Goal: Task Accomplishment & Management: Manage account settings

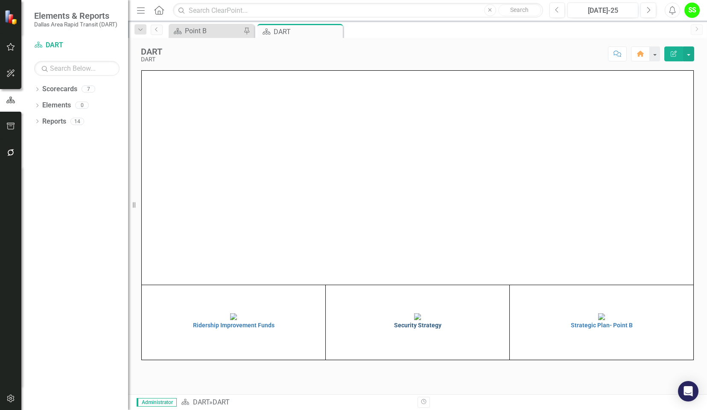
click at [414, 320] on img at bounding box center [417, 317] width 7 height 7
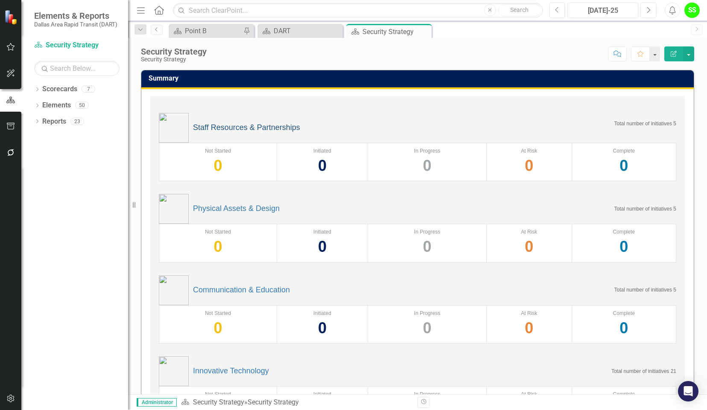
click at [242, 128] on link "Staff Resources & Partnerships" at bounding box center [246, 128] width 107 height 9
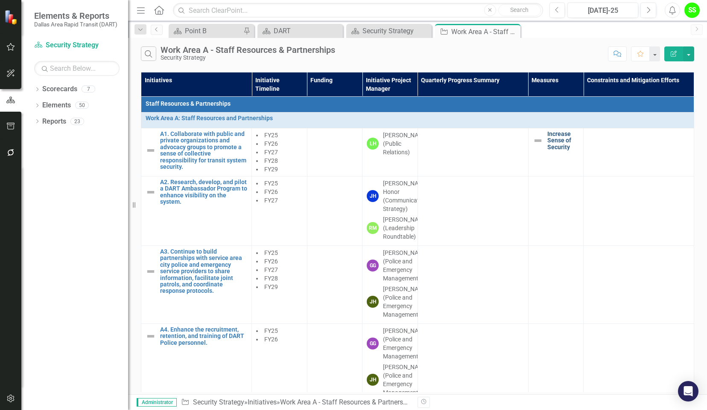
click at [554, 138] on link "Increase Sense of Security" at bounding box center [563, 141] width 32 height 20
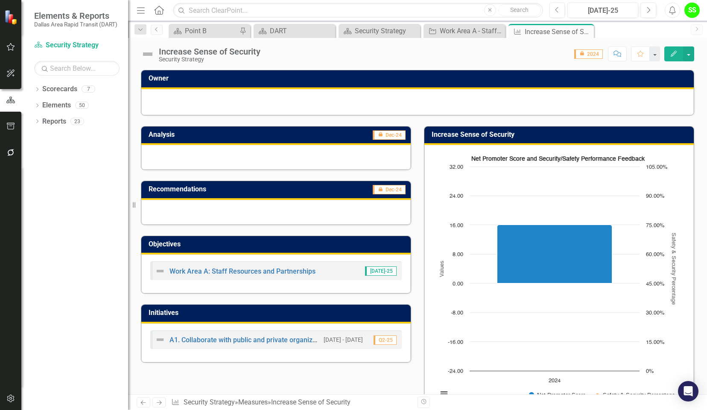
click at [61, 352] on div "Dropdown Scorecards 7 Dropdown DART Strategic Plan Security Strategy Ridership …" at bounding box center [74, 246] width 107 height 328
click at [38, 189] on div "Dropdown Scorecards 7 Dropdown DART Strategic Plan Security Strategy Ridership …" at bounding box center [74, 246] width 107 height 328
click at [0, 0] on div "Close" at bounding box center [0, 0] width 0 height 0
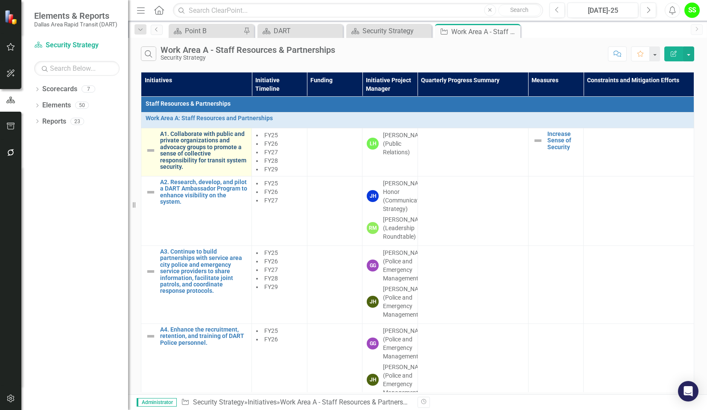
click at [170, 148] on link "A1. Collaborate with public and private organizations and advocacy groups to pr…" at bounding box center [203, 150] width 87 height 39
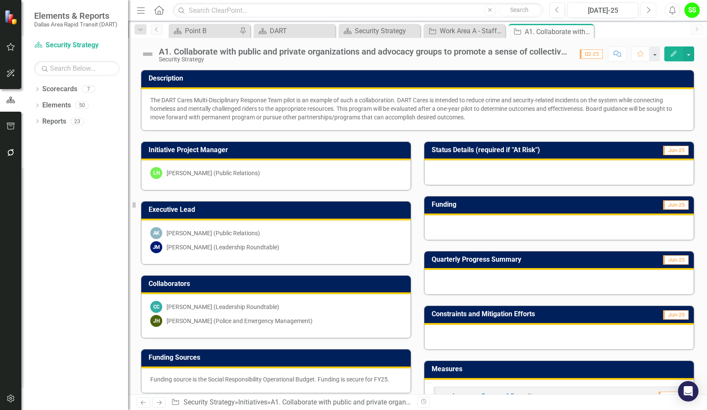
click at [651, 9] on button "Next" at bounding box center [648, 10] width 16 height 15
click at [555, 9] on icon "Previous" at bounding box center [557, 10] width 5 height 8
click at [559, 9] on icon "Previous" at bounding box center [557, 10] width 5 height 8
click at [10, 399] on icon "button" at bounding box center [10, 399] width 7 height 8
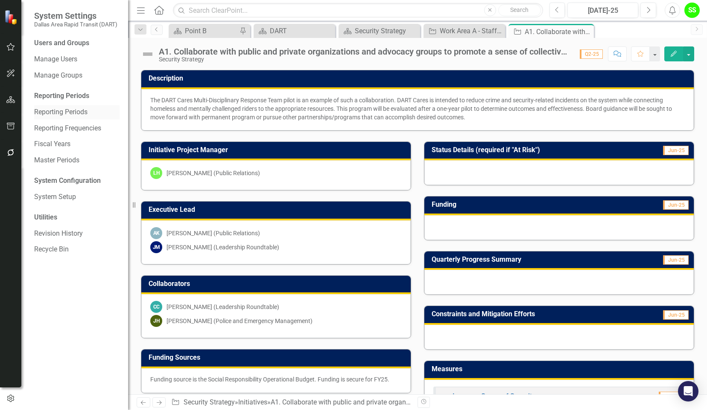
click at [75, 114] on link "Reporting Periods" at bounding box center [76, 113] width 85 height 10
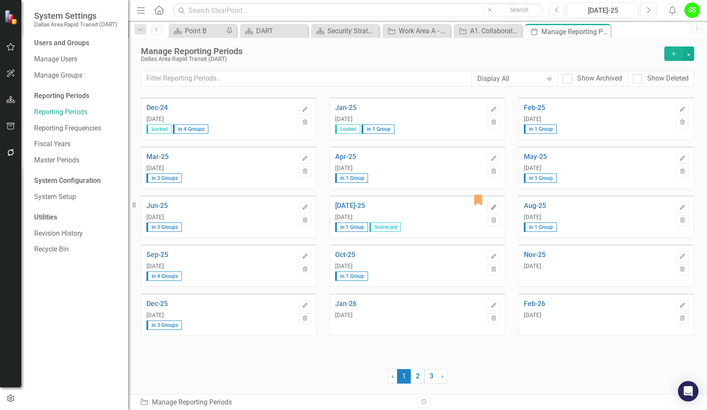
click at [495, 206] on icon "Edit" at bounding box center [493, 207] width 6 height 5
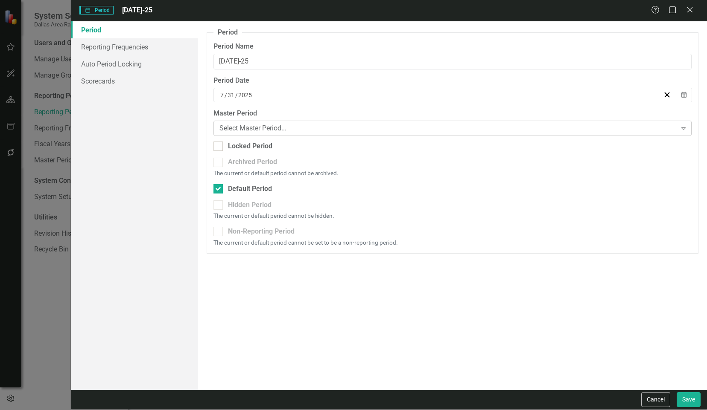
click at [684, 129] on icon "Expand" at bounding box center [683, 128] width 9 height 7
click at [114, 50] on link "Reporting Frequencies" at bounding box center [134, 46] width 127 height 17
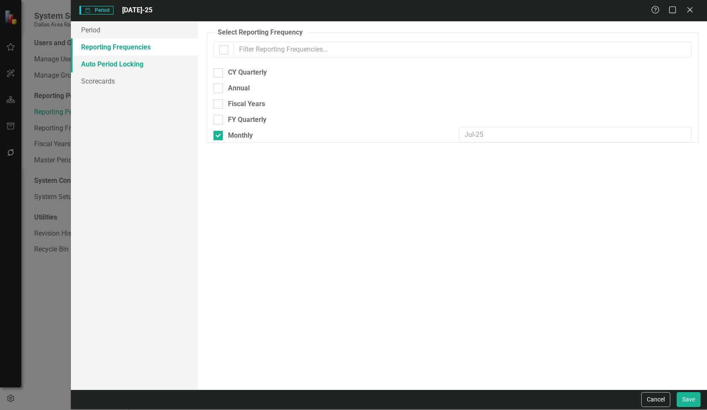
click at [110, 60] on link "Auto Period Locking" at bounding box center [134, 63] width 127 height 17
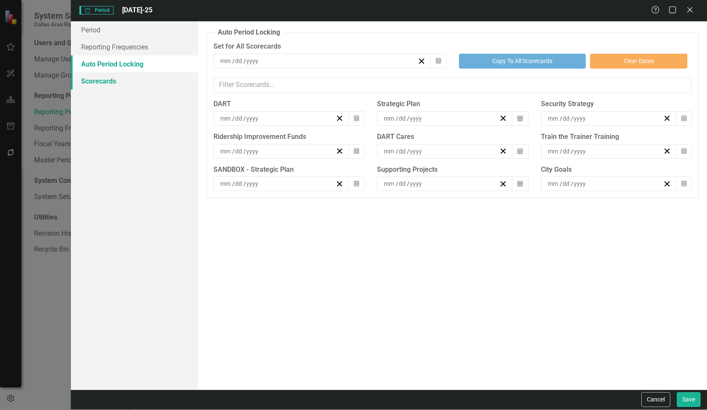
click at [100, 80] on link "Scorecards" at bounding box center [134, 81] width 127 height 17
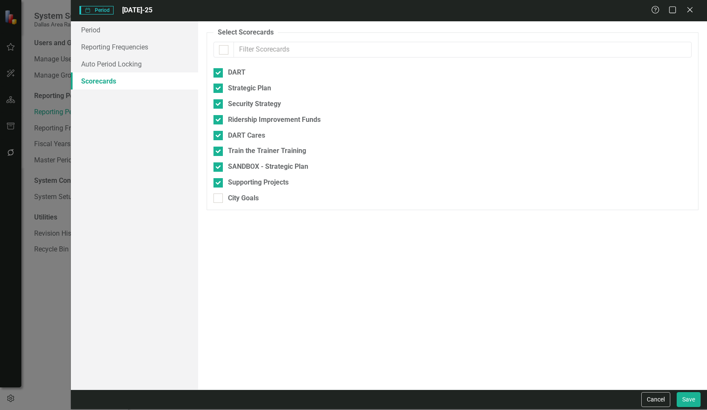
checkbox input "false"
click at [106, 51] on link "Reporting Frequencies" at bounding box center [134, 46] width 127 height 17
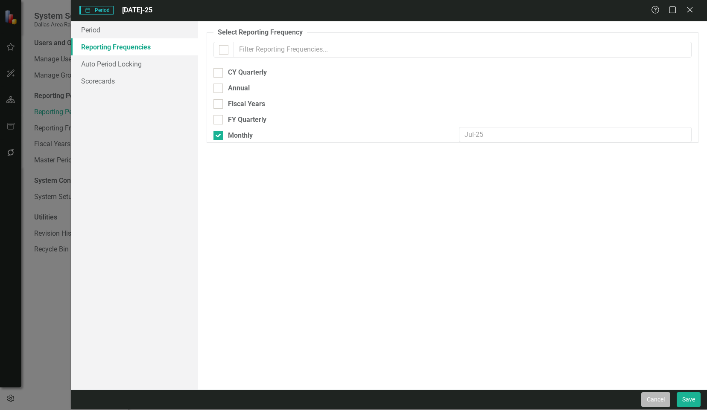
click at [652, 401] on button "Cancel" at bounding box center [655, 400] width 29 height 15
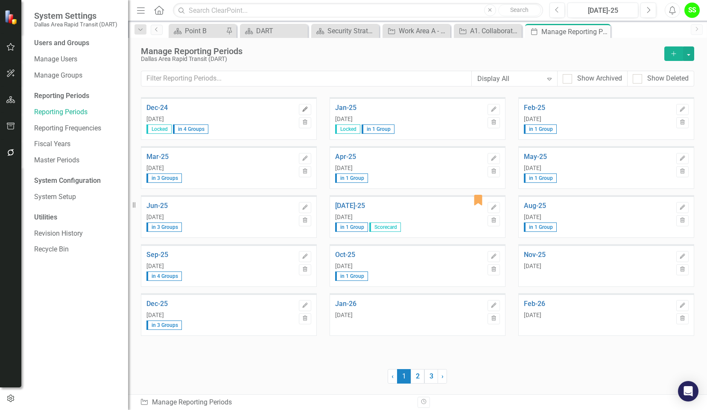
click at [303, 108] on icon "Edit" at bounding box center [305, 109] width 6 height 5
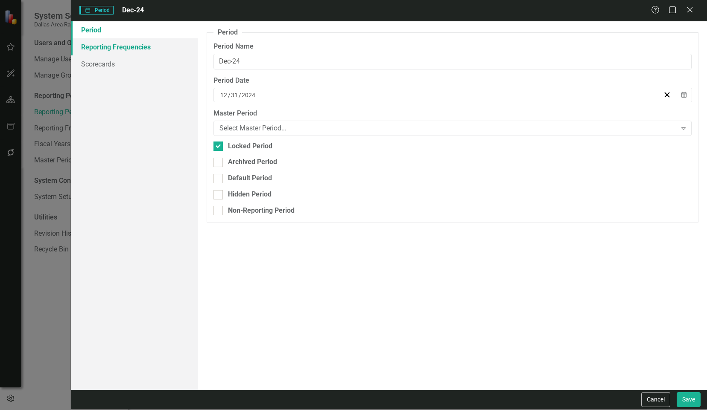
click at [102, 49] on link "Reporting Frequencies" at bounding box center [134, 46] width 127 height 17
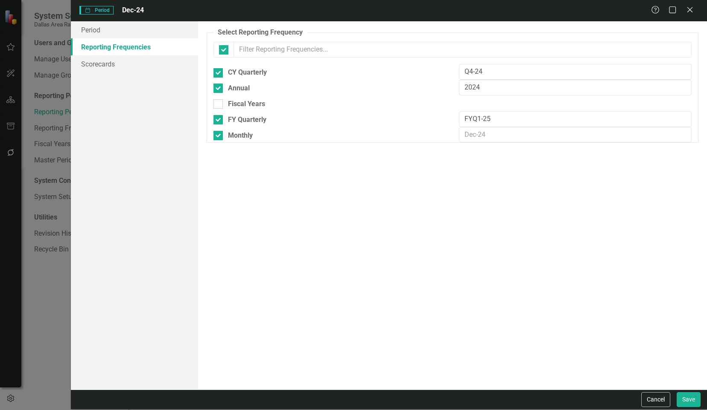
checkbox input "false"
click at [99, 65] on link "Scorecards" at bounding box center [134, 63] width 127 height 17
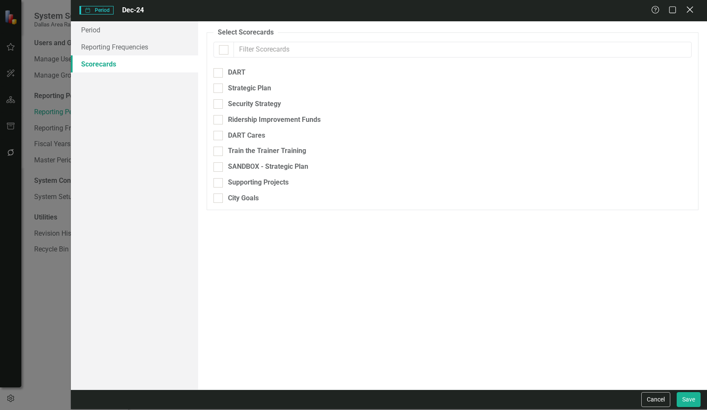
click at [693, 10] on icon "Close" at bounding box center [689, 10] width 11 height 8
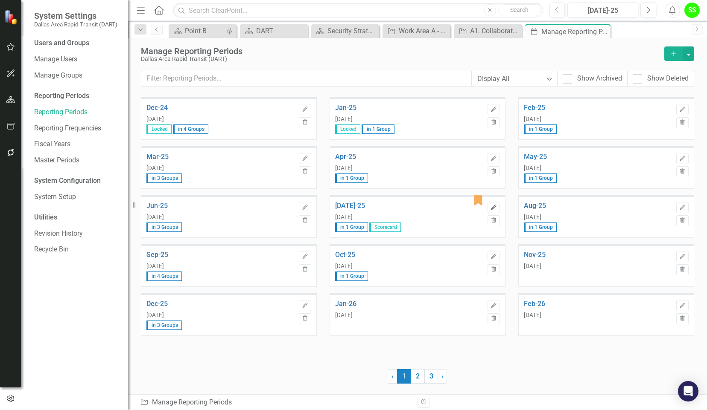
click at [496, 206] on icon "Edit" at bounding box center [493, 207] width 6 height 5
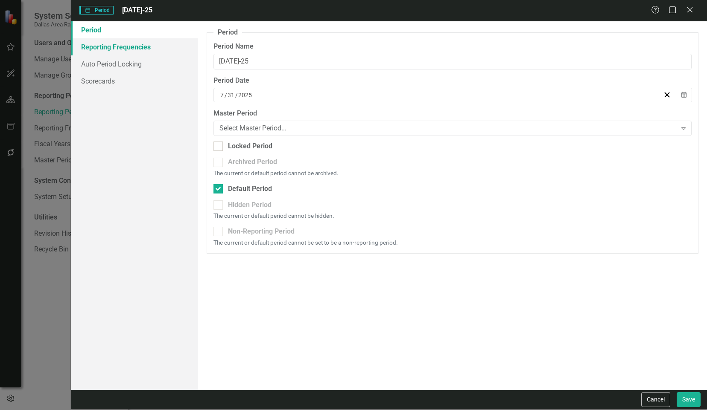
click at [113, 44] on link "Reporting Frequencies" at bounding box center [134, 46] width 127 height 17
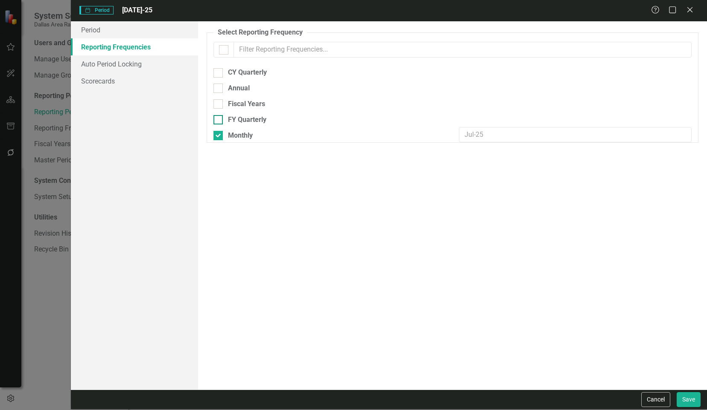
click at [218, 118] on div at bounding box center [217, 119] width 9 height 9
click at [218, 118] on input "FY Quarterly" at bounding box center [216, 118] width 6 height 6
checkbox input "true"
click at [687, 399] on button "Save" at bounding box center [688, 400] width 24 height 15
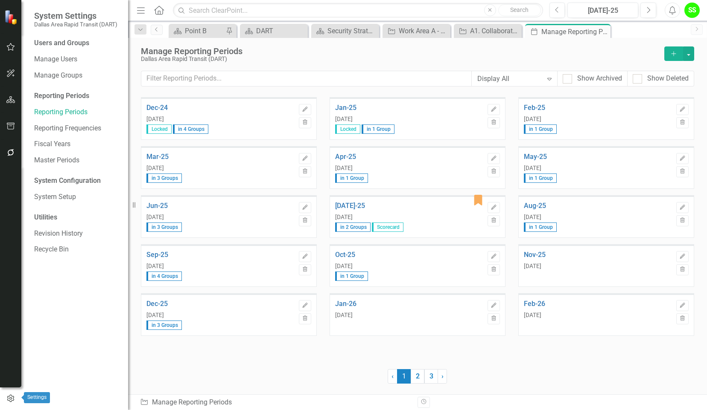
click at [15, 398] on icon "button" at bounding box center [10, 399] width 9 height 8
click at [601, 30] on icon at bounding box center [602, 31] width 5 height 5
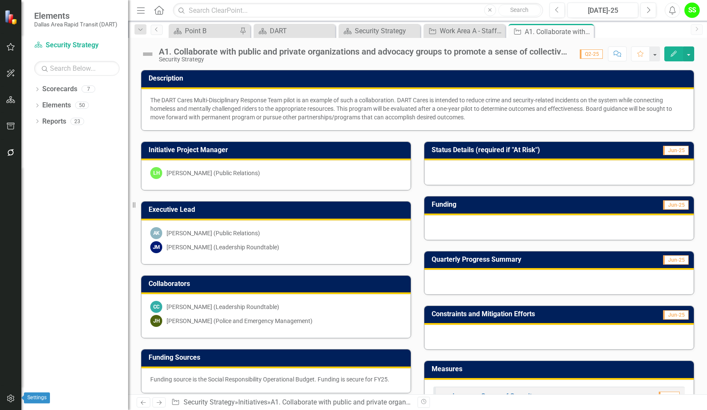
click at [13, 401] on icon "button" at bounding box center [10, 399] width 9 height 7
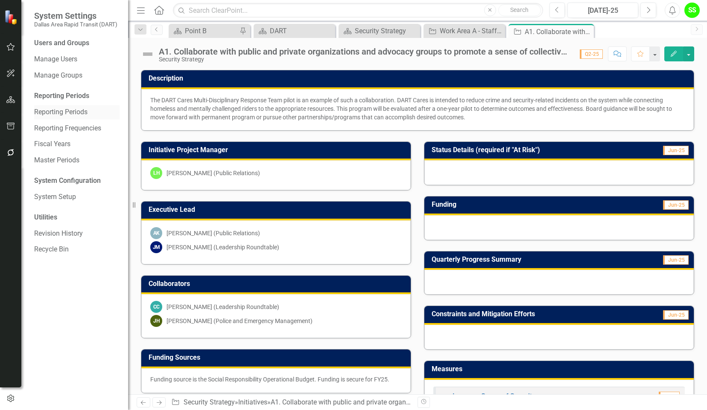
click at [65, 108] on link "Reporting Periods" at bounding box center [76, 113] width 85 height 10
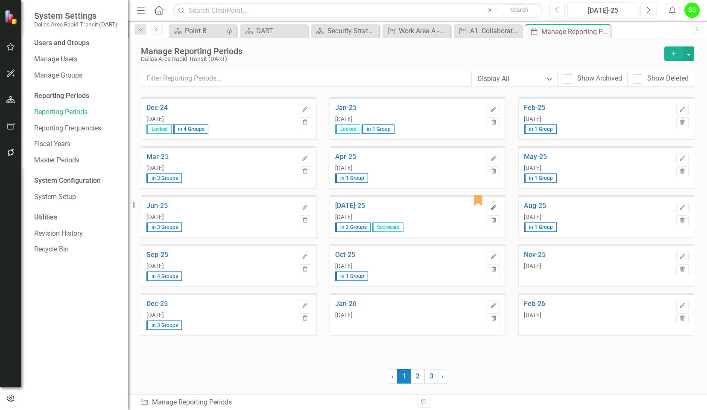
click at [495, 207] on icon "Edit" at bounding box center [493, 207] width 6 height 5
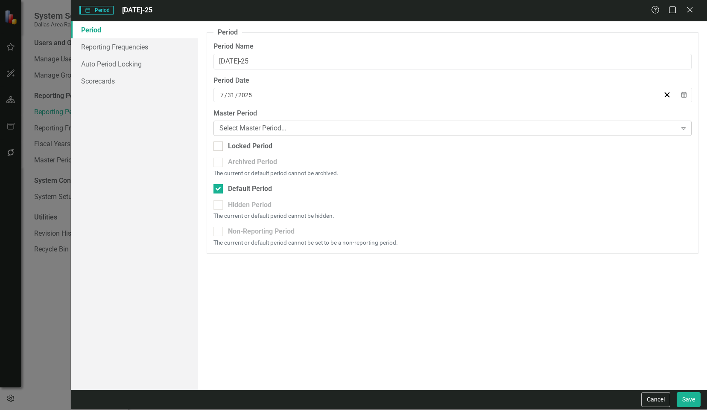
click at [346, 129] on div "Select Master Period..." at bounding box center [447, 128] width 457 height 10
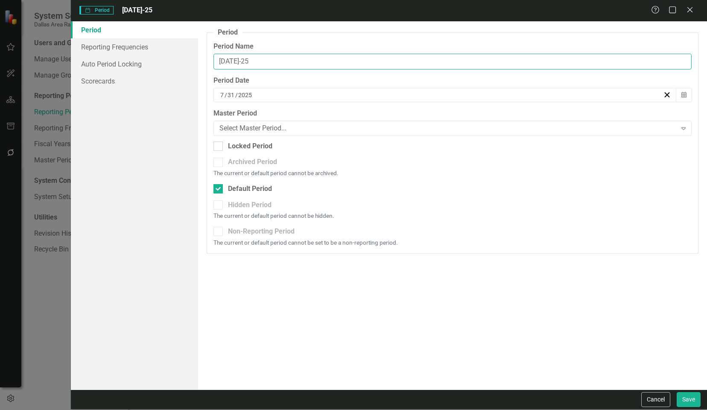
click at [265, 60] on input "[DATE]-25" at bounding box center [452, 62] width 478 height 16
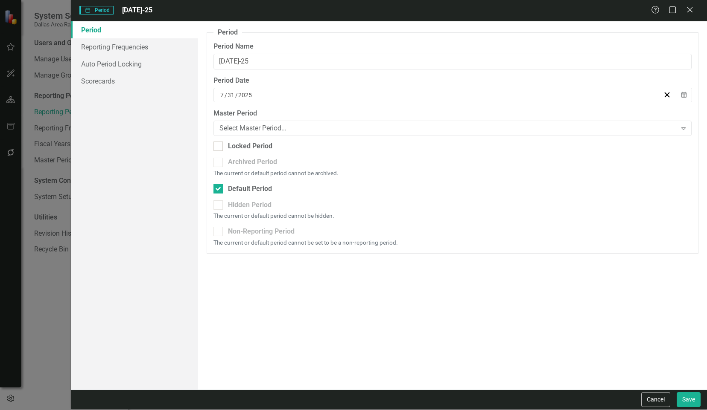
click at [119, 234] on div "Period Reporting Frequencies Auto Period Locking Scorecards" at bounding box center [134, 205] width 127 height 368
click at [293, 318] on div "Period Reporting periods are one of the core concepts in ClearPoint. They defin…" at bounding box center [452, 205] width 509 height 368
click at [689, 10] on icon "Close" at bounding box center [689, 10] width 11 height 8
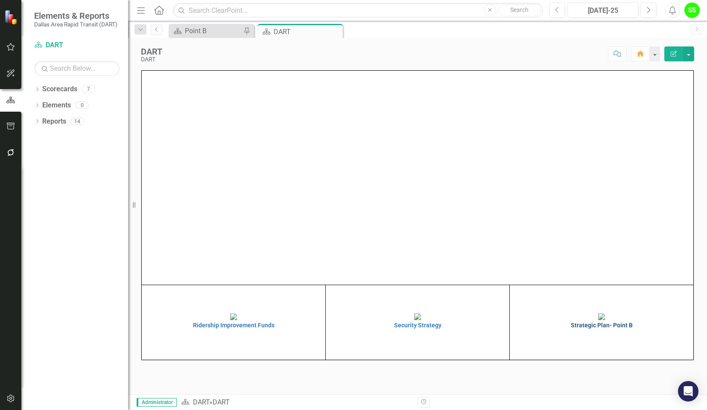
click at [601, 329] on h4 "Strategic Plan- Point B" at bounding box center [601, 326] width 179 height 6
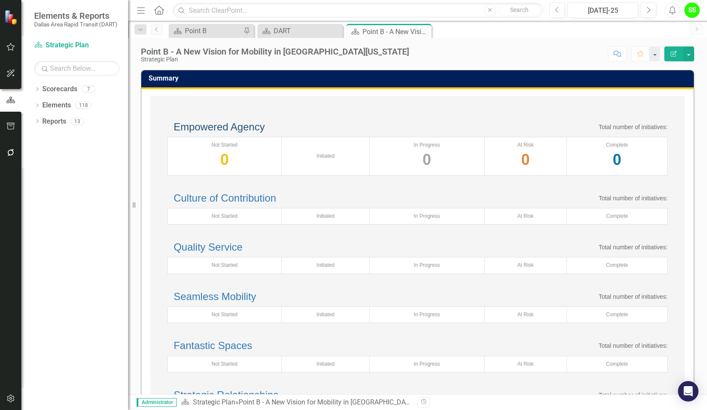
click at [241, 133] on link "Empowered Agency" at bounding box center [219, 127] width 91 height 12
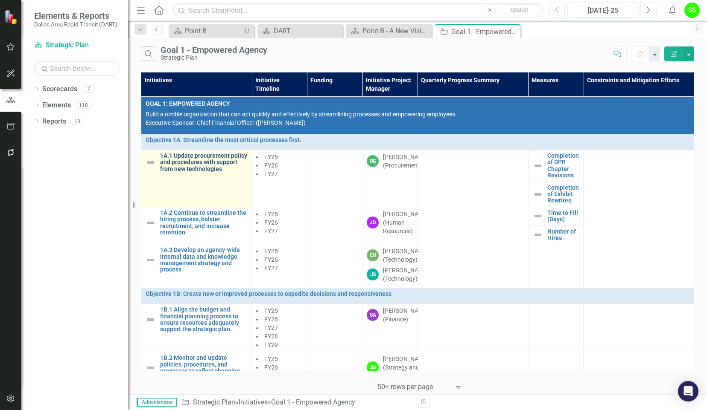
click at [206, 159] on link "1A.1 Update procurement policy and procedures with support from new technologies" at bounding box center [203, 163] width 87 height 20
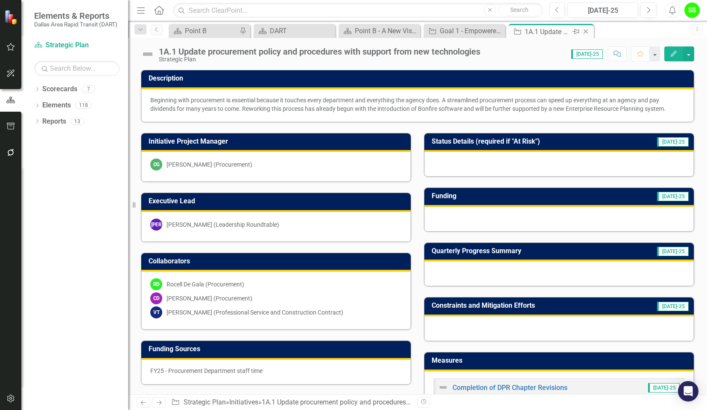
click at [587, 32] on icon "Close" at bounding box center [585, 31] width 9 height 7
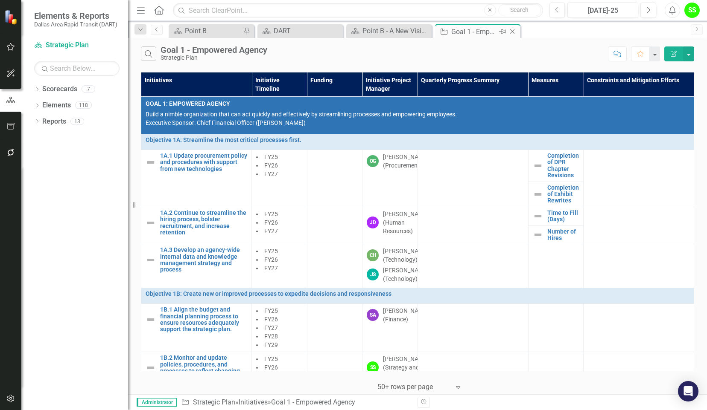
click at [513, 30] on icon "Close" at bounding box center [512, 31] width 9 height 7
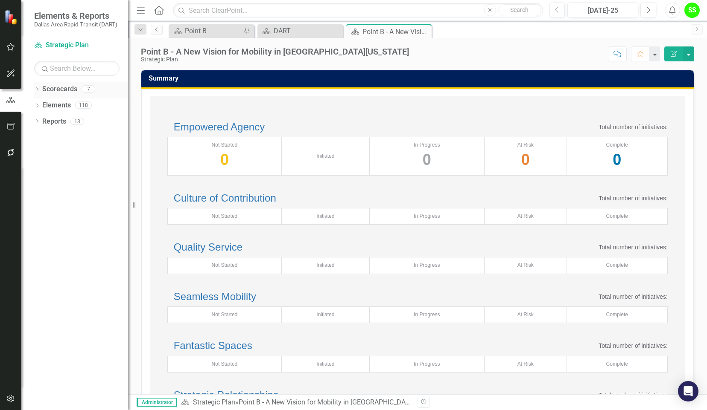
click at [57, 88] on link "Scorecards" at bounding box center [59, 89] width 35 height 10
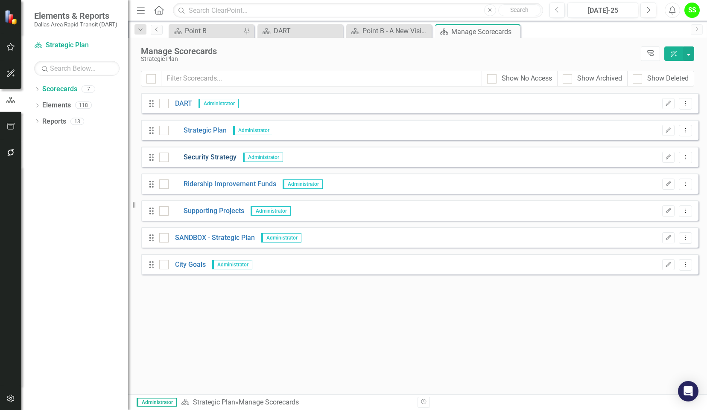
click at [204, 160] on link "Security Strategy" at bounding box center [203, 158] width 68 height 10
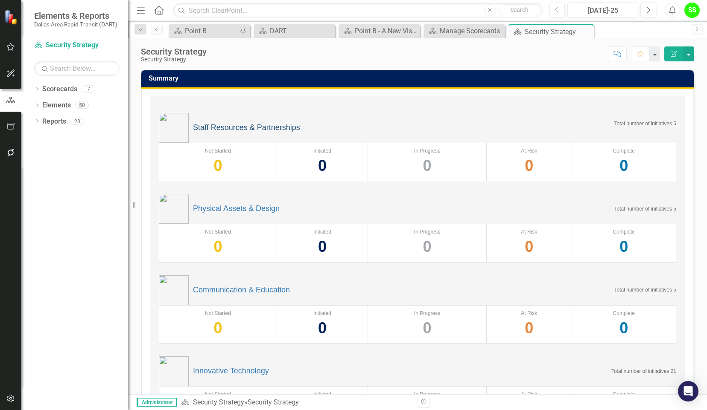
click at [234, 126] on link "Staff Resources & Partnerships" at bounding box center [246, 128] width 107 height 9
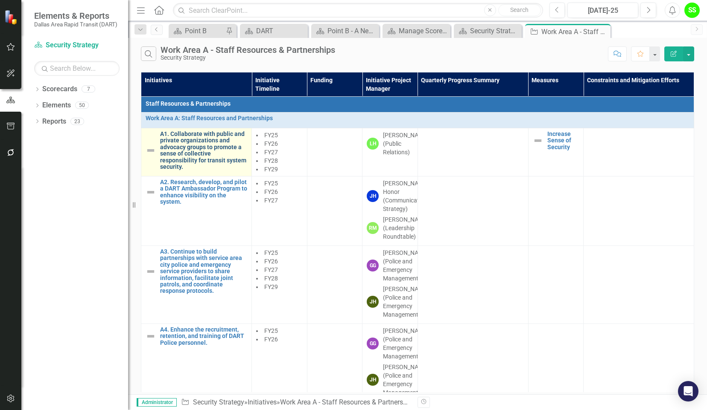
click at [171, 147] on link "A1. Collaborate with public and private organizations and advocacy groups to pr…" at bounding box center [203, 150] width 87 height 39
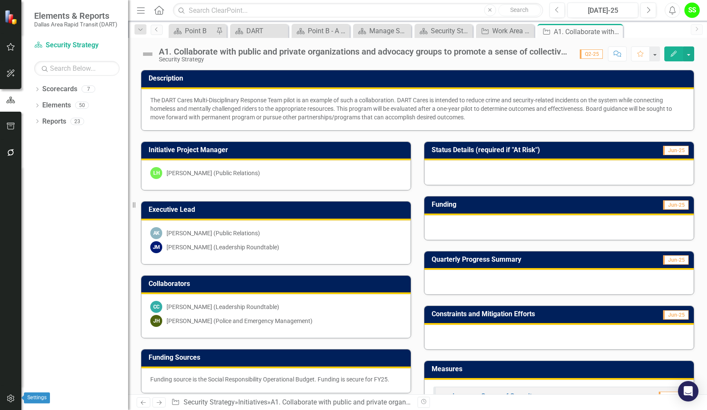
click at [10, 396] on icon "button" at bounding box center [10, 399] width 7 height 8
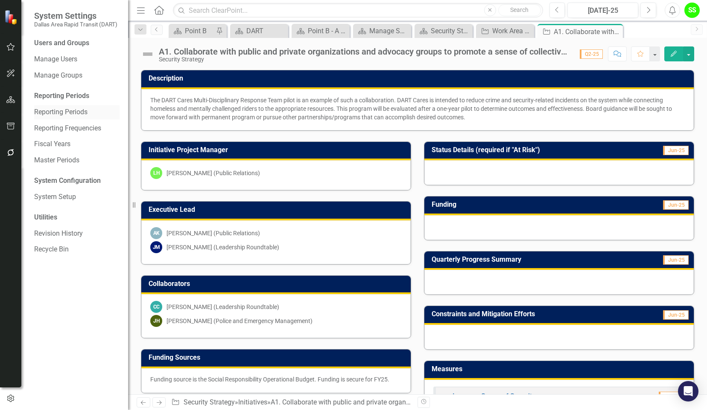
click at [67, 110] on link "Reporting Periods" at bounding box center [76, 113] width 85 height 10
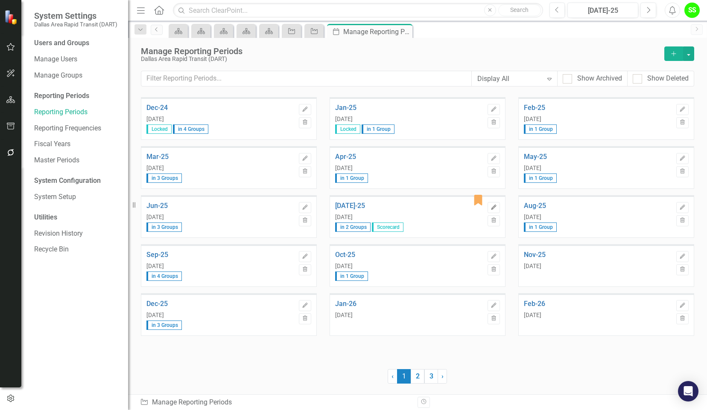
click at [493, 208] on icon "button" at bounding box center [493, 207] width 5 height 5
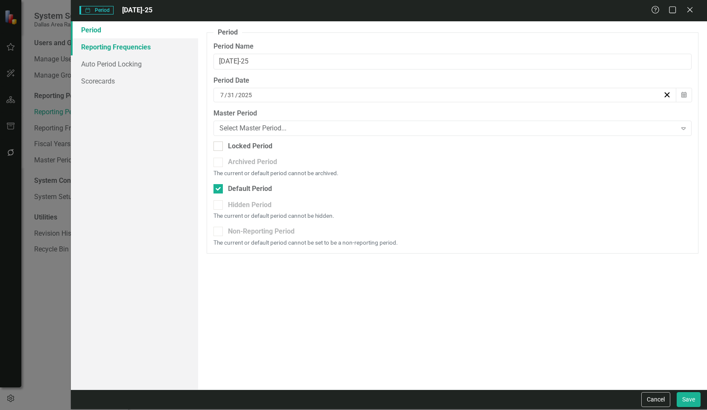
click at [114, 51] on link "Reporting Frequencies" at bounding box center [134, 46] width 127 height 17
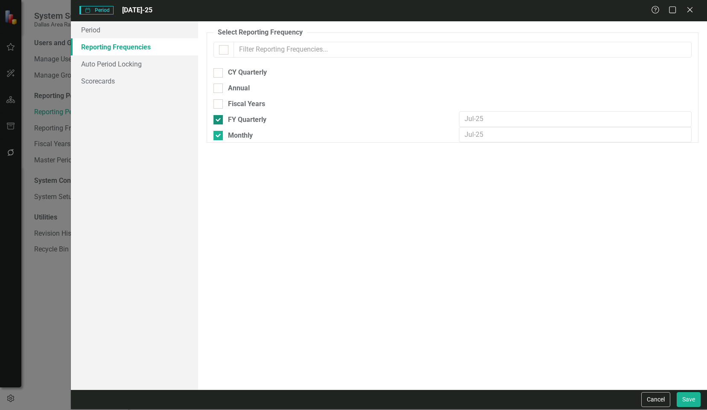
click at [218, 119] on input "FY Quarterly" at bounding box center [216, 118] width 6 height 6
checkbox input "false"
click at [688, 399] on button "Save" at bounding box center [688, 400] width 24 height 15
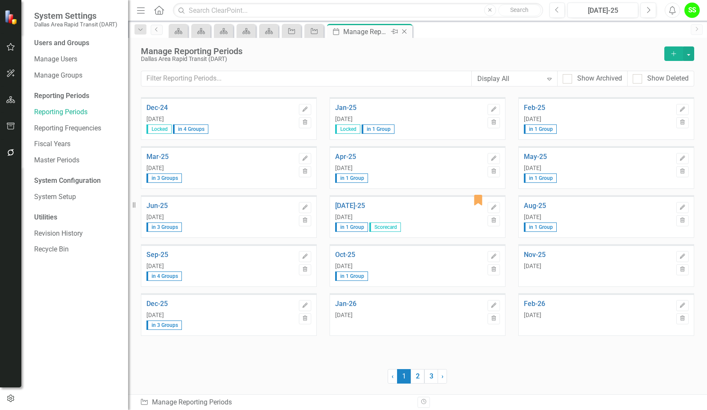
click at [409, 32] on div "Close" at bounding box center [404, 31] width 11 height 11
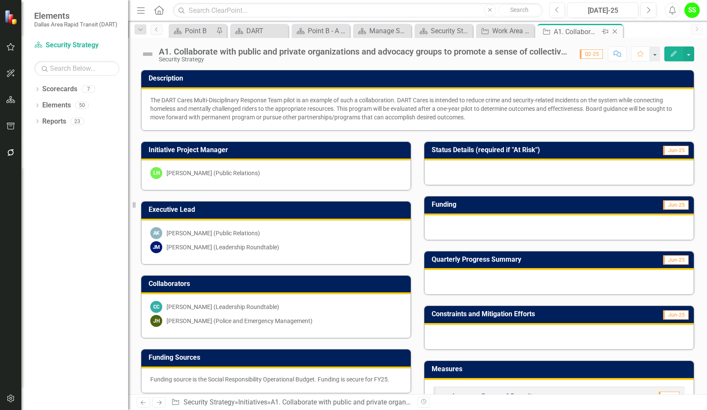
click at [620, 32] on div "Close" at bounding box center [615, 31] width 11 height 11
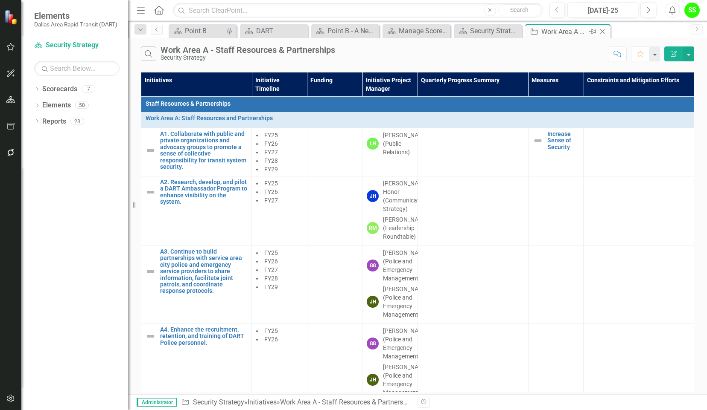
click at [602, 29] on icon "Close" at bounding box center [602, 31] width 9 height 7
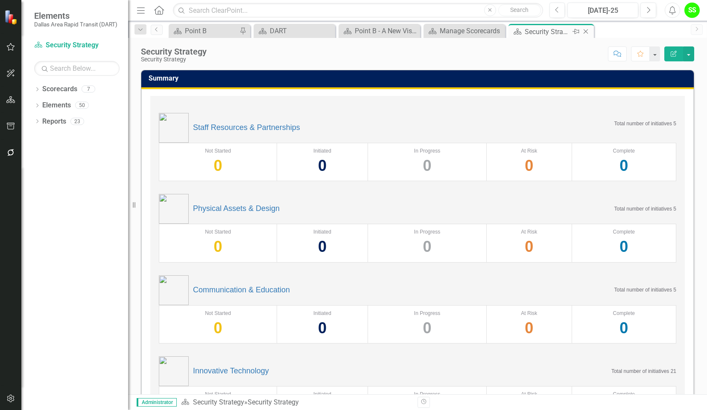
click at [586, 30] on icon "Close" at bounding box center [585, 31] width 9 height 7
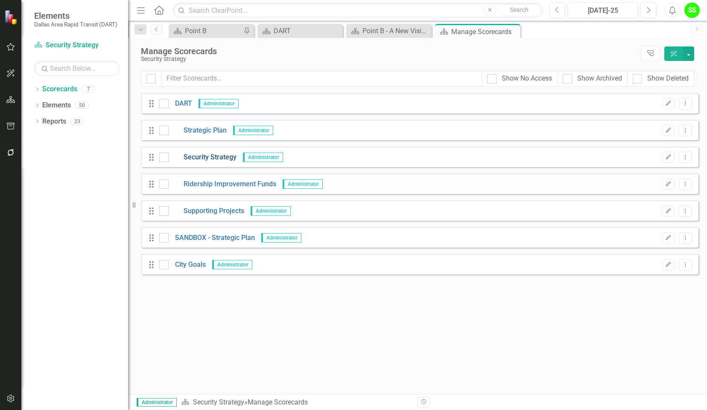
click at [189, 157] on link "Security Strategy" at bounding box center [203, 158] width 68 height 10
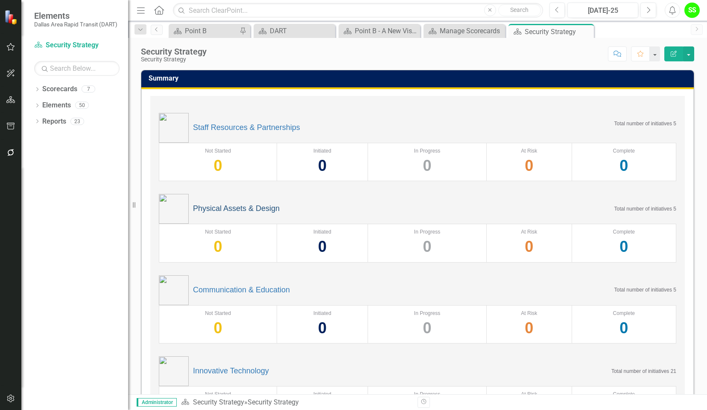
click at [228, 207] on link "Physical Assets & Design" at bounding box center [236, 209] width 87 height 9
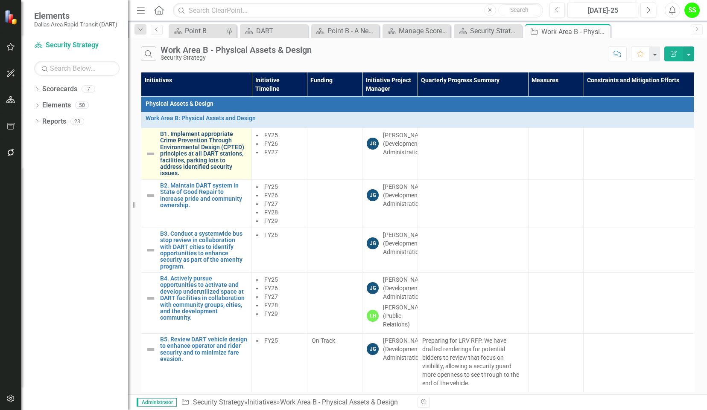
click at [182, 148] on link "B1. Implement appropriate Crime Prevention Through Environmental Design (CPTED)…" at bounding box center [203, 154] width 87 height 46
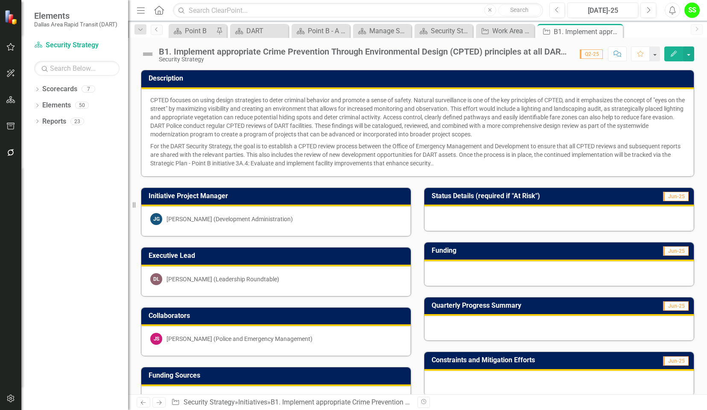
click at [592, 52] on span "Q2-25" at bounding box center [590, 53] width 23 height 9
click at [160, 29] on link "Previous" at bounding box center [157, 30] width 12 height 10
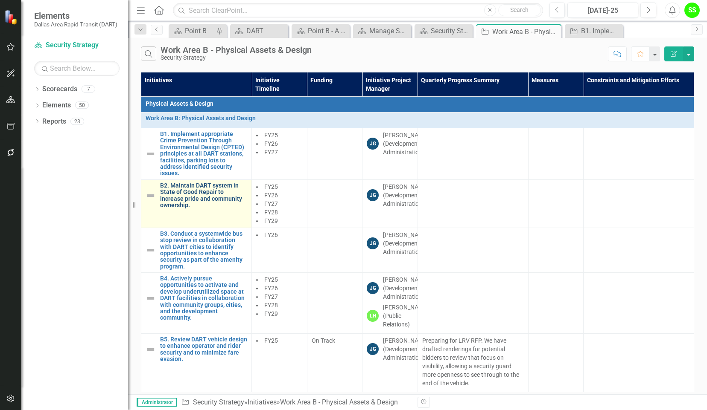
click at [185, 186] on link "B2. Maintain DART system in State of Good Repair to increase pride and communit…" at bounding box center [203, 196] width 87 height 26
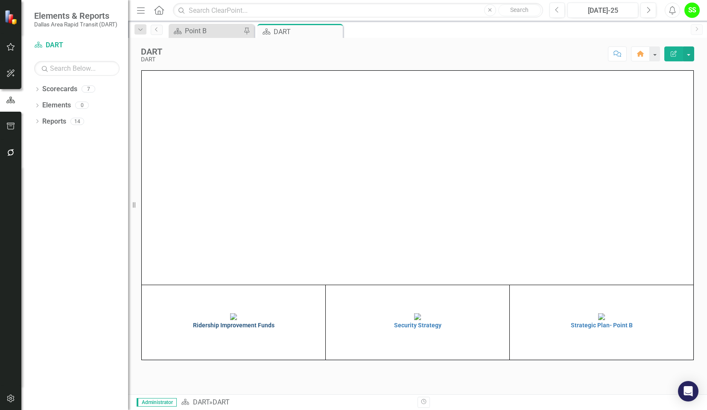
click at [230, 329] on h4 "Ridership Improvement Funds" at bounding box center [233, 326] width 179 height 6
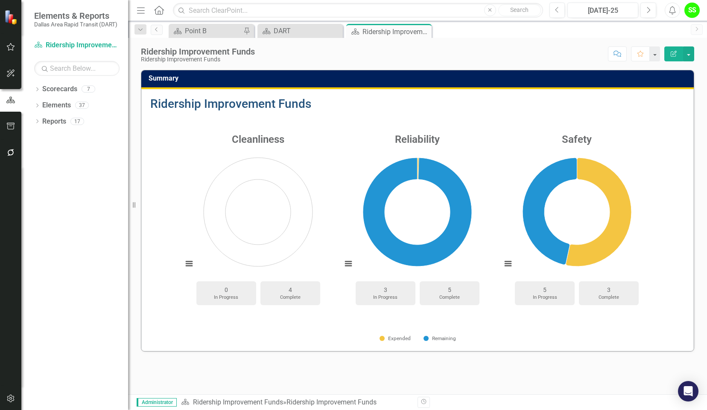
click at [189, 102] on link "Ridership Improvement Funds" at bounding box center [230, 104] width 161 height 14
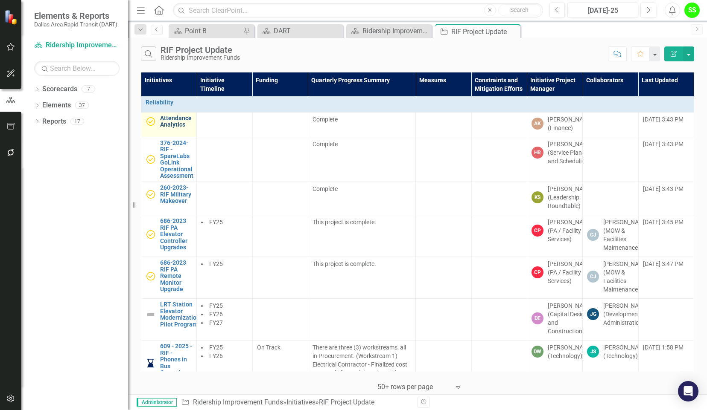
click at [172, 122] on link "Attendance Analytics" at bounding box center [176, 121] width 32 height 13
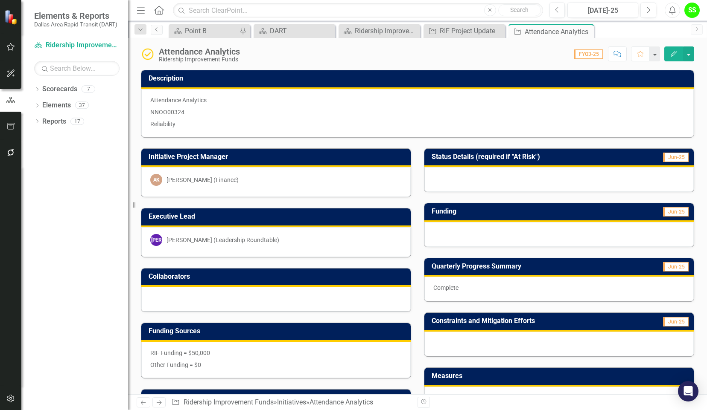
click at [462, 291] on div "Complete" at bounding box center [558, 289] width 269 height 25
click at [149, 55] on img at bounding box center [148, 54] width 14 height 14
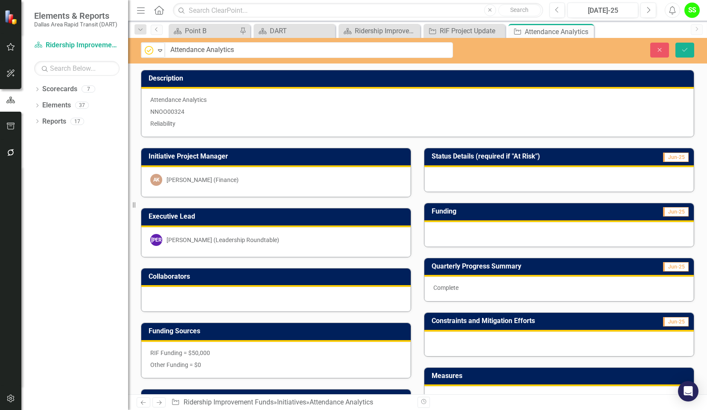
click at [49, 286] on div "Dropdown Scorecards 7 Dropdown DART Strategic Plan Security Strategy Ridership …" at bounding box center [74, 246] width 107 height 328
click at [659, 52] on icon "Close" at bounding box center [659, 50] width 8 height 6
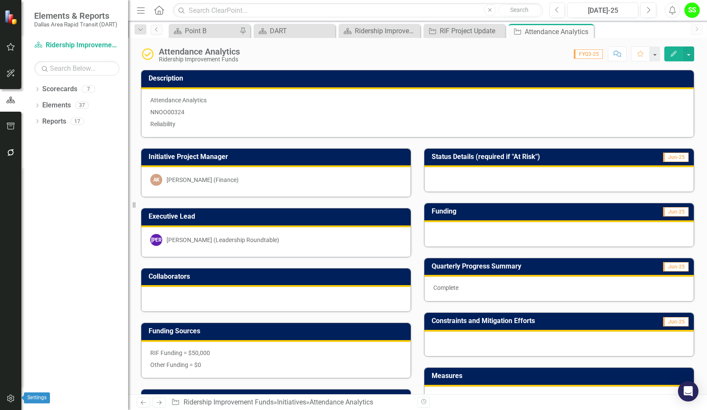
click at [7, 400] on icon "button" at bounding box center [10, 399] width 9 height 7
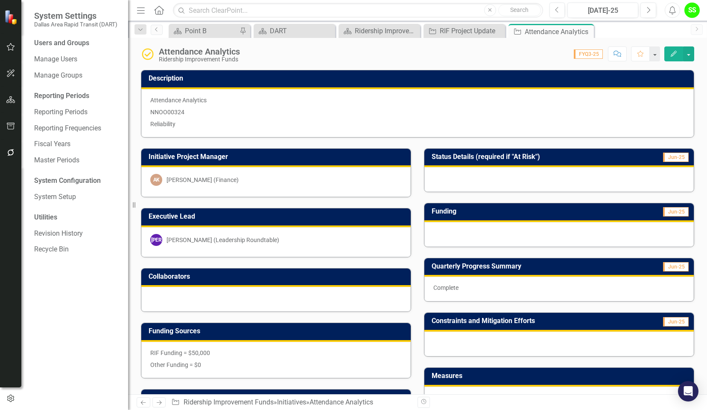
click at [62, 331] on div "Users and Groups Manage Users Manage Groups Reporting Periods Reporting Periods…" at bounding box center [74, 224] width 107 height 372
click at [11, 401] on icon "button" at bounding box center [10, 399] width 9 height 8
click at [70, 109] on link "Reporting Periods" at bounding box center [76, 113] width 85 height 10
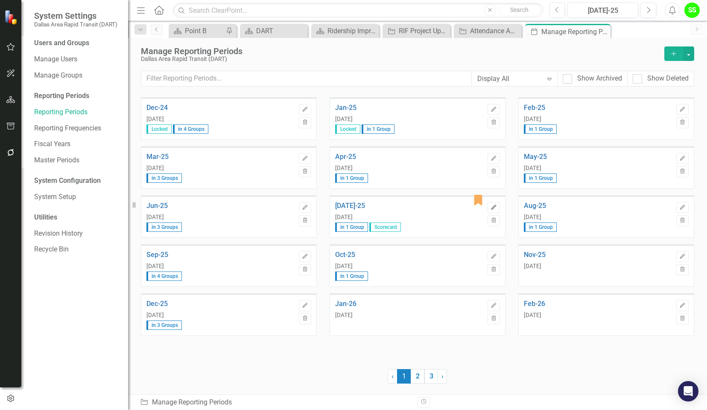
click at [495, 207] on icon "Edit" at bounding box center [493, 207] width 6 height 5
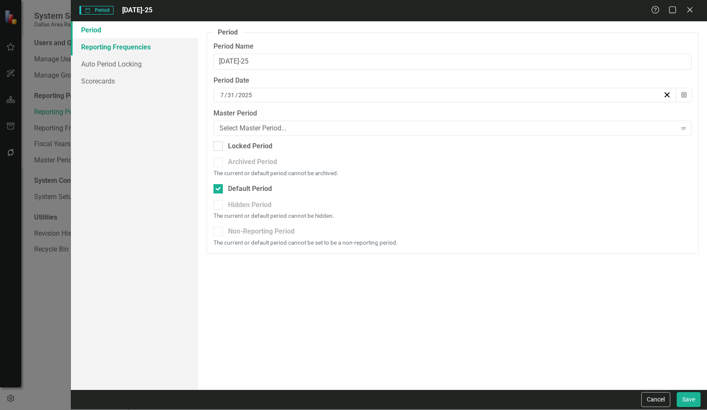
click at [111, 47] on link "Reporting Frequencies" at bounding box center [134, 46] width 127 height 17
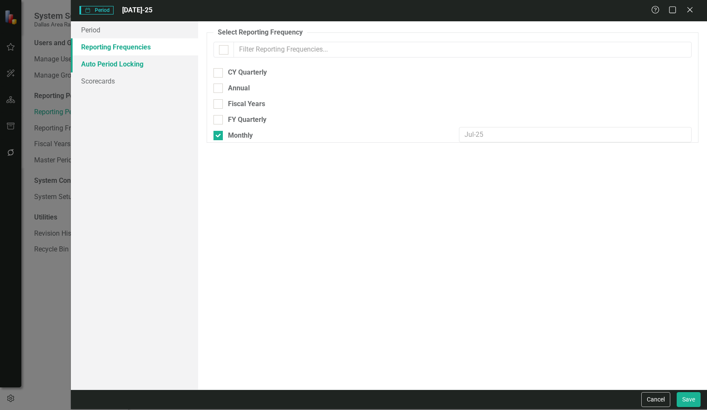
click at [103, 68] on link "Auto Period Locking" at bounding box center [134, 63] width 127 height 17
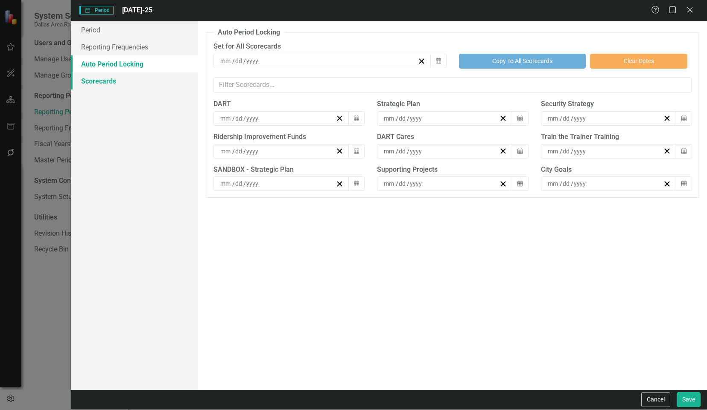
click at [101, 83] on link "Scorecards" at bounding box center [134, 81] width 127 height 17
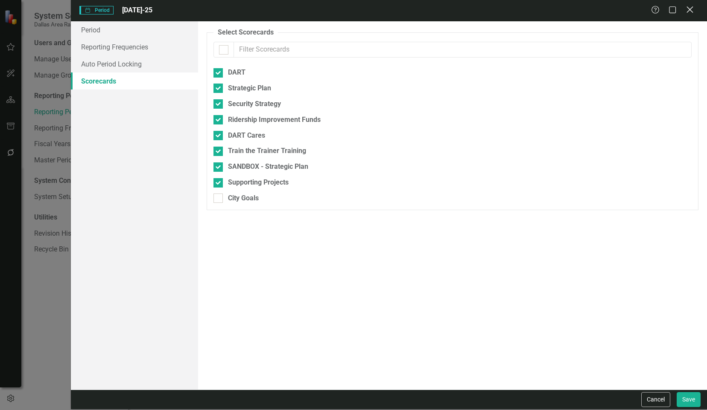
click at [689, 7] on icon "Close" at bounding box center [689, 10] width 11 height 8
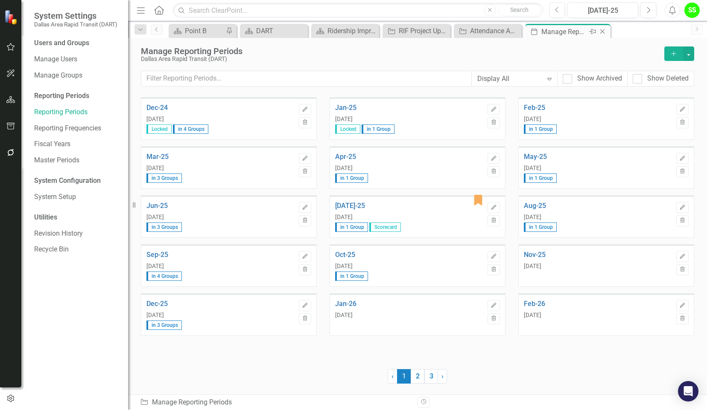
click at [602, 32] on icon at bounding box center [602, 31] width 5 height 5
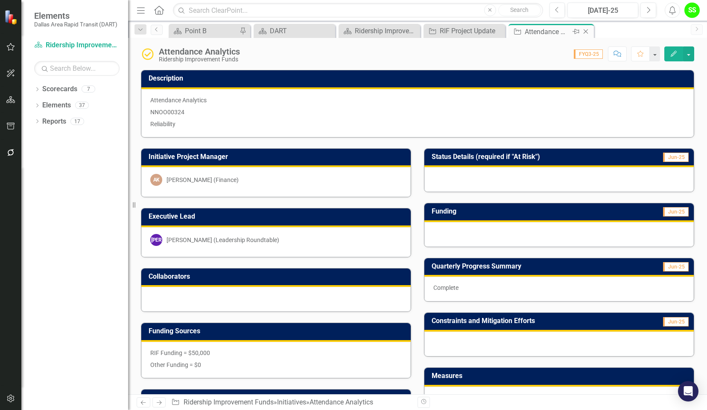
click at [585, 29] on icon "Close" at bounding box center [585, 31] width 9 height 7
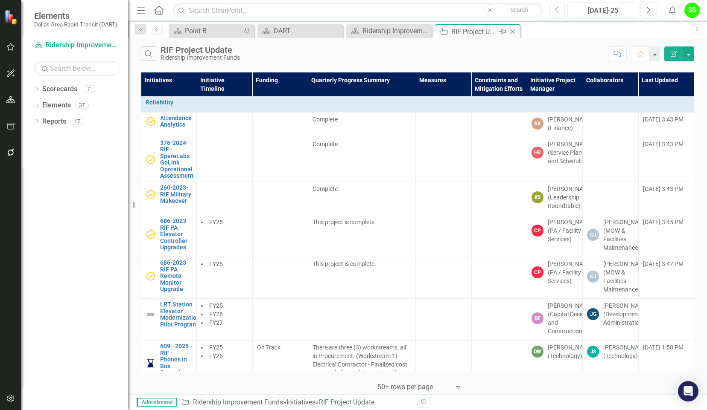
click at [512, 31] on icon "Close" at bounding box center [512, 31] width 9 height 7
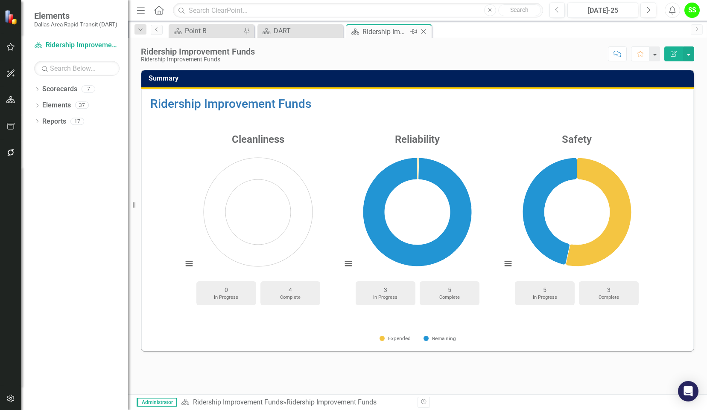
click at [422, 31] on icon "Close" at bounding box center [423, 31] width 9 height 7
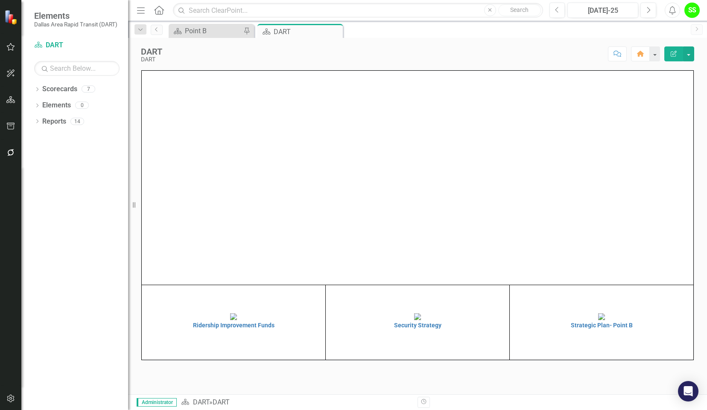
click at [0, 0] on icon "Close" at bounding box center [0, 0] width 0 height 0
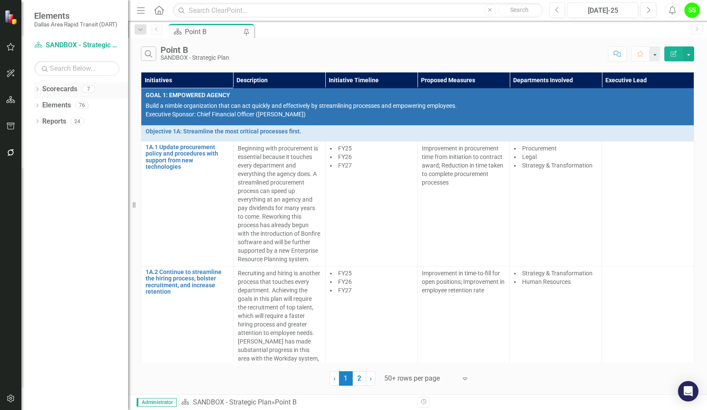
click at [58, 90] on link "Scorecards" at bounding box center [59, 89] width 35 height 10
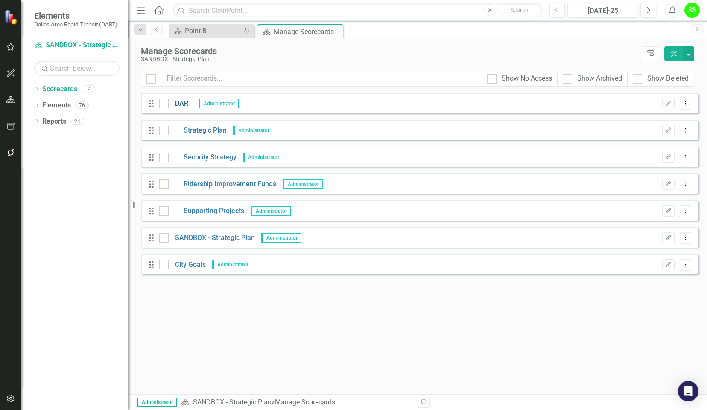
click at [187, 101] on link "DART" at bounding box center [180, 104] width 23 height 10
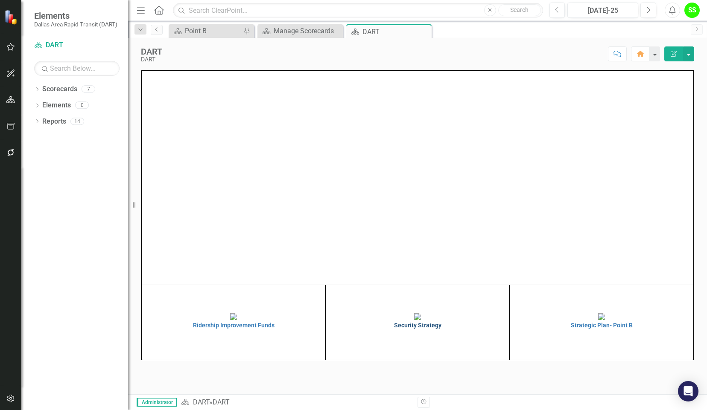
click at [412, 329] on h4 "Security Strategy" at bounding box center [417, 326] width 179 height 6
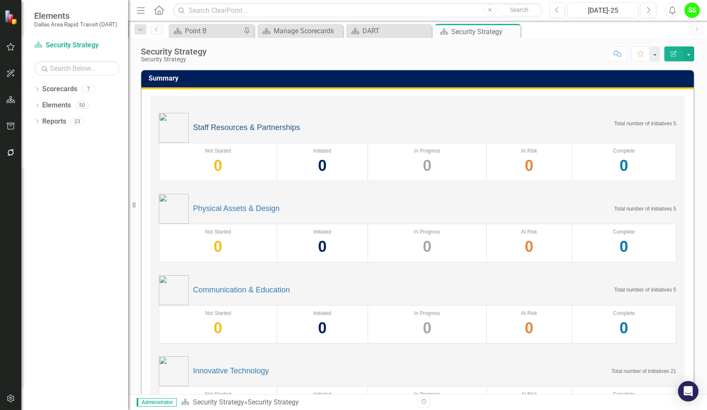
click at [228, 124] on link "Staff Resources & Partnerships" at bounding box center [246, 128] width 107 height 9
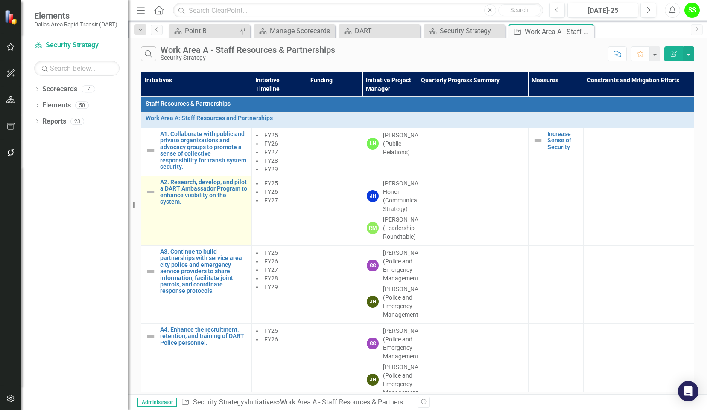
click at [150, 194] on img at bounding box center [151, 192] width 10 height 10
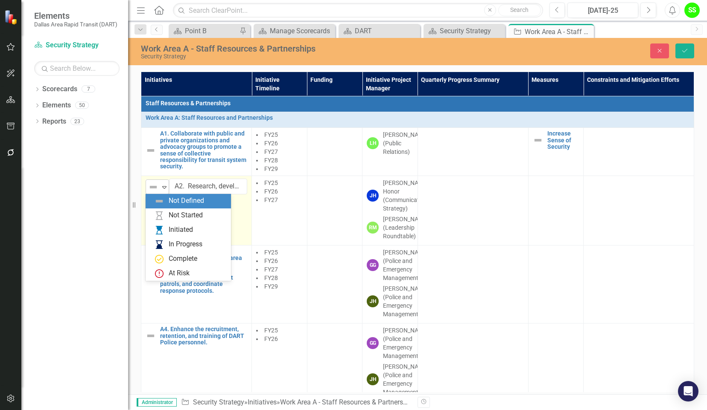
click at [160, 183] on div "Not Defined" at bounding box center [153, 187] width 13 height 12
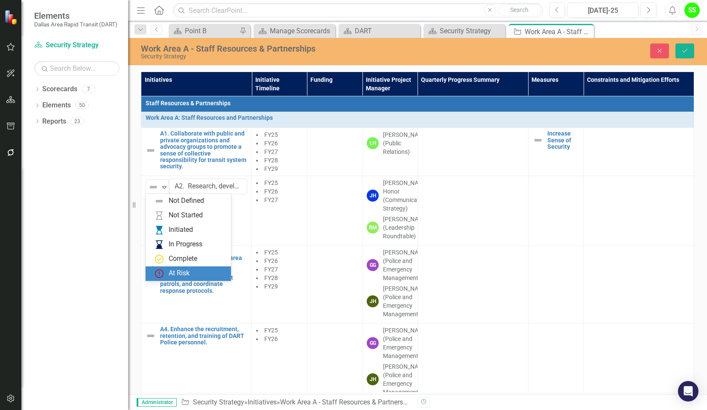
click at [179, 271] on div "At Risk" at bounding box center [179, 274] width 21 height 10
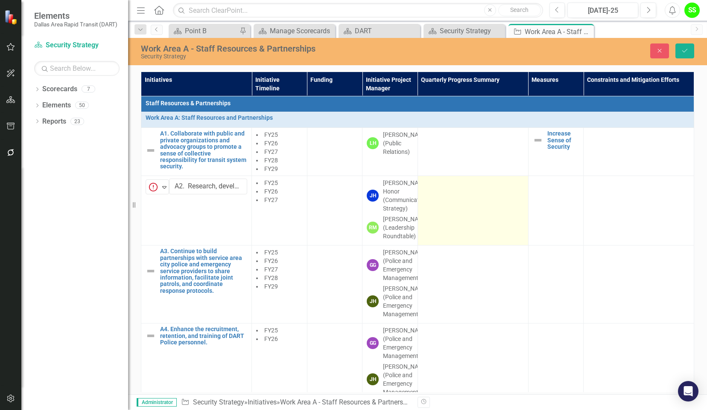
click at [469, 220] on td at bounding box center [472, 211] width 111 height 70
click at [475, 212] on td at bounding box center [472, 211] width 111 height 70
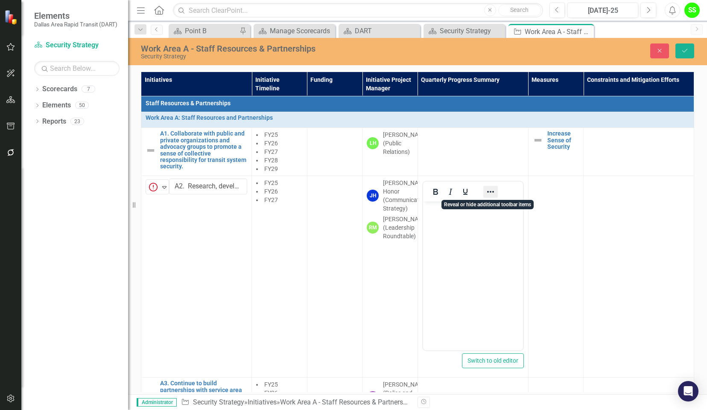
click at [491, 188] on icon "Reveal or hide additional toolbar items" at bounding box center [490, 192] width 10 height 10
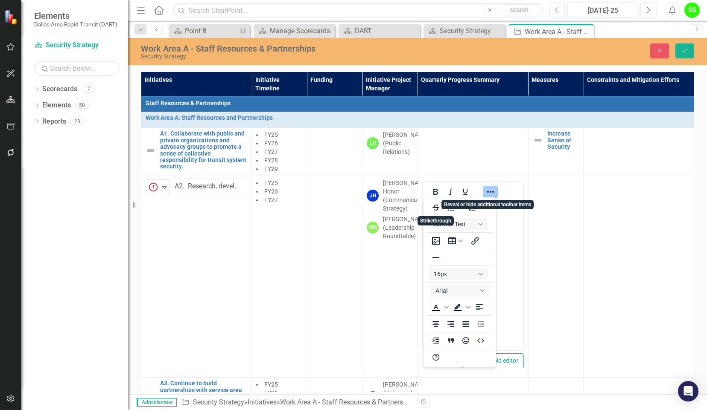
click at [489, 190] on icon "Reveal or hide additional toolbar items" at bounding box center [490, 192] width 10 height 10
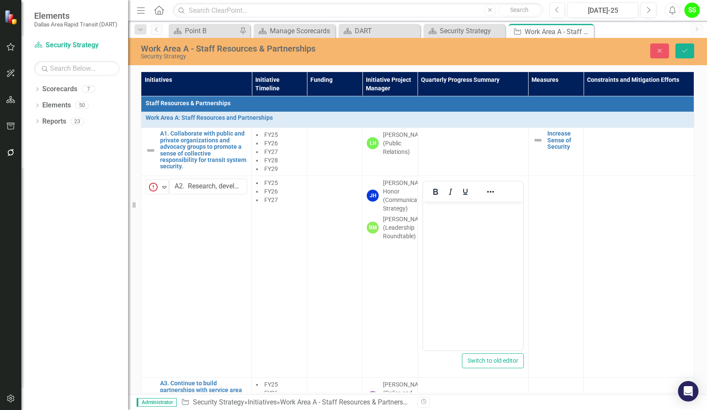
click at [94, 223] on div "Dropdown Scorecards 7 Dropdown DART Strategic Plan Security Strategy Ridership …" at bounding box center [74, 246] width 107 height 328
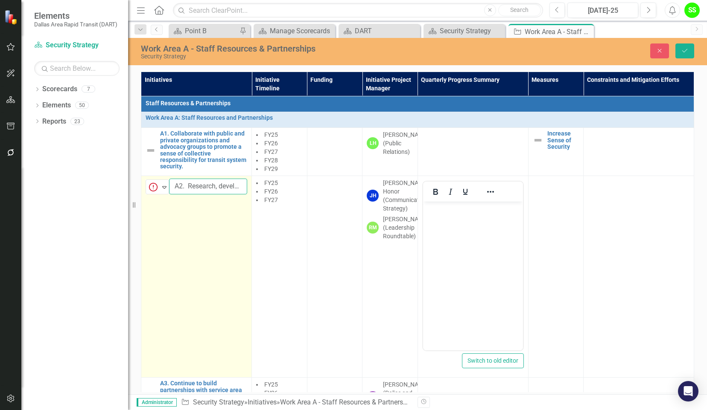
click at [215, 186] on input "A2. Research, develop, and pilot a DART Ambassador Program to enhance visibilit…" at bounding box center [208, 187] width 78 height 16
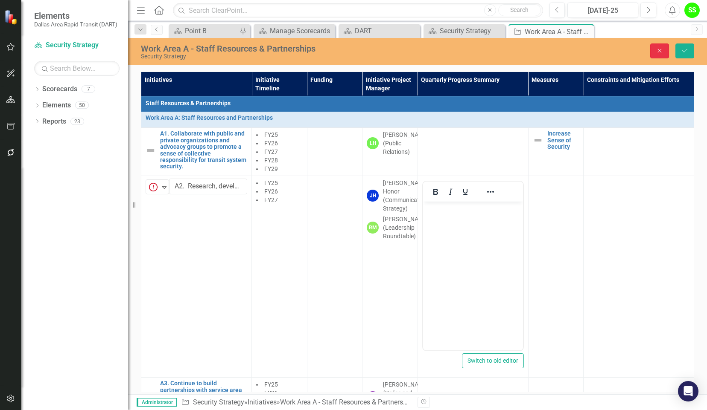
click at [655, 49] on icon "Close" at bounding box center [659, 51] width 8 height 6
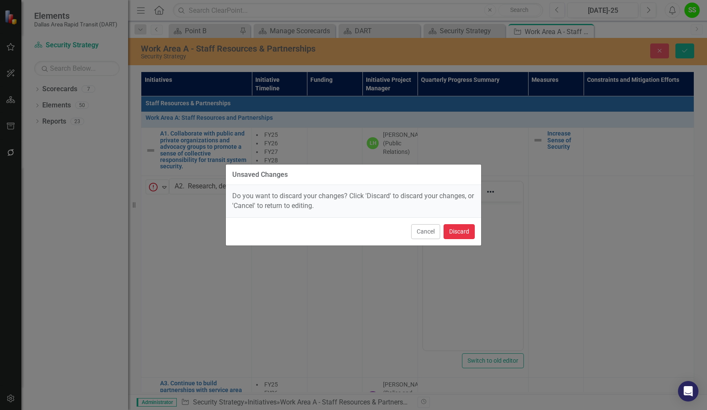
click at [456, 230] on button "Discard" at bounding box center [458, 231] width 31 height 15
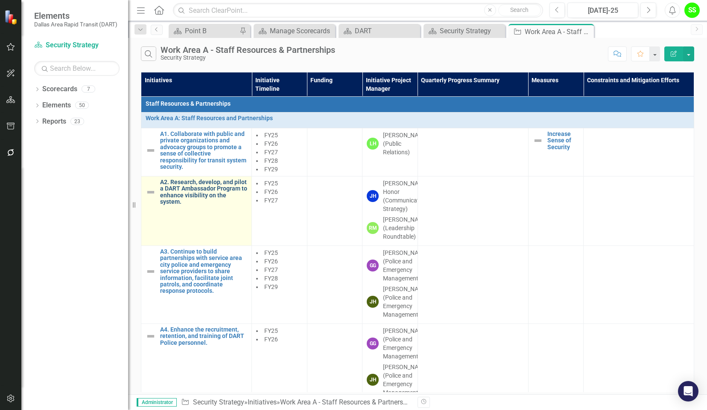
click at [193, 189] on link "A2. Research, develop, and pilot a DART Ambassador Program to enhance visibilit…" at bounding box center [203, 192] width 87 height 26
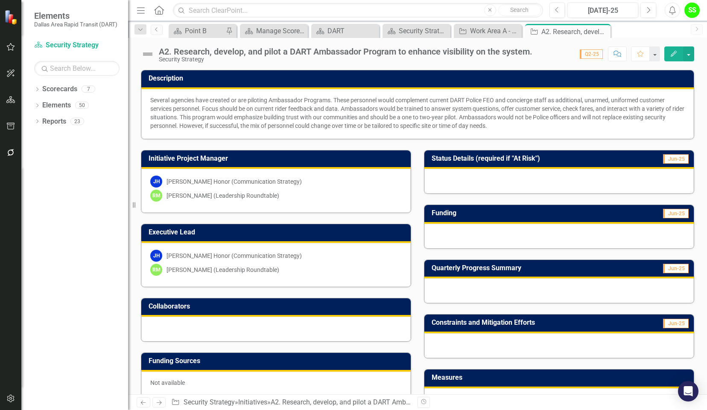
click at [146, 52] on img at bounding box center [148, 54] width 14 height 14
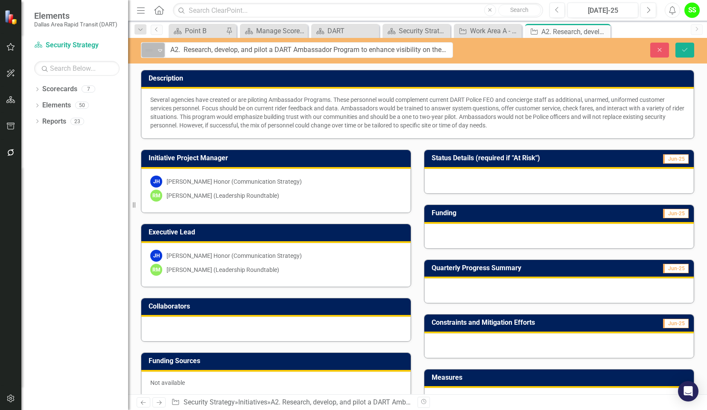
click at [153, 49] on img at bounding box center [149, 50] width 10 height 10
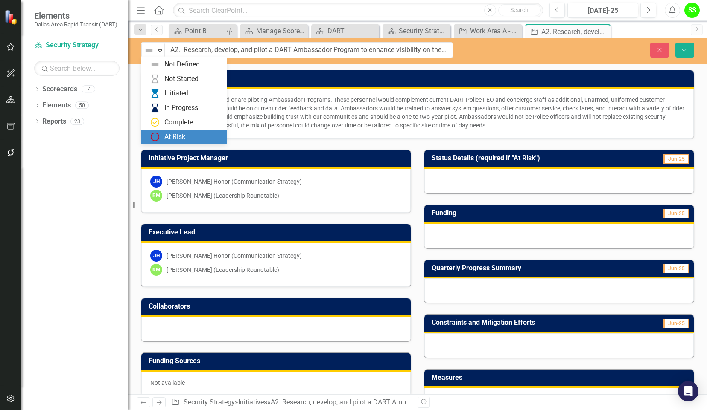
click at [173, 141] on div "At Risk" at bounding box center [174, 137] width 21 height 10
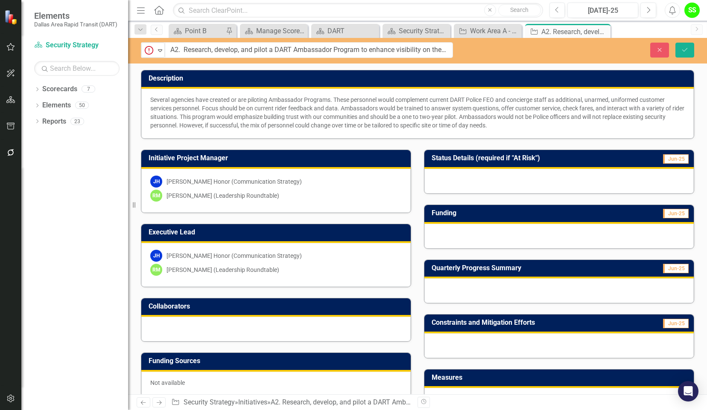
click at [603, 292] on div at bounding box center [558, 291] width 269 height 25
click at [650, 11] on icon "Next" at bounding box center [648, 10] width 5 height 8
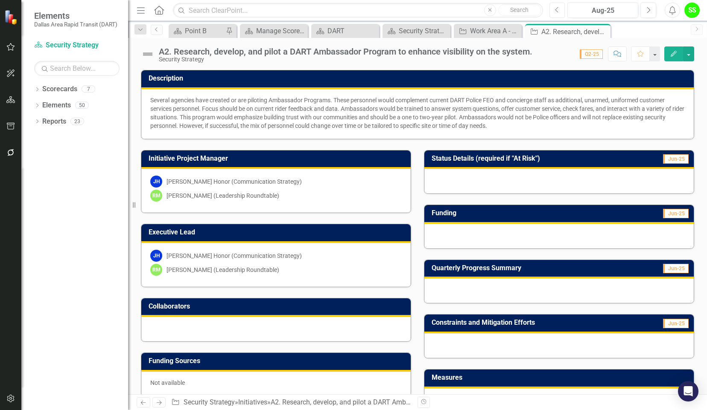
click at [558, 8] on icon "Previous" at bounding box center [557, 10] width 5 height 8
click at [11, 399] on icon "button" at bounding box center [10, 399] width 9 height 7
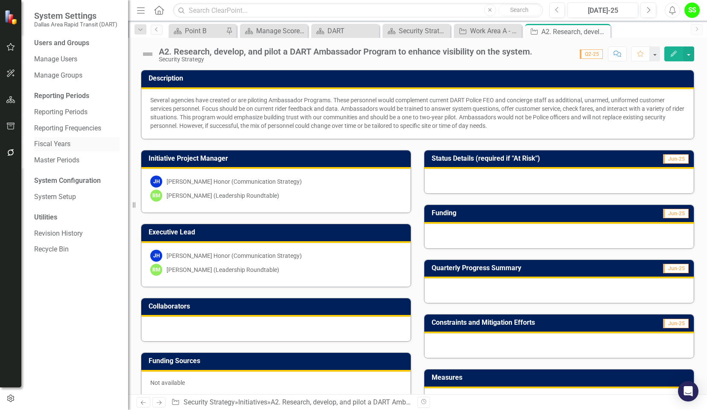
click at [49, 145] on link "Fiscal Years" at bounding box center [76, 145] width 85 height 10
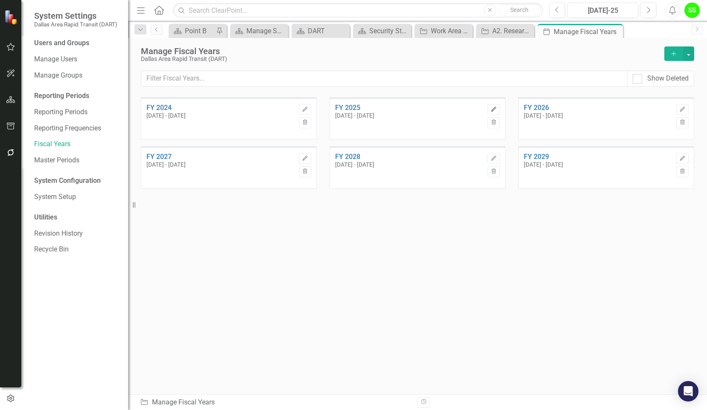
click at [494, 109] on icon "Edit" at bounding box center [493, 109] width 6 height 5
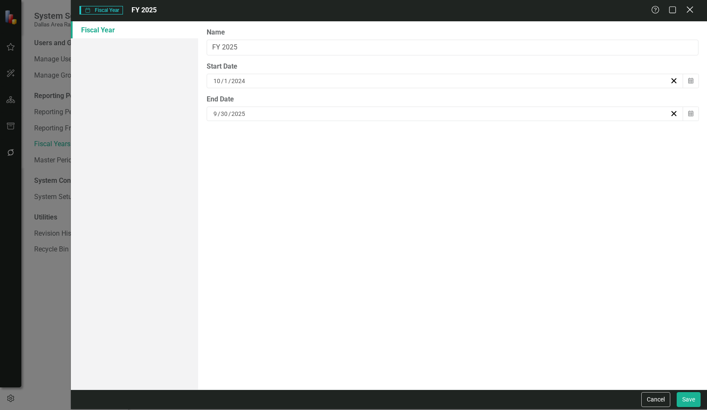
click at [687, 7] on icon at bounding box center [689, 9] width 6 height 6
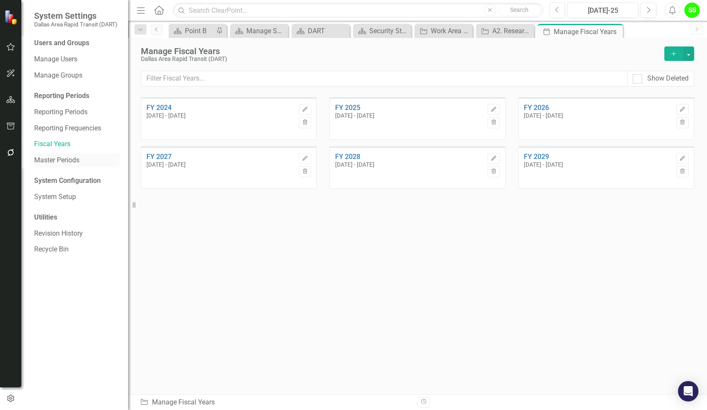
click at [49, 160] on link "Master Periods" at bounding box center [76, 161] width 85 height 10
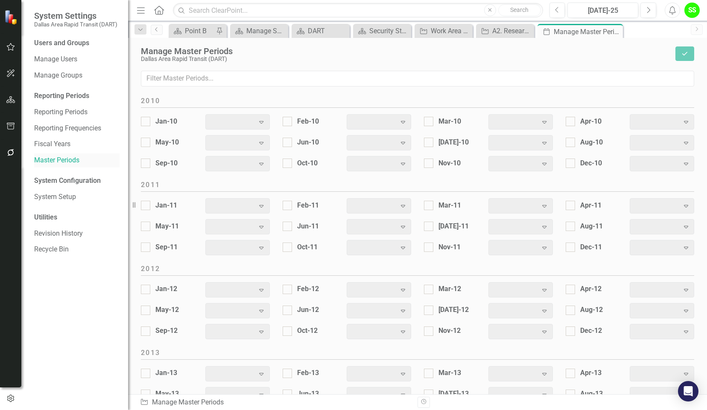
scroll to position [1039, 0]
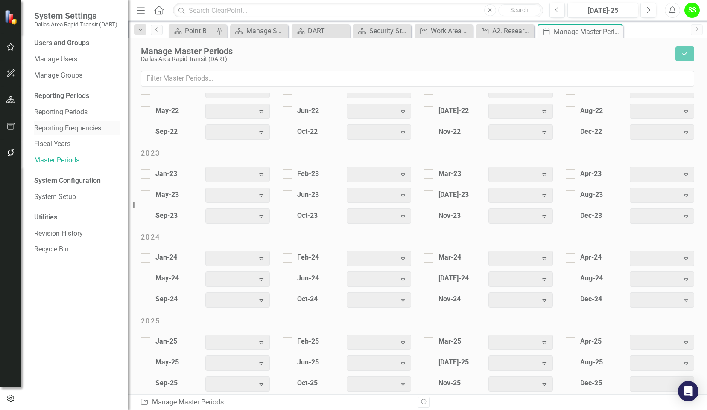
click at [56, 126] on link "Reporting Frequencies" at bounding box center [76, 129] width 85 height 10
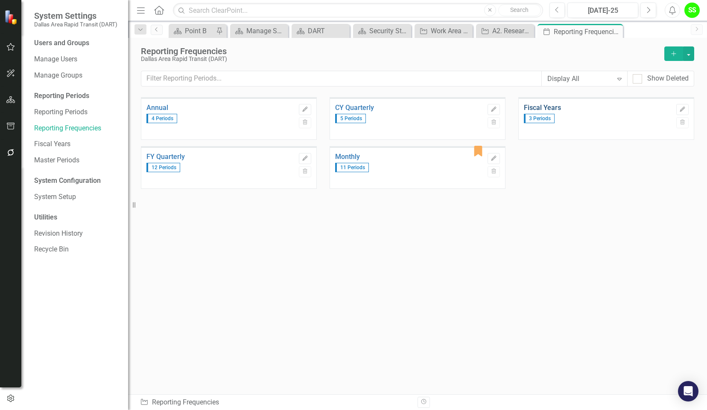
click at [627, 110] on link "Fiscal Years" at bounding box center [598, 108] width 148 height 8
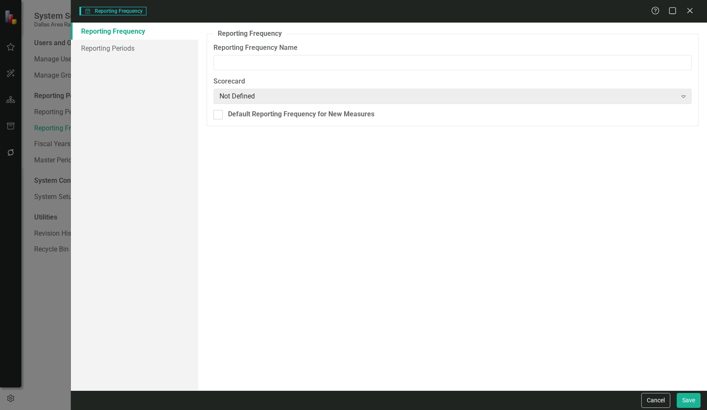
type input "Fiscal Years"
click at [113, 47] on link "Reporting Periods" at bounding box center [134, 48] width 127 height 17
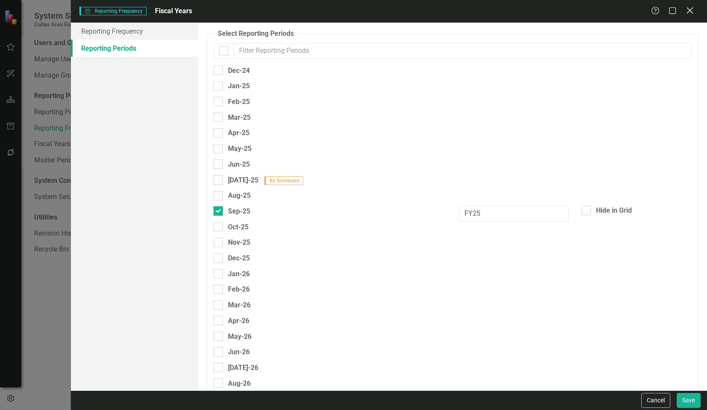
click at [690, 9] on icon "Close" at bounding box center [689, 10] width 11 height 8
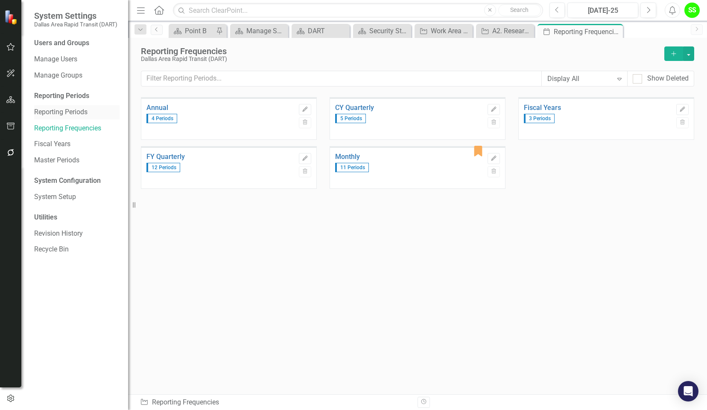
click at [61, 114] on link "Reporting Periods" at bounding box center [76, 113] width 85 height 10
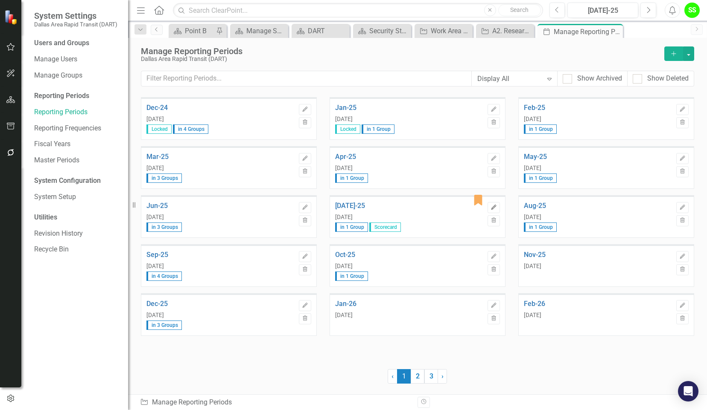
click at [492, 208] on icon "button" at bounding box center [493, 207] width 5 height 5
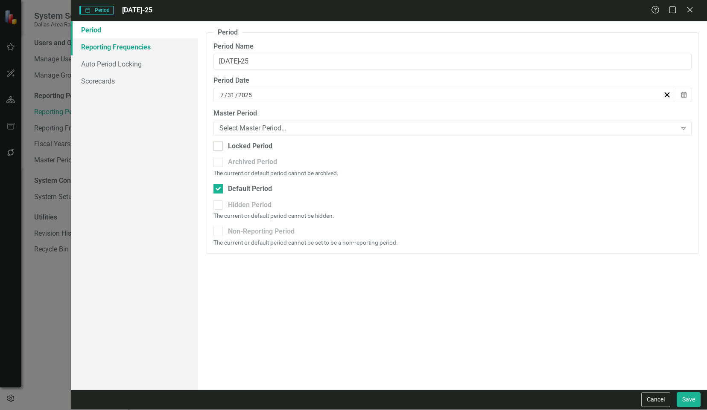
click at [114, 49] on link "Reporting Frequencies" at bounding box center [134, 46] width 127 height 17
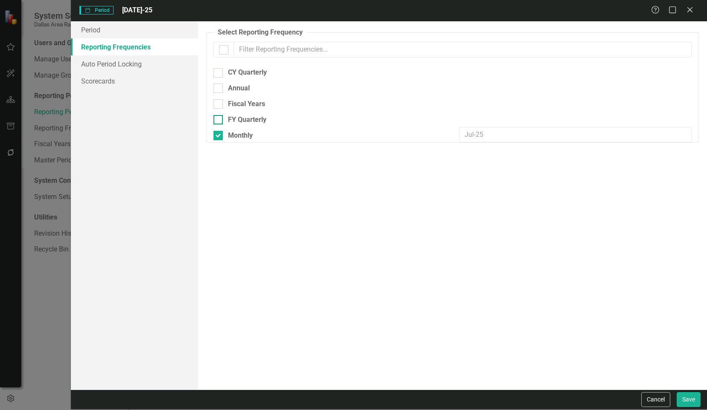
click at [217, 119] on input "FY Quarterly" at bounding box center [216, 118] width 6 height 6
checkbox input "true"
click at [686, 399] on button "Save" at bounding box center [688, 400] width 24 height 15
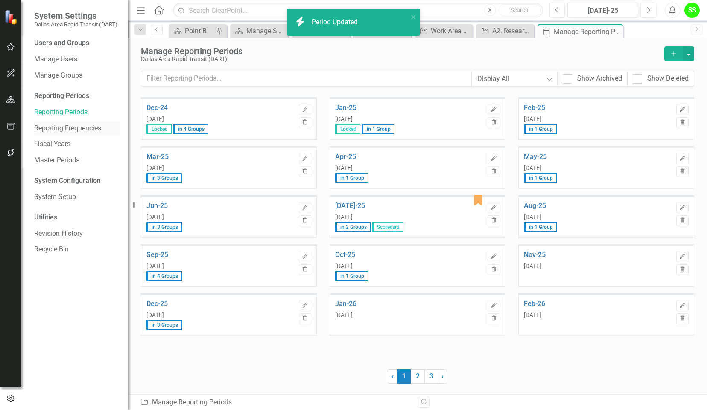
click at [53, 126] on link "Reporting Frequencies" at bounding box center [76, 129] width 85 height 10
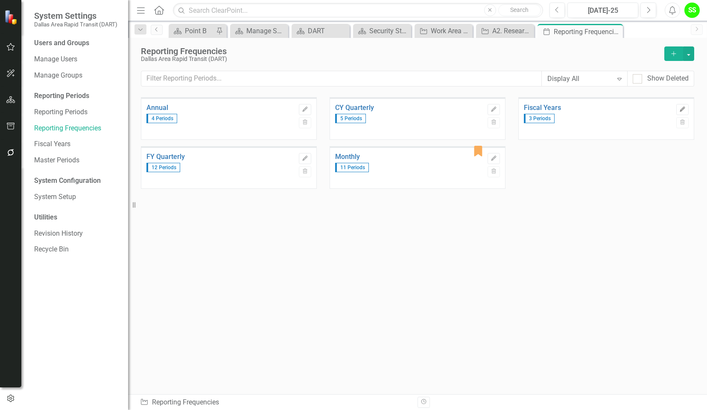
click at [684, 109] on icon "Edit" at bounding box center [682, 109] width 6 height 5
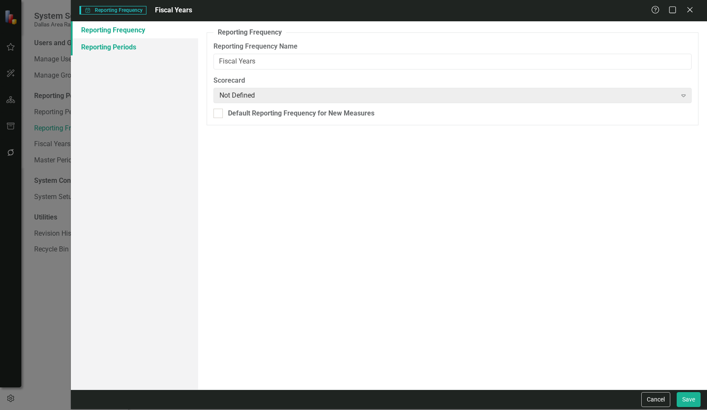
click at [102, 44] on link "Reporting Periods" at bounding box center [134, 46] width 127 height 17
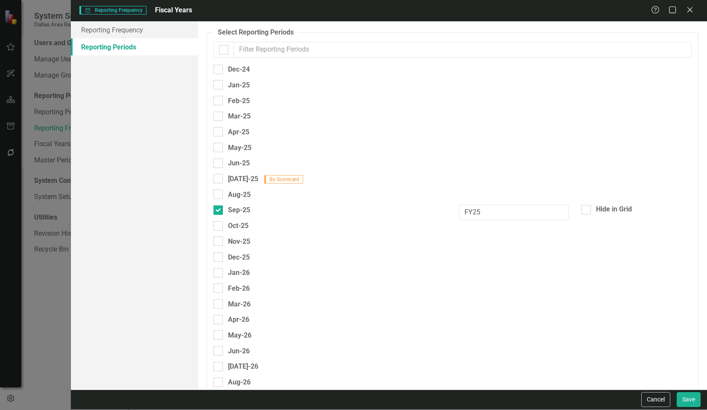
click at [102, 44] on link "Reporting Periods" at bounding box center [134, 46] width 127 height 17
click at [99, 31] on link "Reporting Frequency" at bounding box center [134, 29] width 127 height 17
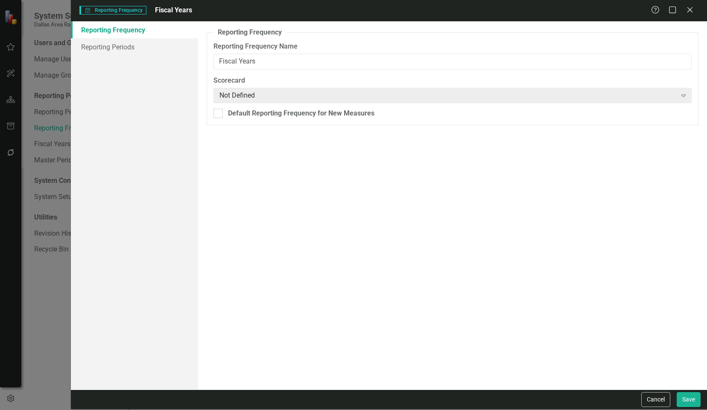
click at [286, 103] on fieldset "Reporting Frequency Reporting Frequency Name Fiscal Years In rare cases, you ma…" at bounding box center [453, 76] width 492 height 97
click at [281, 100] on div "Not Defined" at bounding box center [447, 95] width 457 height 10
click at [684, 96] on icon at bounding box center [683, 96] width 4 height 3
click at [690, 9] on icon at bounding box center [689, 9] width 6 height 6
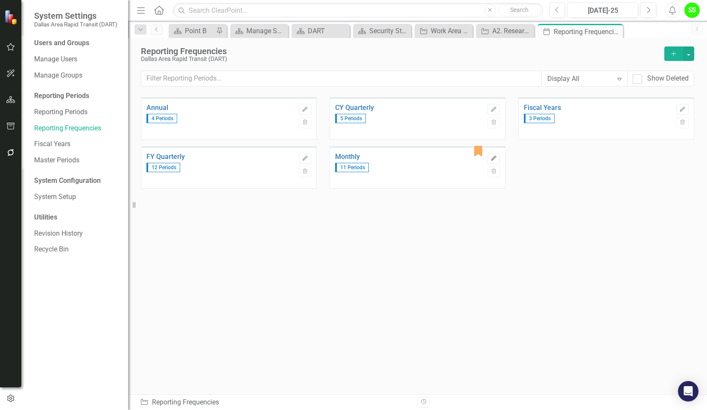
click at [492, 154] on button "Edit" at bounding box center [493, 158] width 12 height 11
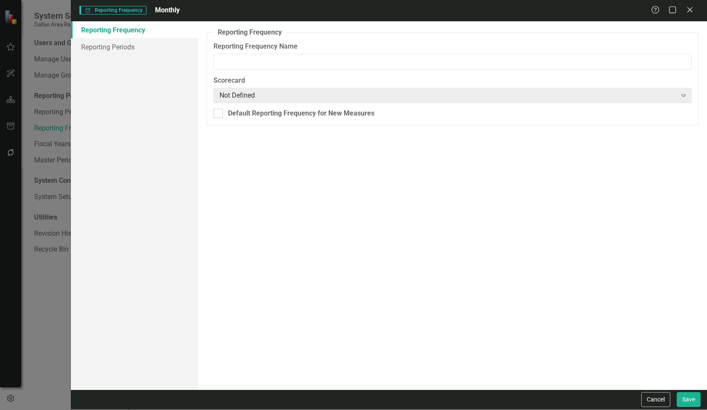
type input "Monthly"
checkbox input "true"
click at [121, 49] on link "Reporting Periods" at bounding box center [134, 46] width 127 height 17
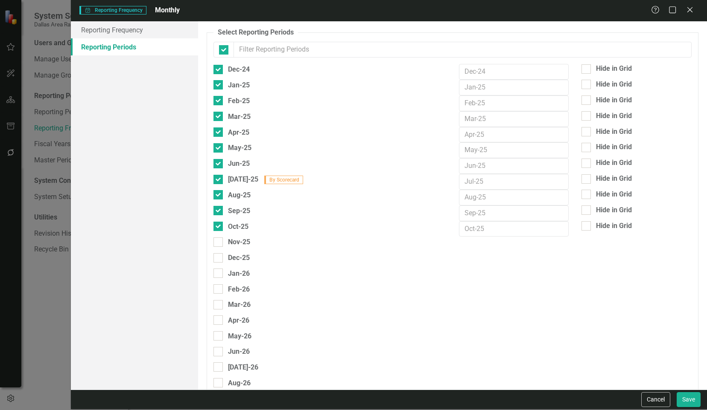
checkbox input "false"
click at [102, 33] on link "Reporting Frequency" at bounding box center [134, 29] width 127 height 17
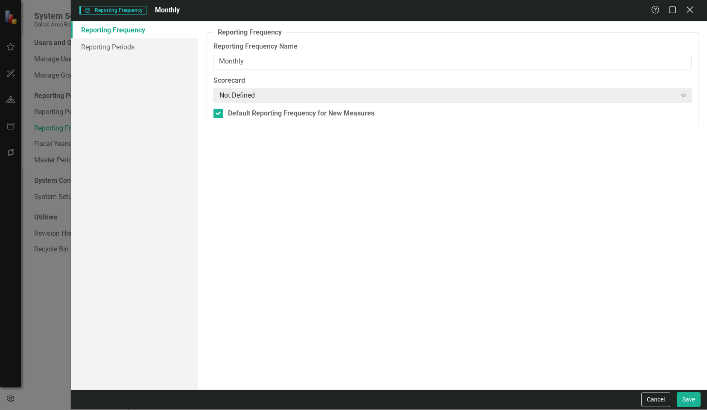
click at [689, 10] on icon at bounding box center [689, 9] width 6 height 6
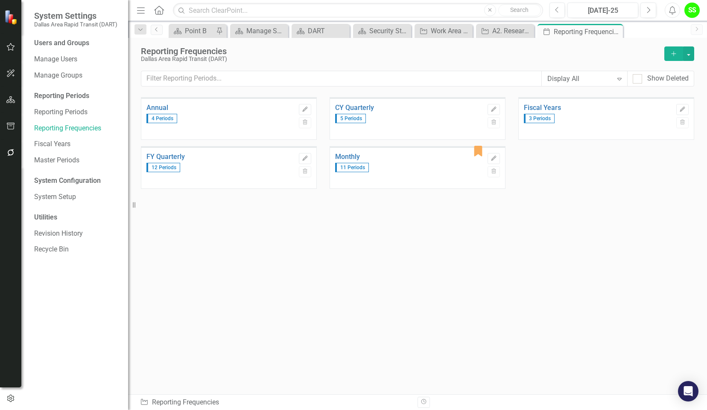
click at [305, 262] on div "Annual 4 Periods Edit Trash CY Quarterly 5 Periods Edit Trash Fiscal Years 3 Pe…" at bounding box center [417, 229] width 553 height 264
click at [207, 164] on div "12 Periods" at bounding box center [220, 167] width 148 height 12
click at [306, 156] on icon "Edit" at bounding box center [305, 158] width 6 height 5
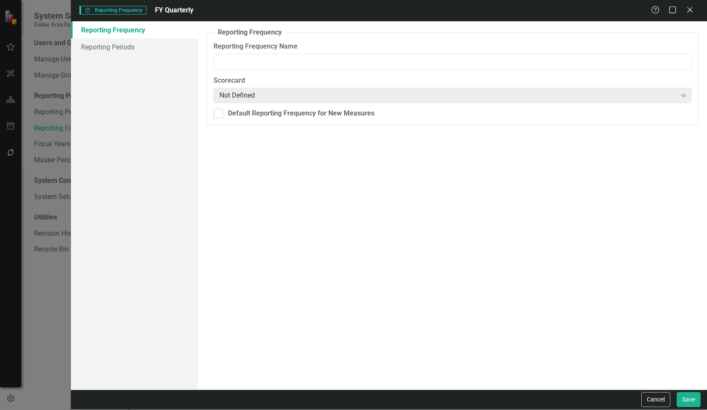
type input "FY Quarterly"
click at [108, 50] on link "Reporting Periods" at bounding box center [134, 46] width 127 height 17
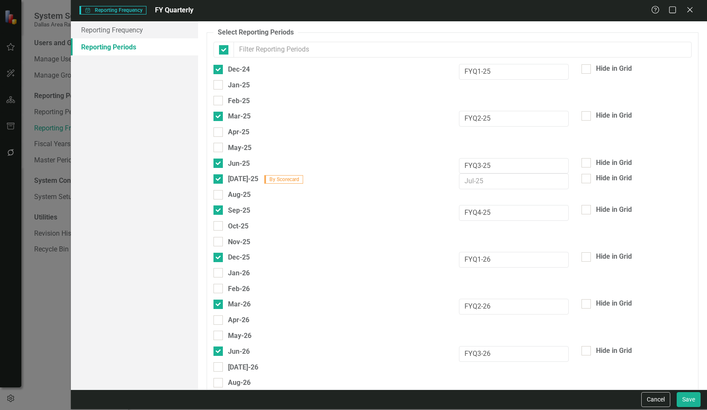
checkbox input "false"
click at [516, 180] on input "text" at bounding box center [514, 182] width 110 height 16
click at [381, 215] on div "Sep-25" at bounding box center [329, 213] width 245 height 16
click at [218, 177] on input "Jul-25 By Scorecard" at bounding box center [216, 178] width 6 height 6
click at [329, 221] on div "Oct-25" at bounding box center [329, 229] width 245 height 16
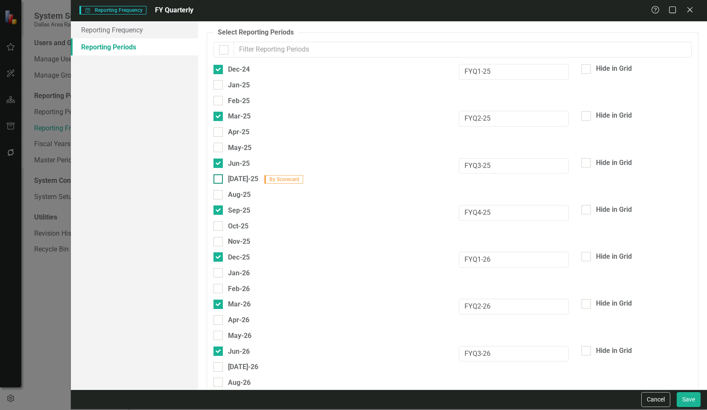
click at [221, 175] on div at bounding box center [217, 179] width 9 height 9
click at [219, 175] on input "Jul-25 By Scorecard" at bounding box center [216, 178] width 6 height 6
checkbox input "true"
click at [354, 237] on div "Nov-25" at bounding box center [329, 245] width 245 height 16
click at [482, 184] on input "text" at bounding box center [514, 182] width 110 height 16
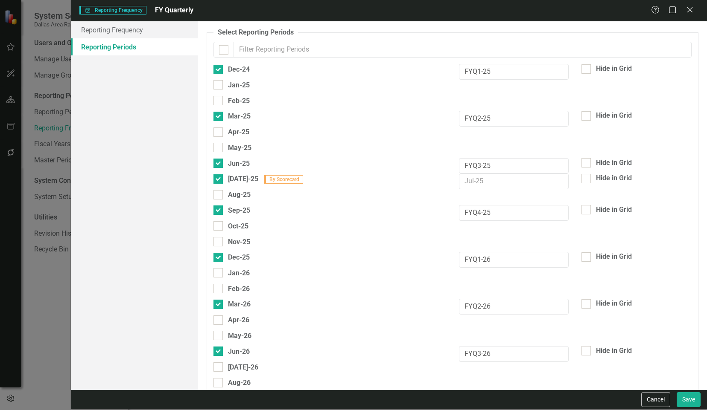
click at [359, 184] on div "Jul-25 By Scorecard" at bounding box center [329, 182] width 245 height 16
click at [693, 8] on icon "Close" at bounding box center [689, 10] width 11 height 8
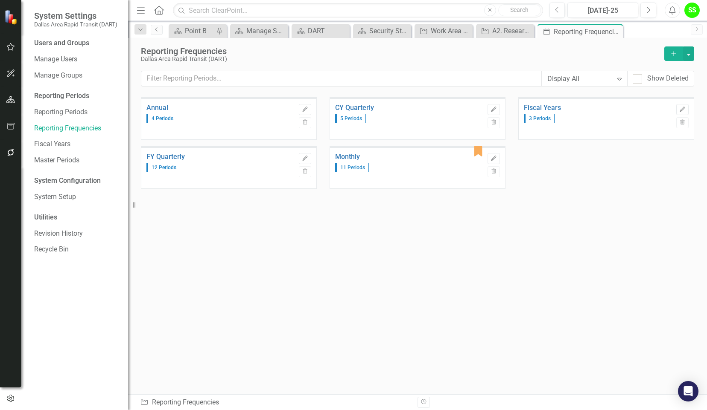
click at [308, 238] on div "Annual 4 Periods Edit Trash CY Quarterly 5 Periods Edit Trash Fiscal Years 3 Pe…" at bounding box center [417, 229] width 553 height 264
drag, startPoint x: 477, startPoint y: 139, endPoint x: 397, endPoint y: 289, distance: 169.9
click at [397, 289] on div "Annual 4 Periods Edit Trash CY Quarterly 5 Periods Edit Trash Fiscal Years 3 Pe…" at bounding box center [417, 229] width 553 height 264
click at [691, 52] on button "button" at bounding box center [688, 54] width 11 height 15
click at [505, 54] on div "Reporting Frequencies" at bounding box center [400, 51] width 519 height 9
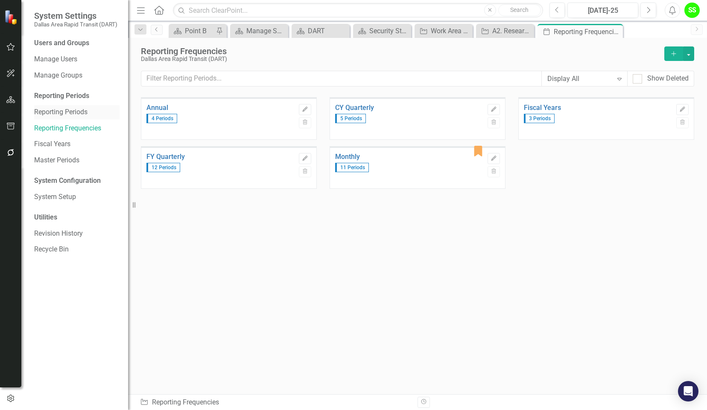
click at [66, 111] on link "Reporting Periods" at bounding box center [76, 113] width 85 height 10
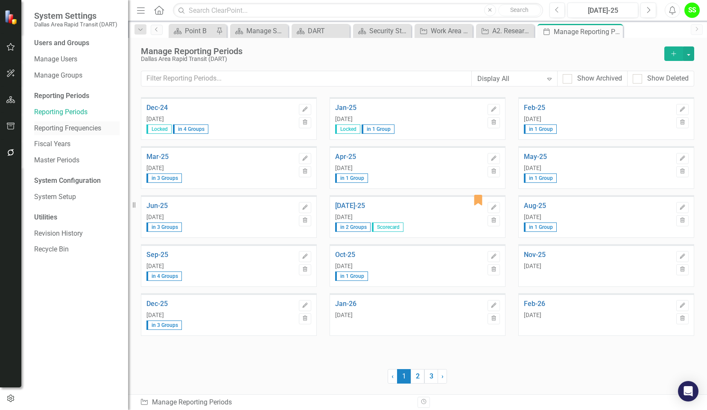
click at [63, 132] on link "Reporting Frequencies" at bounding box center [76, 129] width 85 height 10
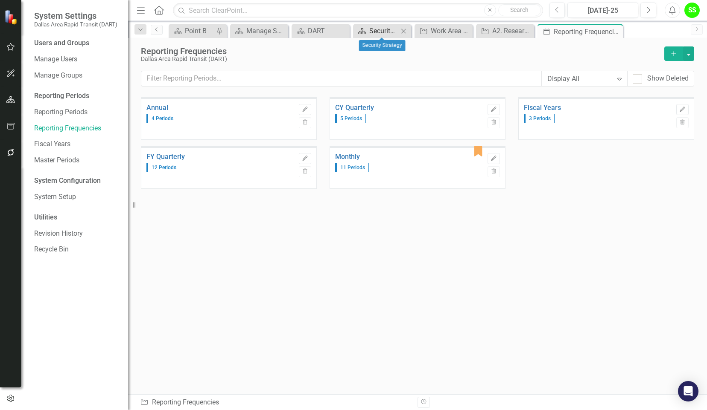
click at [378, 30] on div "Security Strategy" at bounding box center [383, 31] width 29 height 11
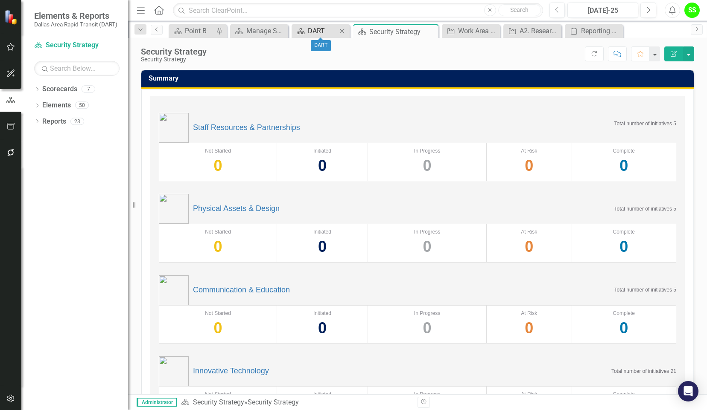
click at [314, 32] on div "DART" at bounding box center [322, 31] width 29 height 11
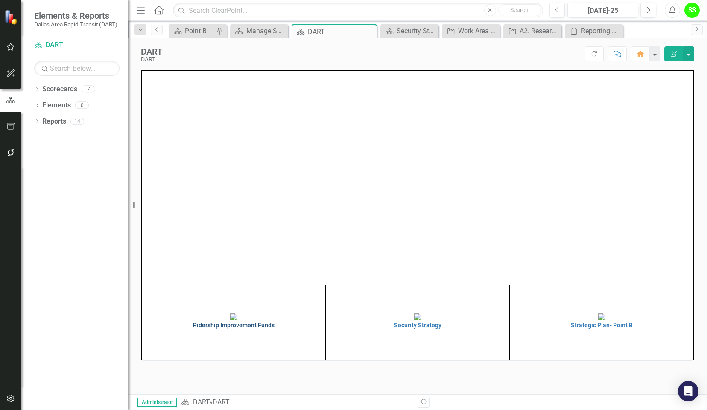
click at [218, 329] on h4 "Ridership Improvement Funds" at bounding box center [233, 326] width 179 height 6
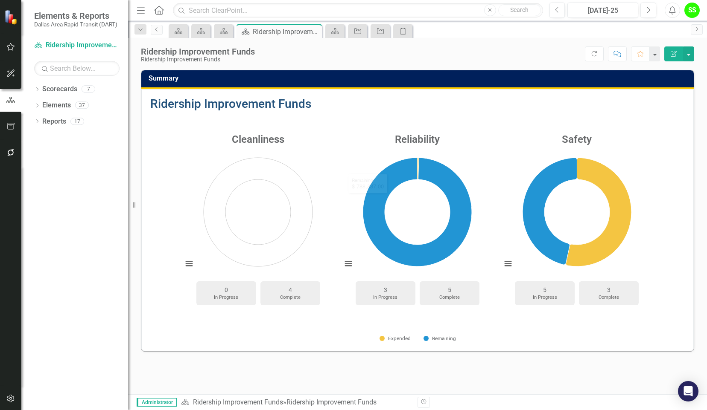
click at [213, 100] on link "Ridership Improvement Funds" at bounding box center [230, 104] width 161 height 14
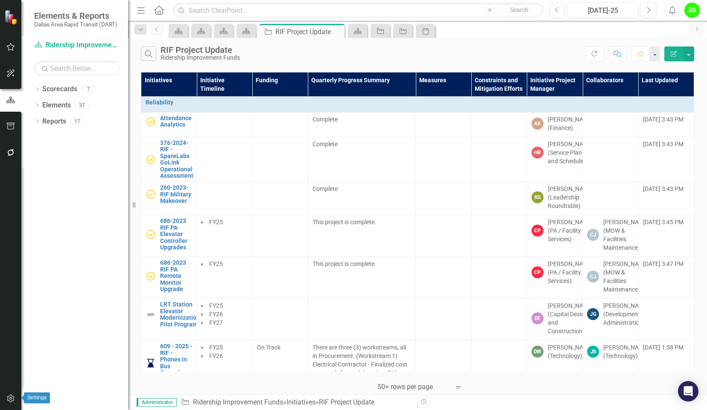
click at [10, 394] on button "button" at bounding box center [10, 399] width 19 height 18
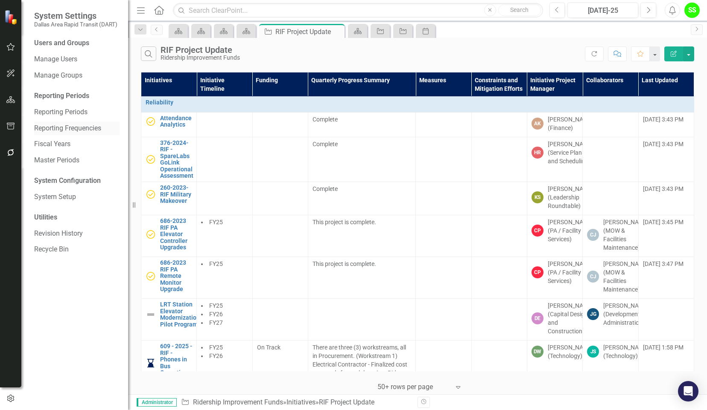
click at [52, 127] on link "Reporting Frequencies" at bounding box center [76, 129] width 85 height 10
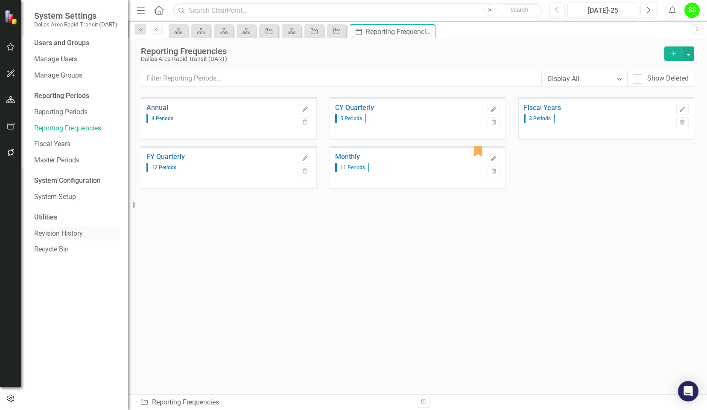
click at [52, 230] on link "Revision History" at bounding box center [76, 234] width 85 height 10
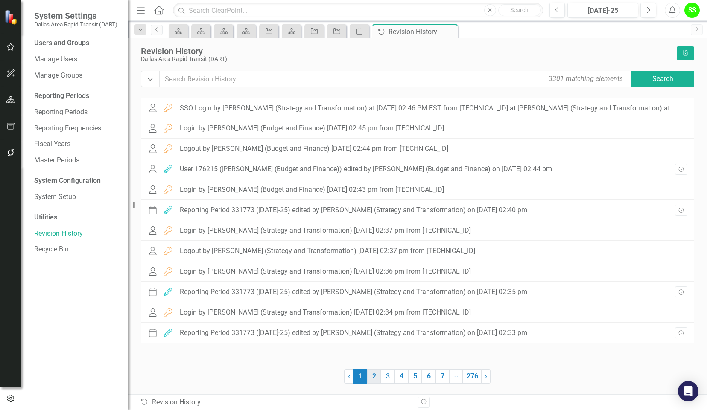
click at [373, 377] on link "2" at bounding box center [374, 377] width 14 height 15
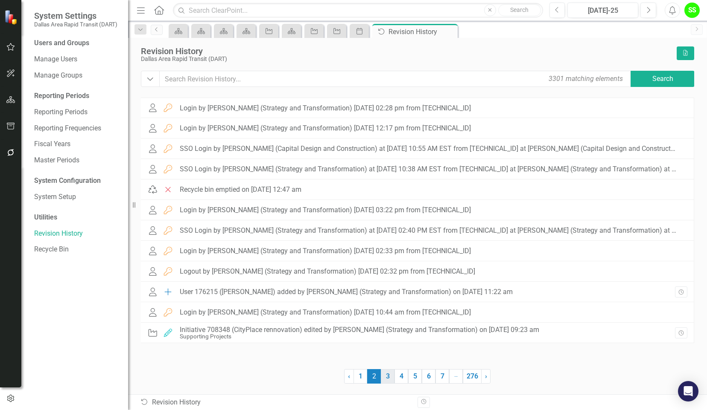
click at [391, 377] on link "3" at bounding box center [388, 377] width 14 height 15
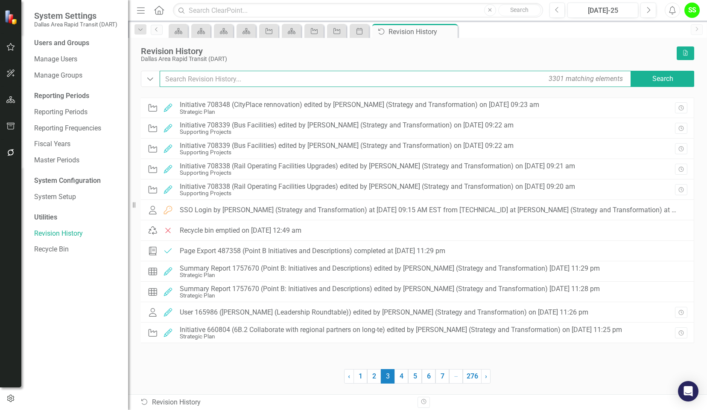
click at [261, 79] on input "text" at bounding box center [396, 79] width 472 height 16
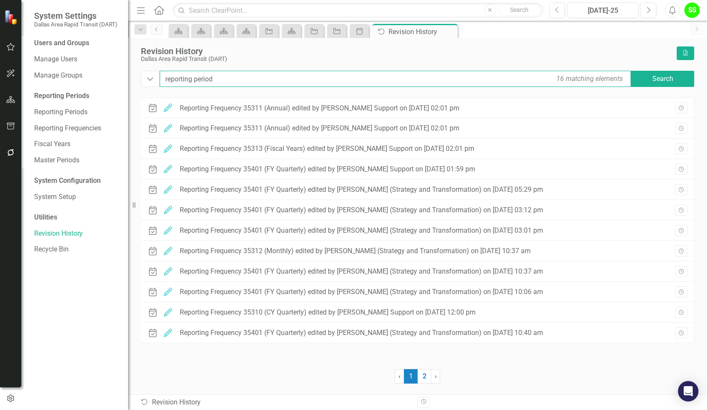
type input "reporting periods"
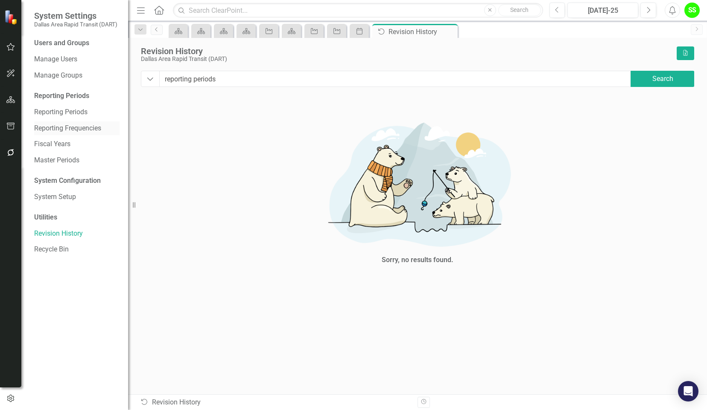
click at [70, 125] on link "Reporting Frequencies" at bounding box center [76, 129] width 85 height 10
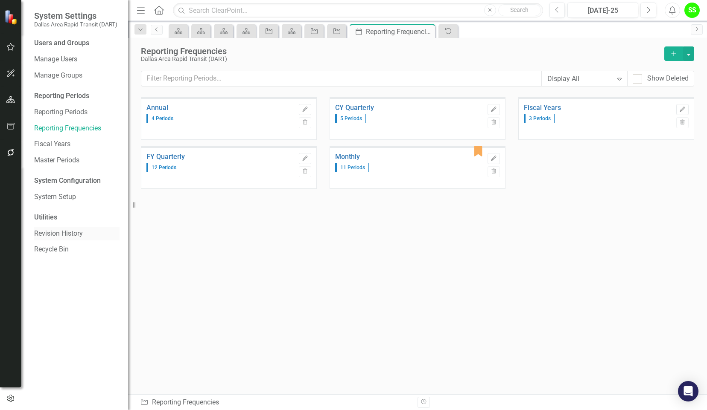
click at [44, 235] on link "Revision History" at bounding box center [76, 234] width 85 height 10
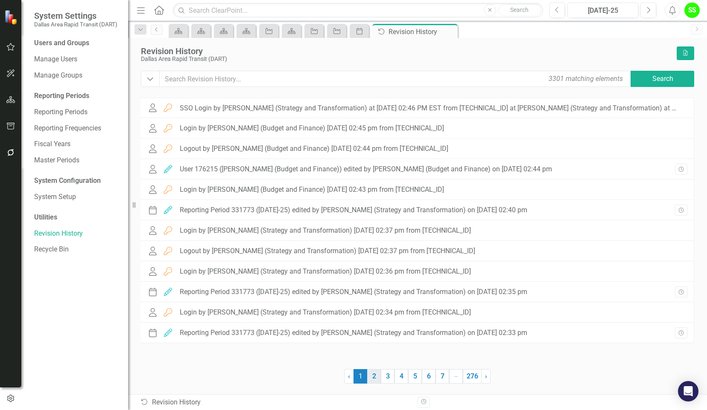
click at [375, 376] on link "2" at bounding box center [374, 377] width 14 height 15
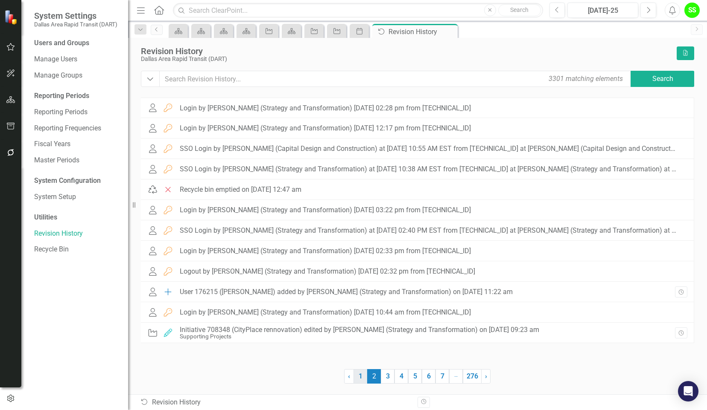
click at [360, 375] on link "1" at bounding box center [360, 377] width 14 height 15
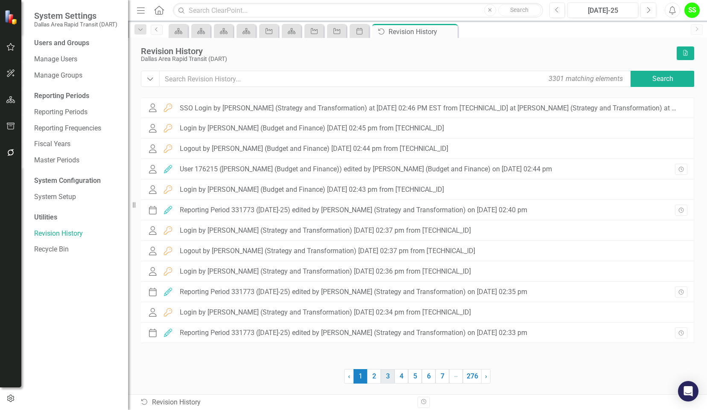
click at [390, 375] on link "3" at bounding box center [388, 377] width 14 height 15
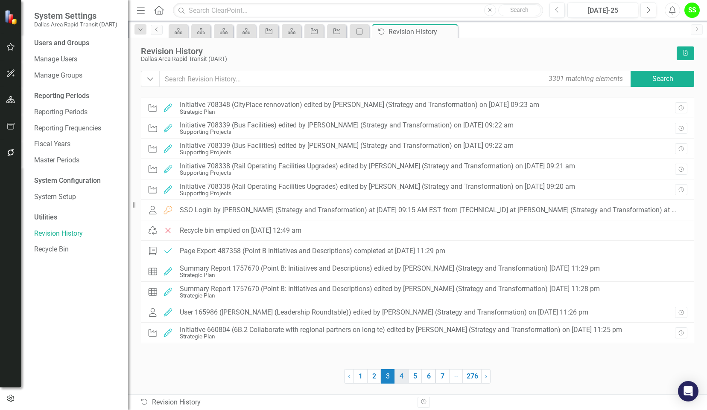
click at [399, 376] on link "4" at bounding box center [401, 377] width 14 height 15
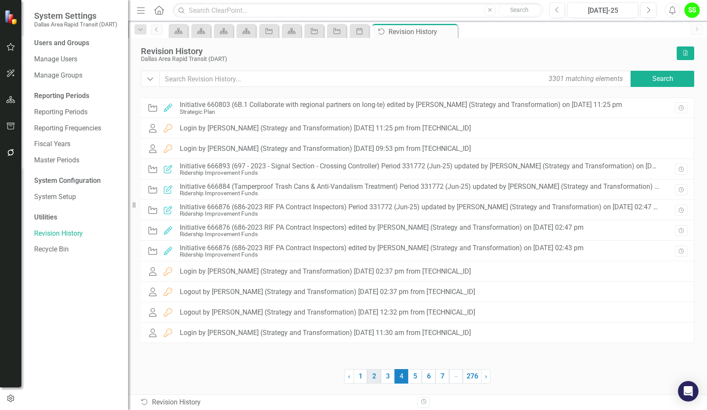
click at [374, 377] on link "2" at bounding box center [374, 377] width 14 height 15
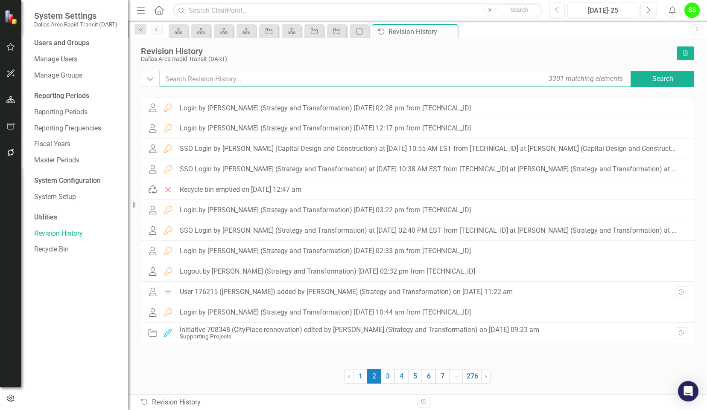
click at [227, 85] on input "text" at bounding box center [396, 79] width 472 height 16
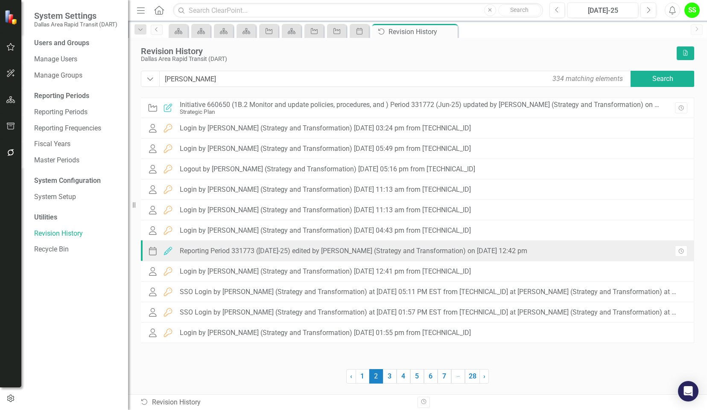
click at [379, 252] on div "Reporting Period 331773 (Jul-25) edited by Stephanie Schuchert (Strategy and Tr…" at bounding box center [353, 251] width 347 height 8
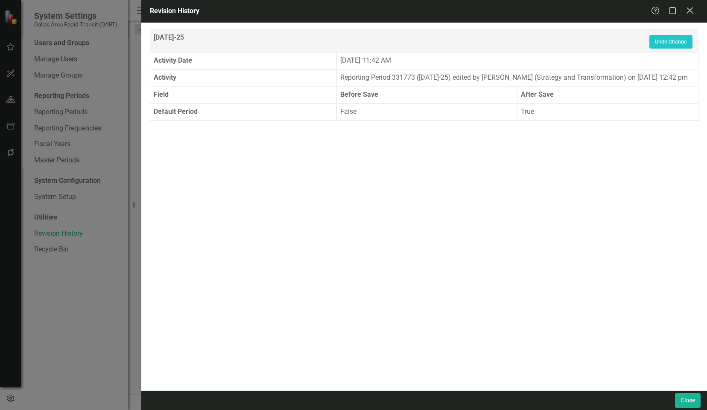
click at [690, 10] on icon at bounding box center [689, 10] width 6 height 6
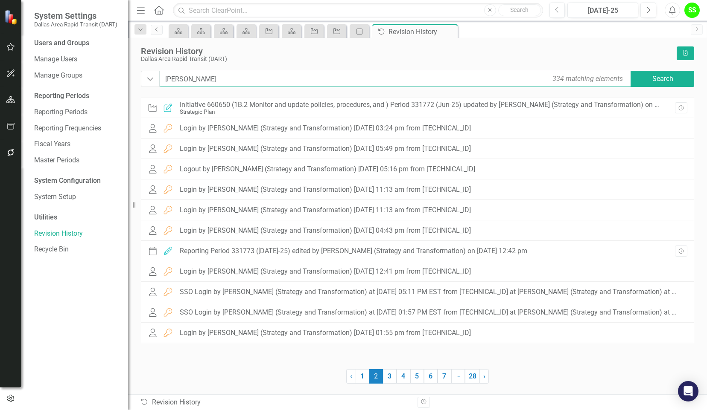
click at [250, 81] on input "stephanie schuchert" at bounding box center [396, 79] width 472 height 16
click at [362, 377] on link "1" at bounding box center [362, 377] width 14 height 15
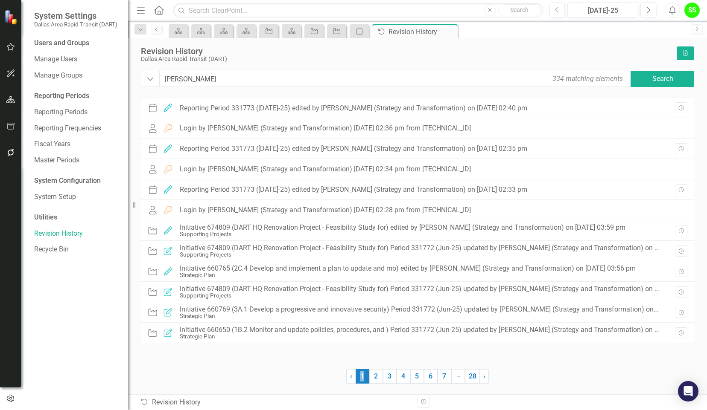
click at [362, 377] on span "1 (current)" at bounding box center [362, 377] width 14 height 15
click at [375, 376] on link "2" at bounding box center [376, 377] width 14 height 15
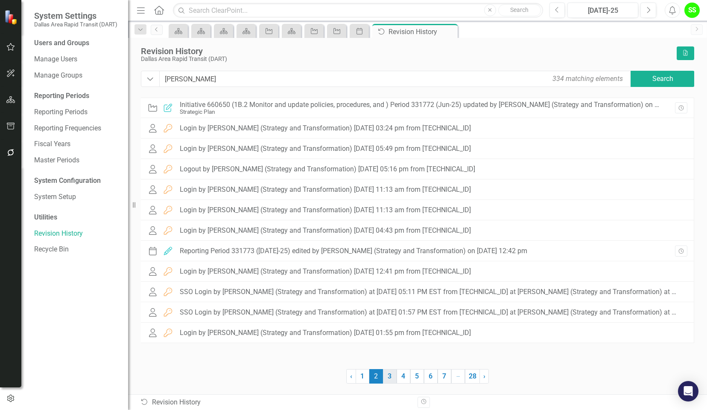
click at [390, 378] on link "3" at bounding box center [390, 377] width 14 height 15
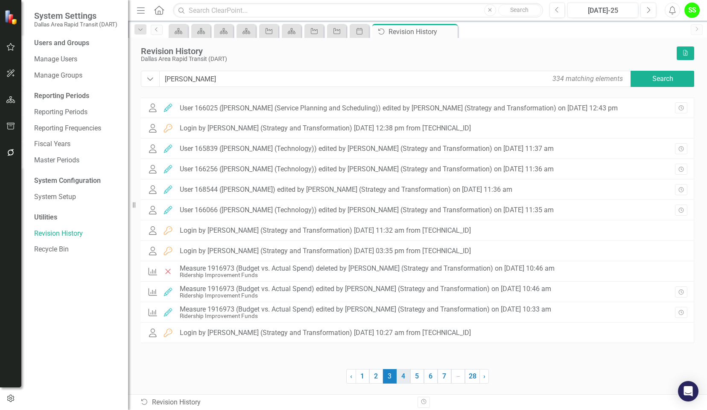
click at [403, 377] on link "4" at bounding box center [403, 377] width 14 height 15
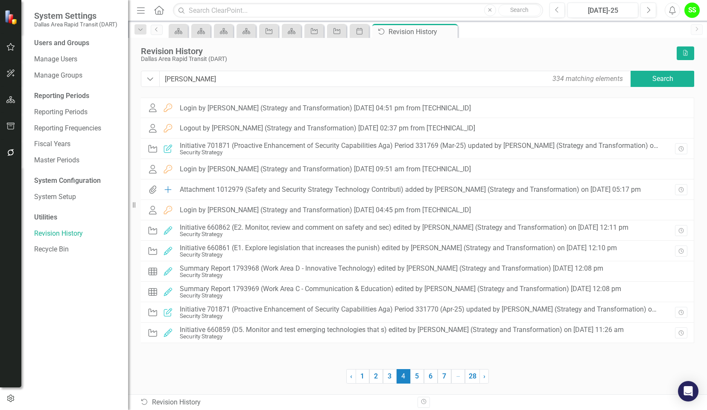
click at [43, 332] on div "Users and Groups Manage Users Manage Groups Reporting Periods Reporting Periods…" at bounding box center [74, 224] width 107 height 372
click at [247, 86] on input "stephanie schuchert" at bounding box center [396, 79] width 472 height 16
type input "reporting frequencies"
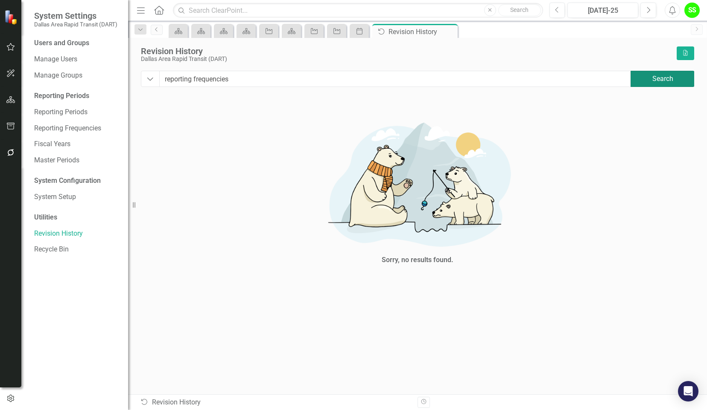
click at [655, 77] on button "Search" at bounding box center [662, 79] width 64 height 16
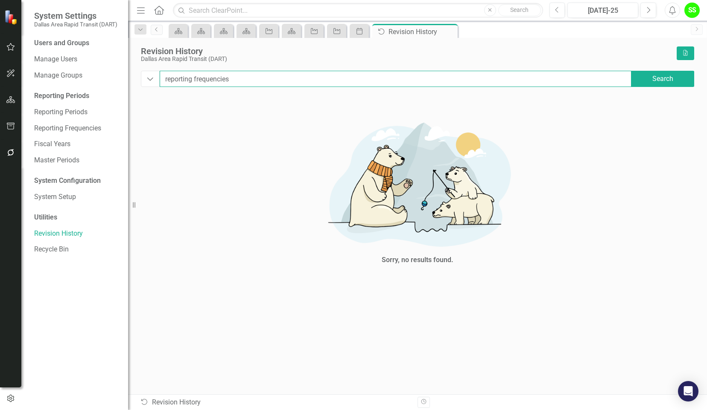
click at [247, 79] on input "reporting frequencies" at bounding box center [396, 79] width 472 height 16
click at [151, 81] on icon "Dropdown" at bounding box center [150, 79] width 8 height 9
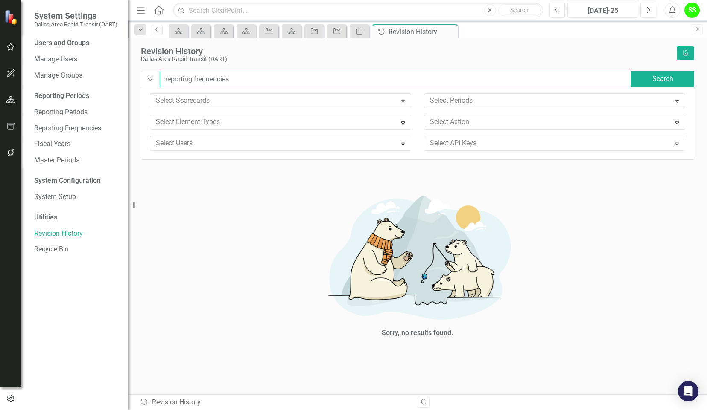
click at [237, 78] on input "reporting frequencies" at bounding box center [396, 79] width 472 height 16
type input "r"
type input "reporting"
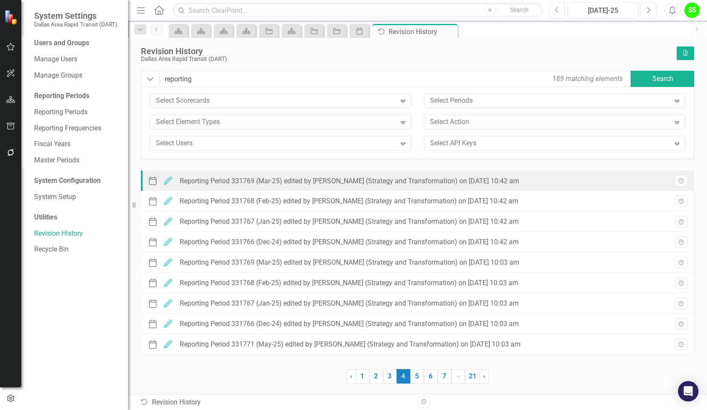
click at [296, 182] on div "Reporting Period 331769 (Mar-25) edited by Randy Colborn (Strategy and Transfor…" at bounding box center [349, 182] width 339 height 8
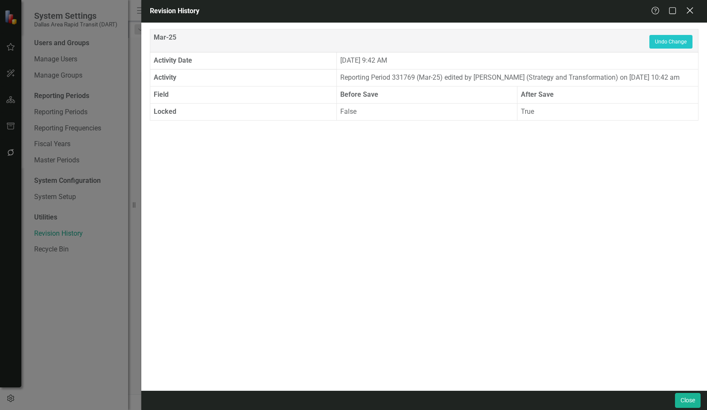
click at [692, 9] on icon "Close" at bounding box center [689, 10] width 11 height 8
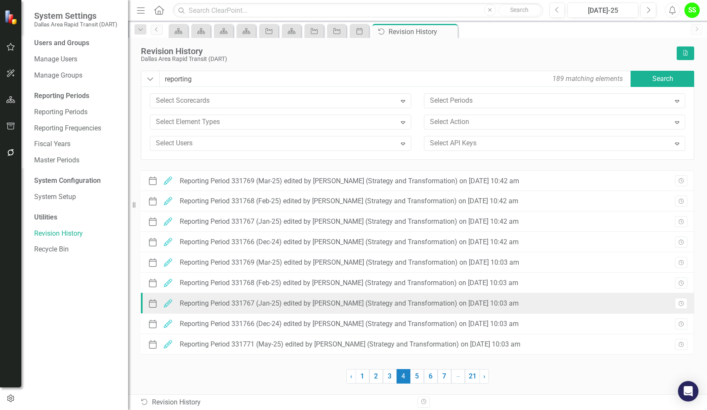
click at [290, 301] on div "Reporting Period 331767 (Jan-25) edited by Randy Colborn (Strategy and Transfor…" at bounding box center [349, 304] width 339 height 8
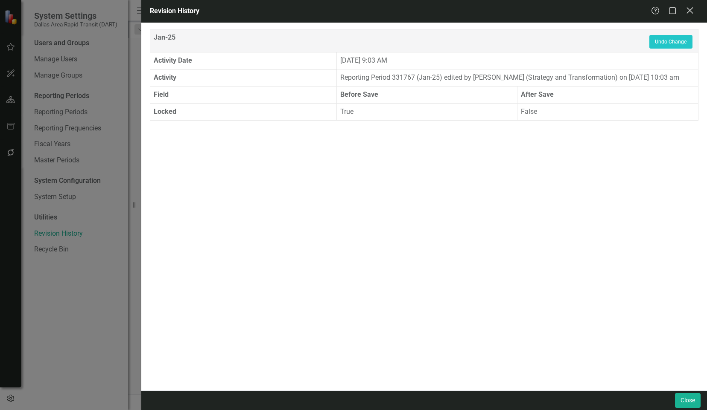
click at [687, 10] on icon "Close" at bounding box center [689, 10] width 11 height 8
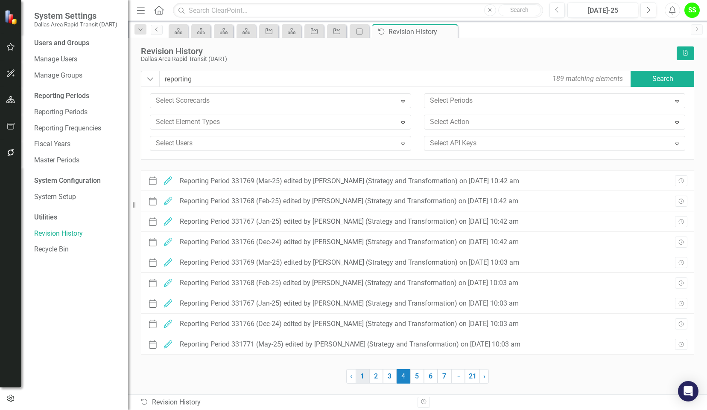
click at [361, 374] on link "1" at bounding box center [362, 377] width 14 height 15
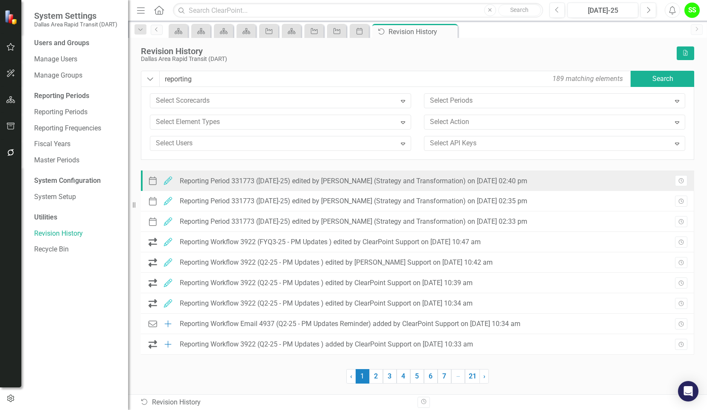
click at [305, 184] on div "Reporting Period 331773 (Jul-25) edited by Stephanie Schuchert (Strategy and Tr…" at bounding box center [353, 182] width 347 height 8
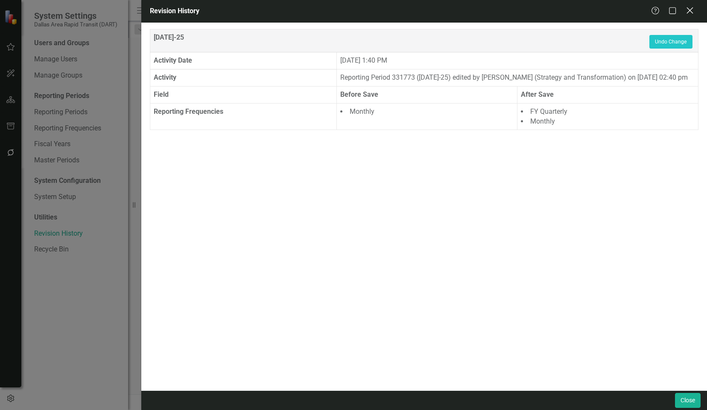
click at [689, 9] on icon "Close" at bounding box center [689, 10] width 11 height 8
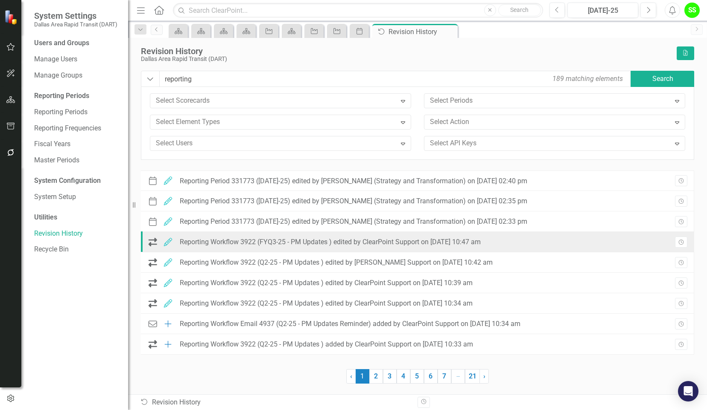
click at [292, 243] on div "Reporting Workflow 3922 (FYQ3-25 - PM Updates ) edited by ClearPoint Support on…" at bounding box center [330, 243] width 301 height 8
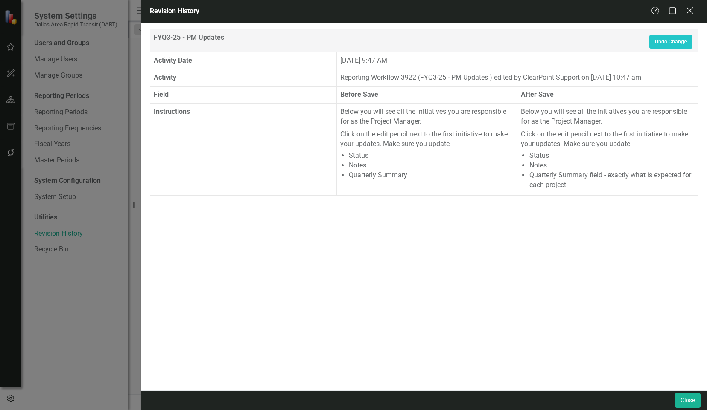
click at [690, 10] on icon at bounding box center [689, 10] width 6 height 6
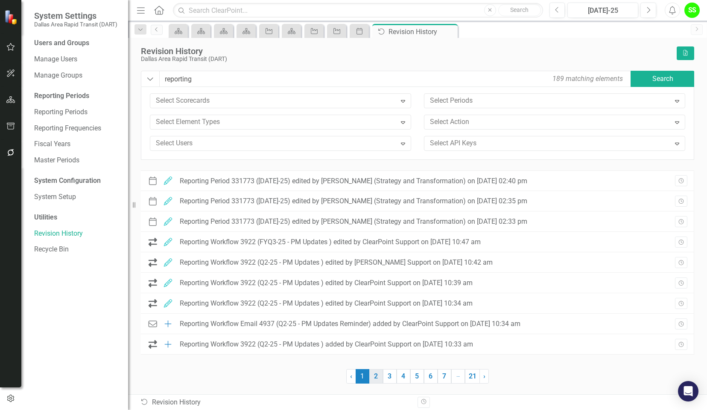
click at [373, 376] on link "2" at bounding box center [376, 377] width 14 height 15
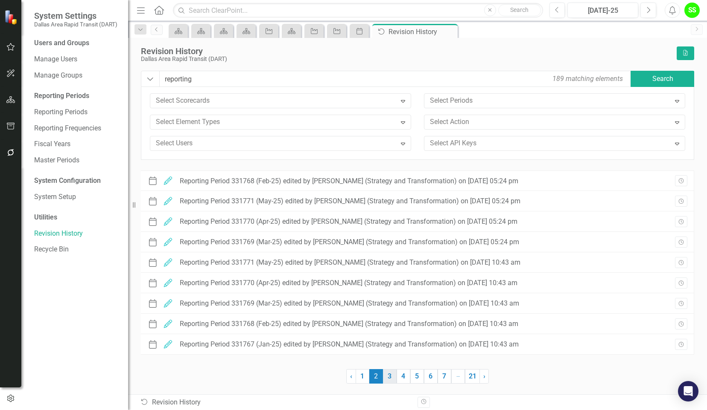
click at [389, 378] on link "3" at bounding box center [390, 377] width 14 height 15
click at [401, 376] on link "4" at bounding box center [403, 377] width 14 height 15
click at [416, 376] on link "5" at bounding box center [417, 377] width 14 height 15
click at [430, 378] on link "6" at bounding box center [431, 377] width 14 height 15
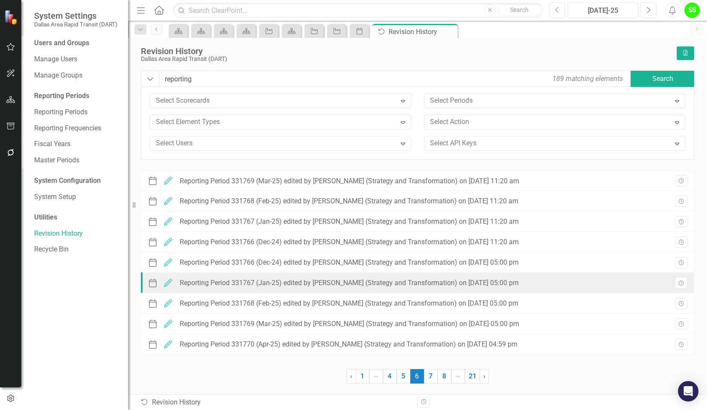
click at [310, 277] on div "Period Edited Reporting Period 331767 (Jan-25) edited by Randy Colborn (Strateg…" at bounding box center [334, 283] width 375 height 13
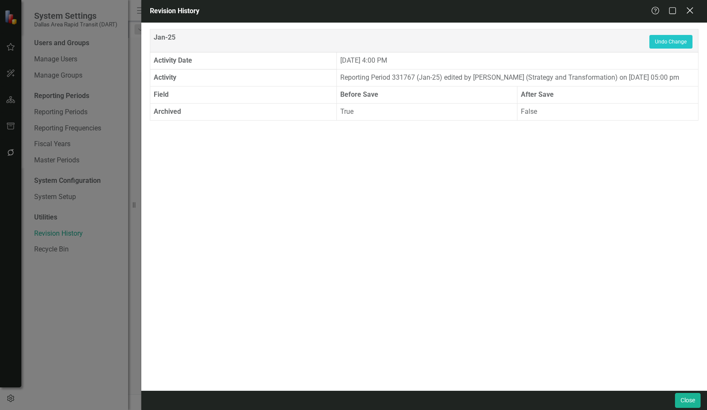
click at [690, 7] on icon "Close" at bounding box center [689, 10] width 11 height 8
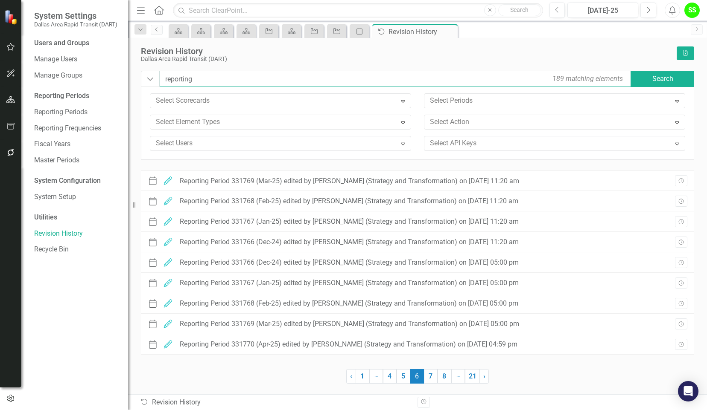
click at [213, 76] on input "reporting" at bounding box center [396, 79] width 472 height 16
click at [434, 375] on link "7" at bounding box center [431, 377] width 14 height 15
click at [437, 377] on link "8" at bounding box center [431, 377] width 14 height 15
click at [437, 377] on link "10" at bounding box center [444, 377] width 15 height 15
click at [431, 378] on link "11" at bounding box center [430, 377] width 15 height 15
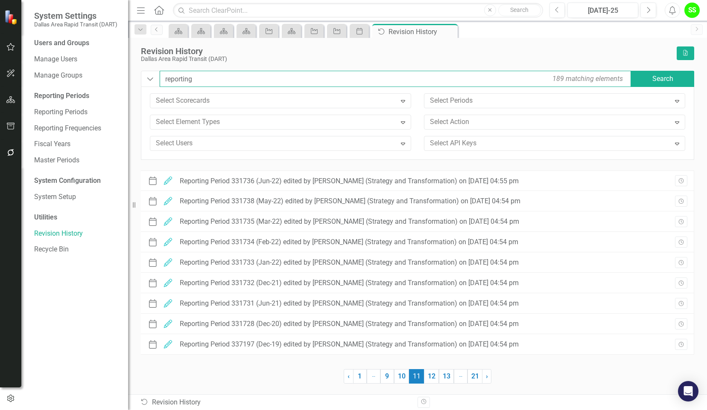
click at [217, 75] on input "reporting" at bounding box center [396, 79] width 472 height 16
type input "reporting freq"
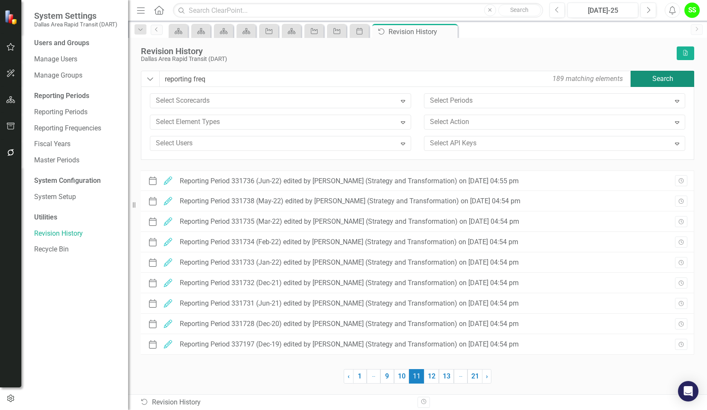
click at [661, 76] on button "Search" at bounding box center [662, 79] width 64 height 16
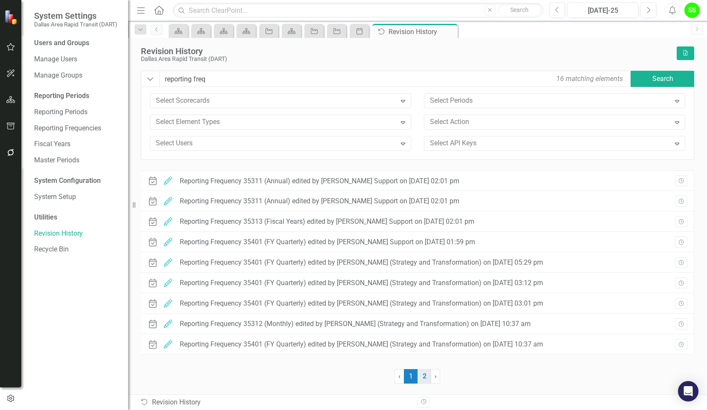
click at [424, 377] on link "2" at bounding box center [424, 377] width 14 height 15
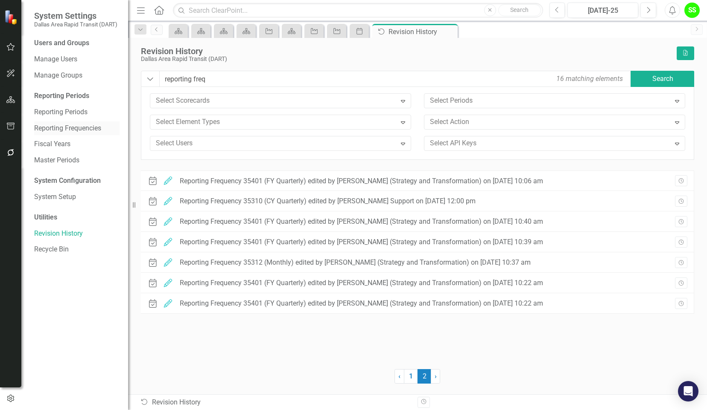
click at [70, 126] on link "Reporting Frequencies" at bounding box center [76, 129] width 85 height 10
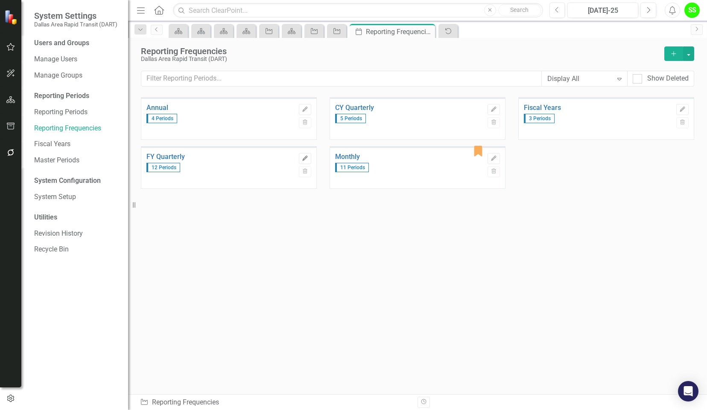
click at [308, 156] on icon "Edit" at bounding box center [305, 158] width 6 height 5
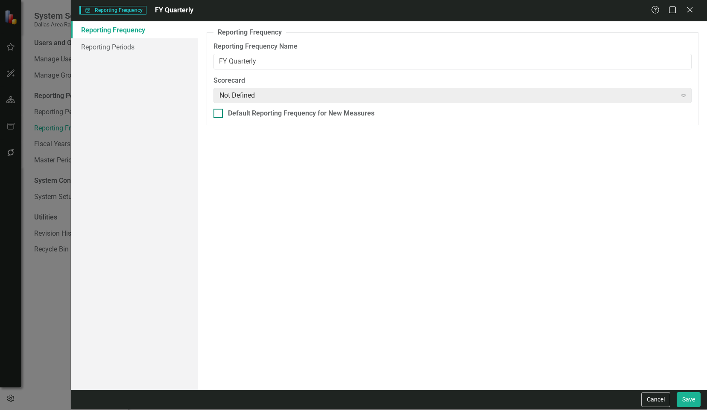
click at [218, 113] on input "Default Reporting Frequency for New Measures" at bounding box center [216, 112] width 6 height 6
checkbox input "true"
click at [686, 396] on button "Save" at bounding box center [688, 400] width 24 height 15
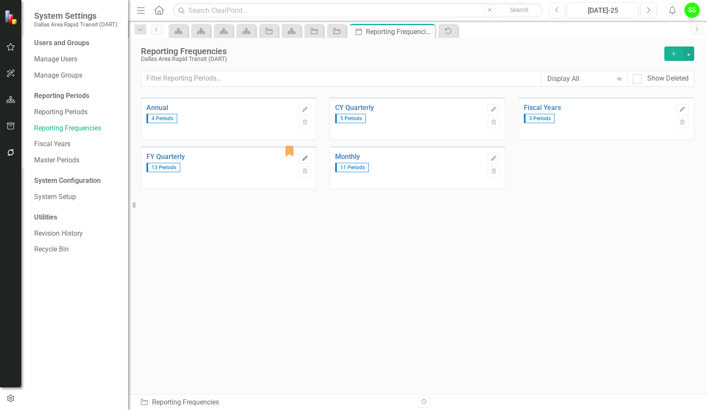
click at [306, 159] on icon "Edit" at bounding box center [305, 158] width 6 height 5
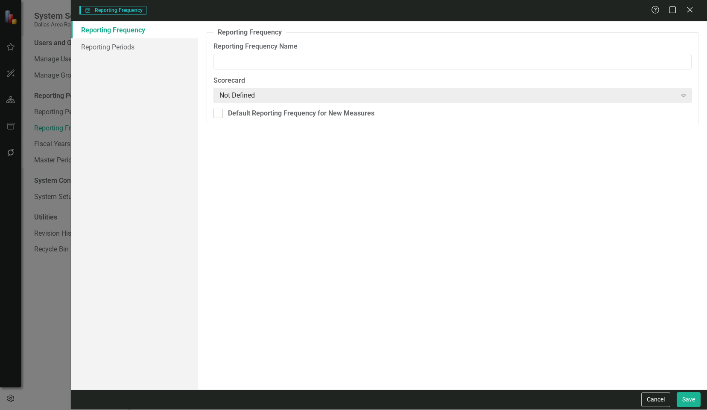
type input "FY Quarterly"
checkbox input "true"
click at [102, 41] on link "Reporting Periods" at bounding box center [134, 46] width 127 height 17
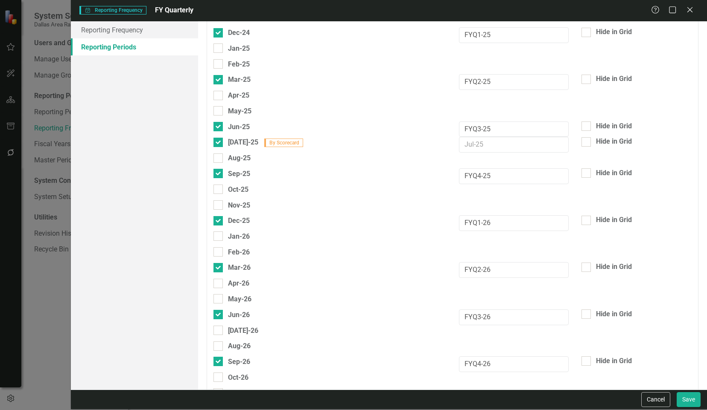
scroll to position [33, 0]
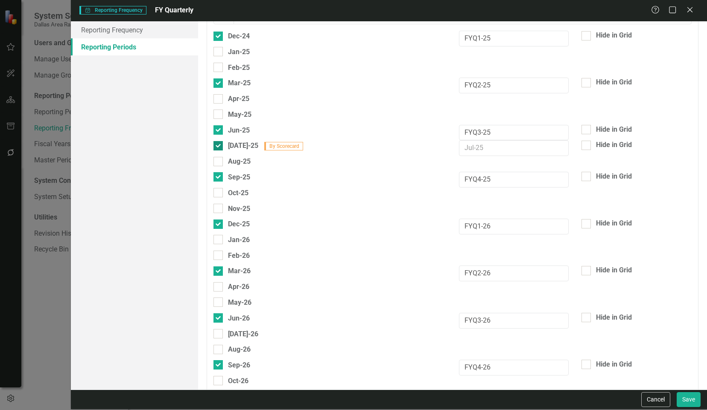
click at [217, 143] on input "Jul-25 By Scorecard" at bounding box center [216, 144] width 6 height 6
click at [215, 146] on div at bounding box center [217, 145] width 9 height 9
click at [215, 146] on input "Jul-25 By Scorecard" at bounding box center [216, 144] width 6 height 6
click at [531, 147] on input "text" at bounding box center [514, 148] width 110 height 16
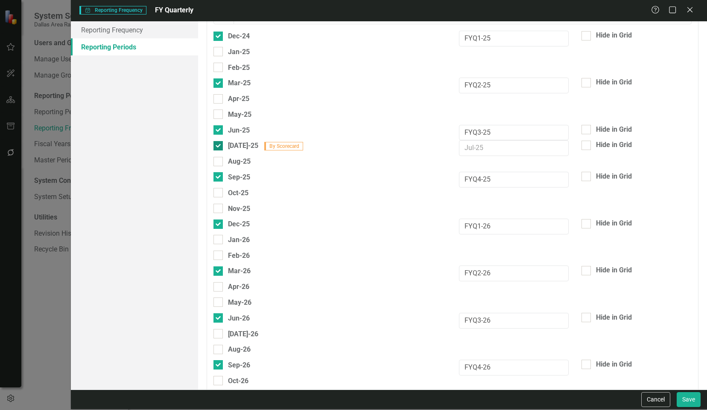
click at [218, 144] on input "Jul-25 By Scorecard" at bounding box center [216, 144] width 6 height 6
click at [219, 143] on div at bounding box center [217, 145] width 9 height 9
click at [219, 143] on input "Jul-25 By Scorecard" at bounding box center [216, 144] width 6 height 6
checkbox input "true"
click at [655, 400] on button "Cancel" at bounding box center [655, 400] width 29 height 15
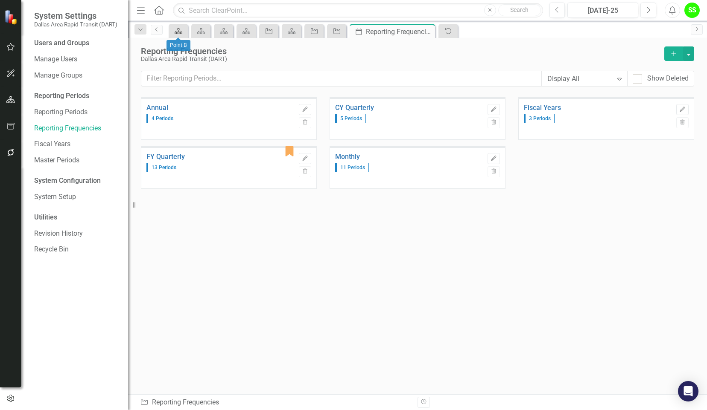
click at [179, 30] on icon at bounding box center [179, 31] width 8 height 6
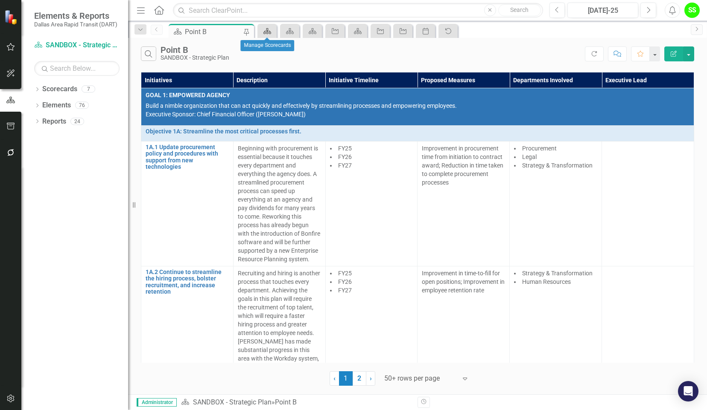
click at [264, 31] on icon "Scorecard" at bounding box center [267, 31] width 9 height 7
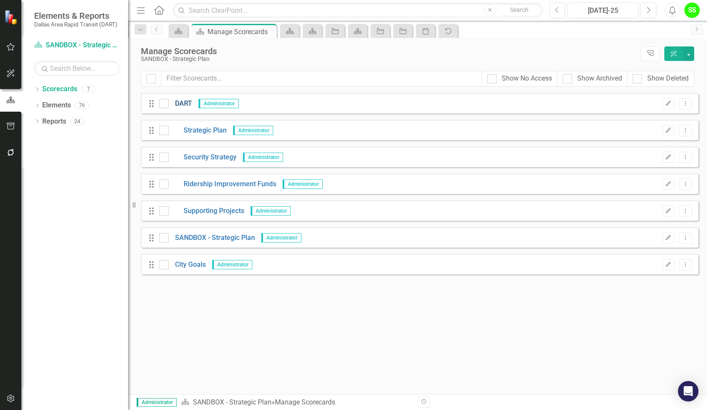
click at [178, 101] on link "DART" at bounding box center [180, 104] width 23 height 10
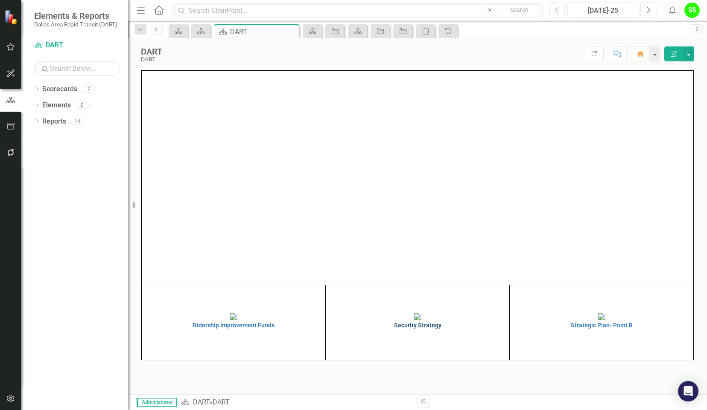
click at [420, 329] on h4 "Security Strategy" at bounding box center [417, 326] width 179 height 6
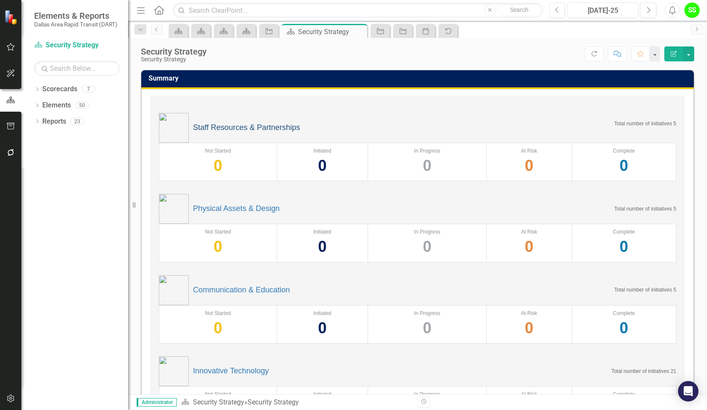
click at [235, 129] on link "Staff Resources & Partnerships" at bounding box center [246, 128] width 107 height 9
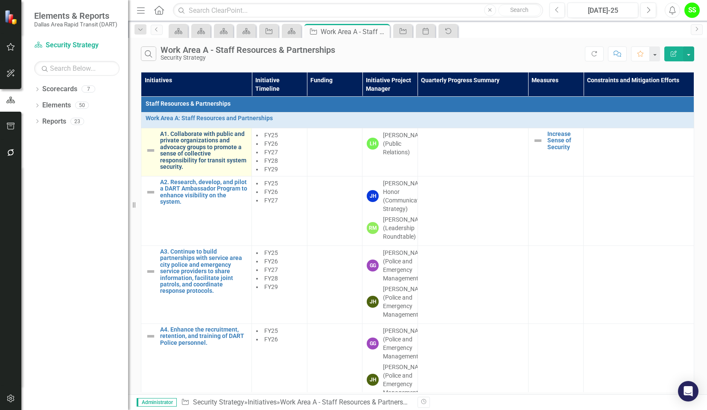
click at [195, 142] on link "A1. Collaborate with public and private organizations and advocacy groups to pr…" at bounding box center [203, 150] width 87 height 39
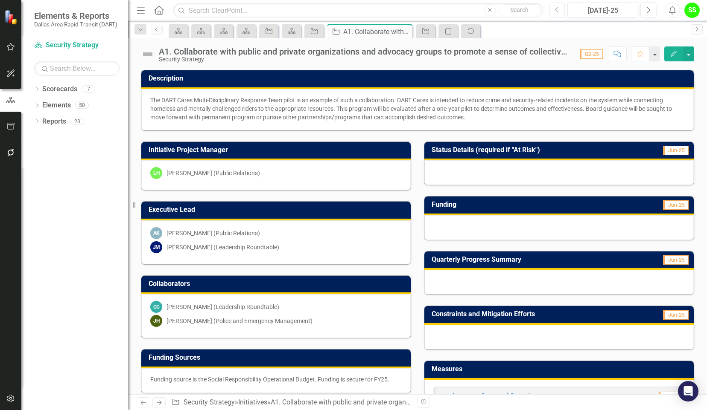
click at [561, 9] on button "Previous" at bounding box center [557, 10] width 16 height 15
click at [648, 9] on icon "Next" at bounding box center [648, 10] width 5 height 8
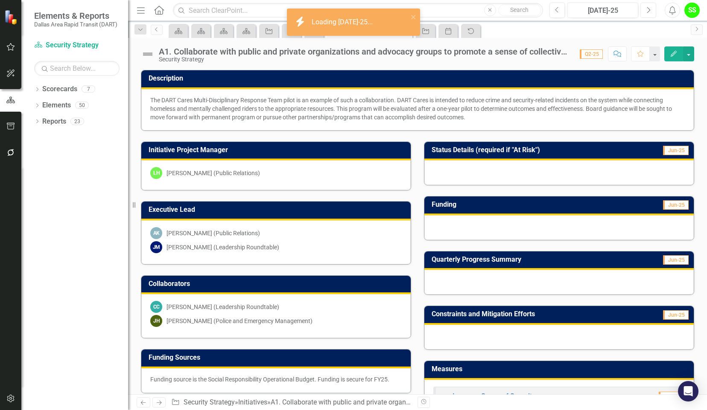
click at [648, 9] on icon "Next" at bounding box center [648, 10] width 5 height 8
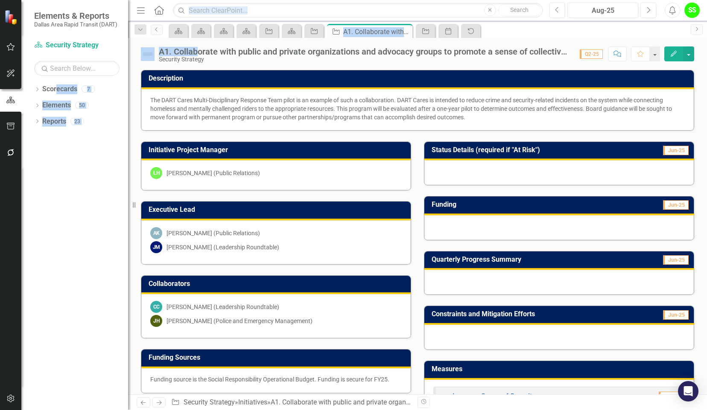
drag, startPoint x: 55, startPoint y: 94, endPoint x: 199, endPoint y: 41, distance: 152.7
click at [199, 41] on div "Elements & Reports Dallas Area Rapid Transit (DART) Scorecard Security Strategy…" at bounding box center [353, 205] width 707 height 410
click at [77, 185] on div "Dropdown Scorecards 7 Dropdown DART Strategic Plan Security Strategy Ridership …" at bounding box center [74, 246] width 107 height 328
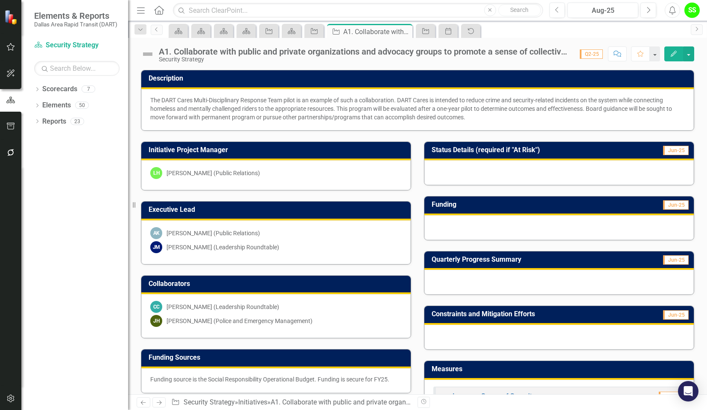
click at [62, 195] on div "Dropdown Scorecards 7 Dropdown DART Strategic Plan Security Strategy Ridership …" at bounding box center [74, 246] width 107 height 328
click at [559, 9] on icon "Previous" at bounding box center [557, 10] width 5 height 8
click at [10, 397] on icon "button" at bounding box center [10, 399] width 9 height 7
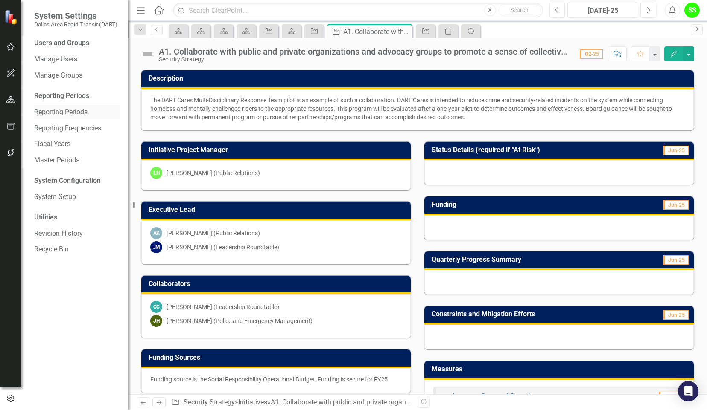
click at [66, 115] on link "Reporting Periods" at bounding box center [76, 113] width 85 height 10
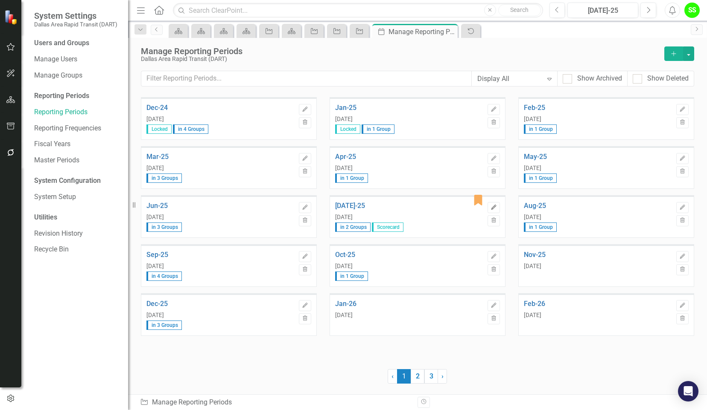
click at [498, 205] on button "Edit" at bounding box center [493, 207] width 12 height 11
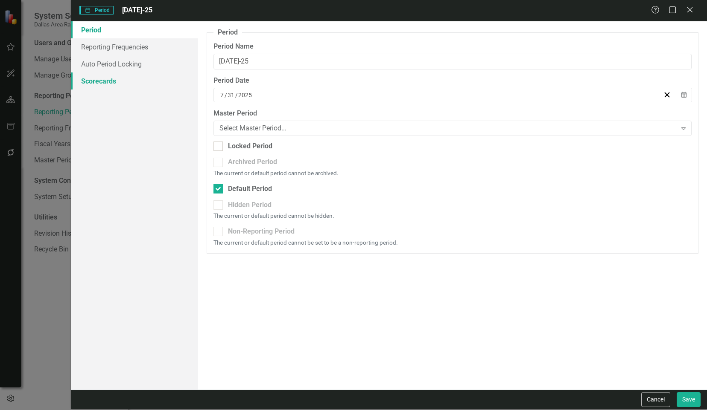
click at [96, 77] on link "Scorecards" at bounding box center [134, 81] width 127 height 17
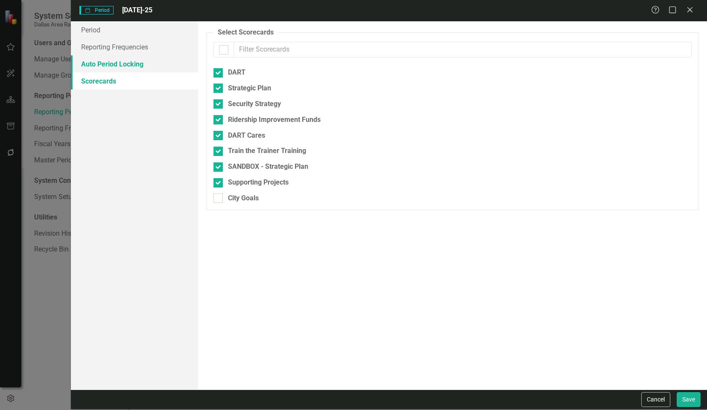
click at [99, 64] on link "Auto Period Locking" at bounding box center [134, 63] width 127 height 17
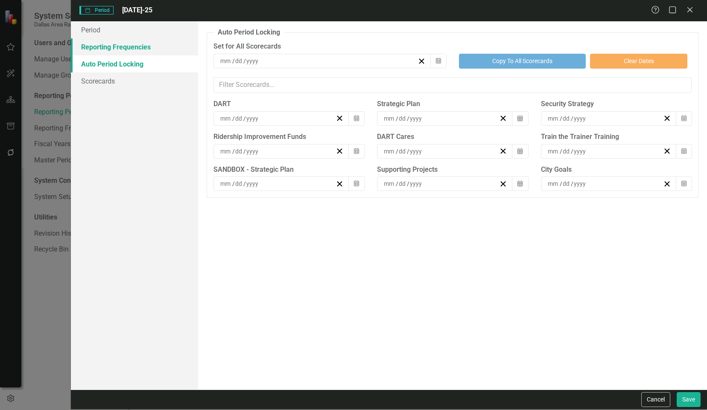
click at [100, 51] on link "Reporting Frequencies" at bounding box center [134, 46] width 127 height 17
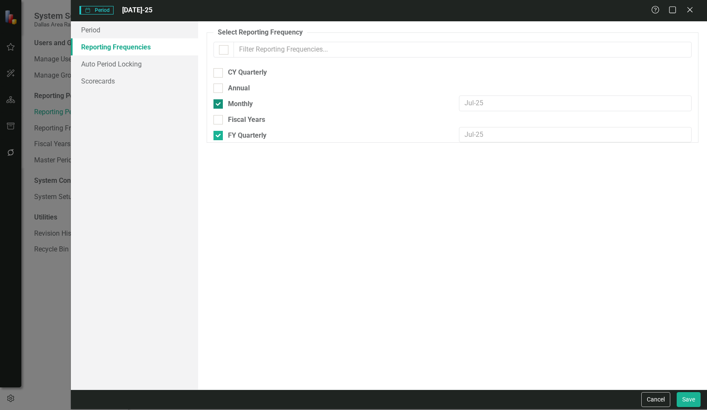
click at [217, 105] on div at bounding box center [217, 103] width 9 height 9
click at [217, 105] on input "Monthly" at bounding box center [216, 102] width 6 height 6
checkbox input "false"
click at [689, 395] on button "Save" at bounding box center [688, 400] width 24 height 15
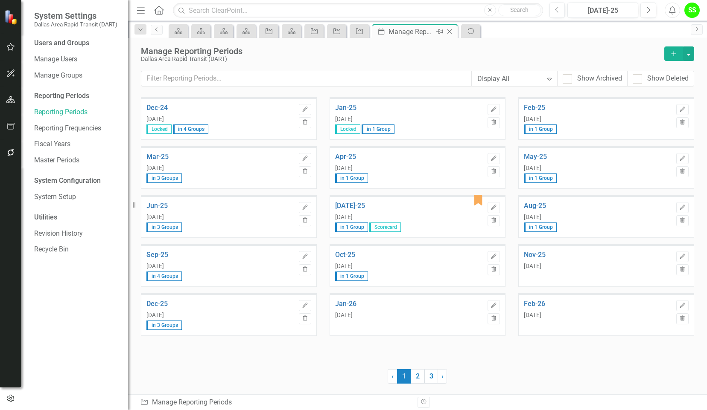
click at [451, 32] on icon "Close" at bounding box center [449, 31] width 9 height 7
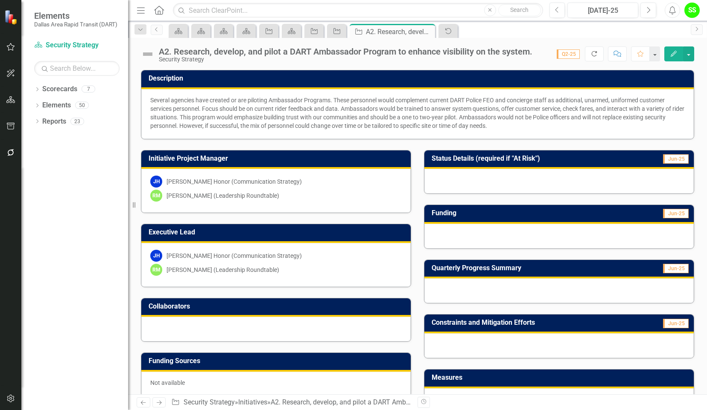
click at [597, 53] on icon "Refresh" at bounding box center [594, 54] width 8 height 6
click at [651, 8] on button "Next" at bounding box center [648, 10] width 16 height 15
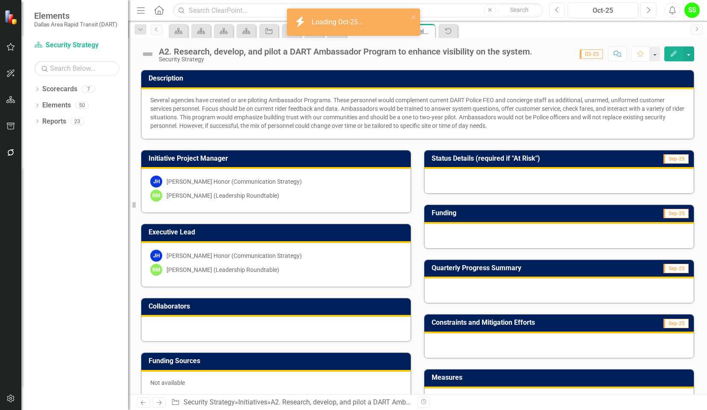
click at [555, 11] on icon "Previous" at bounding box center [557, 10] width 5 height 8
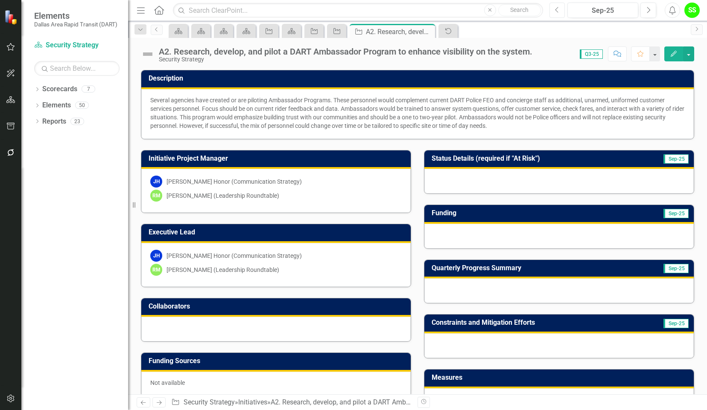
click at [558, 10] on icon "Previous" at bounding box center [557, 10] width 5 height 8
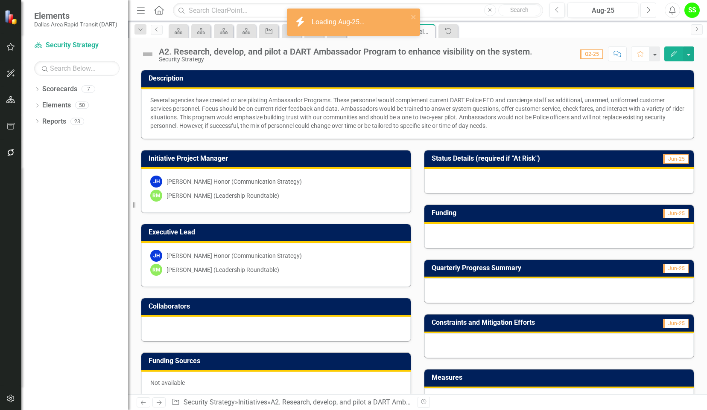
click at [647, 9] on icon "Next" at bounding box center [648, 10] width 5 height 8
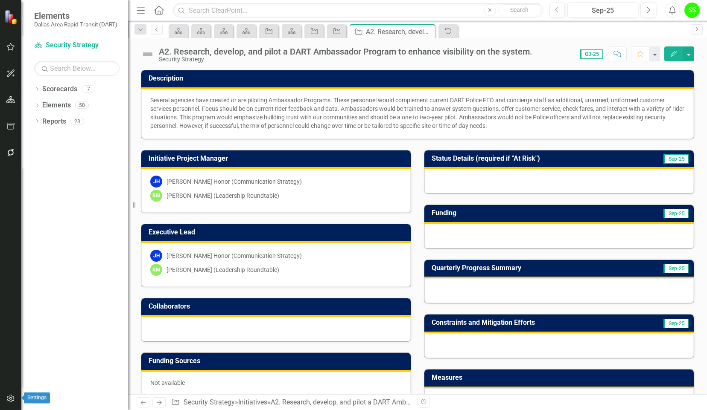
click at [9, 402] on icon "button" at bounding box center [10, 399] width 9 height 7
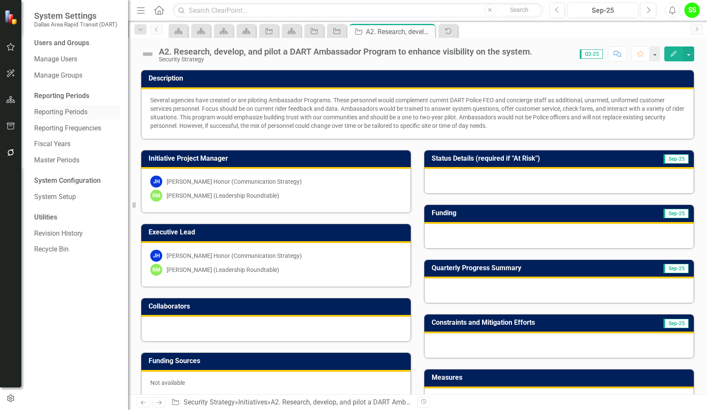
click at [63, 108] on link "Reporting Periods" at bounding box center [76, 113] width 85 height 10
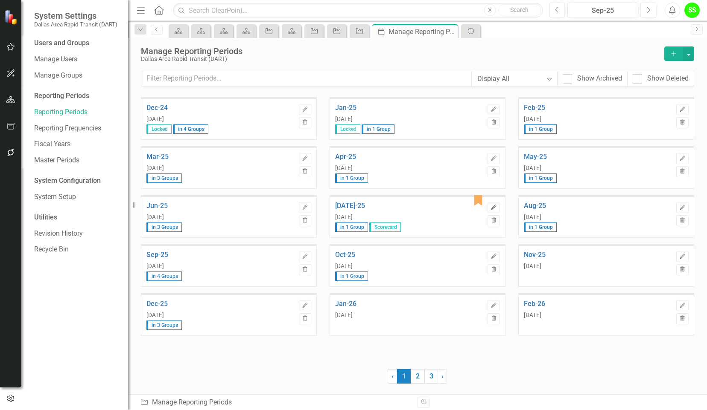
click at [489, 206] on button "Edit" at bounding box center [493, 207] width 12 height 11
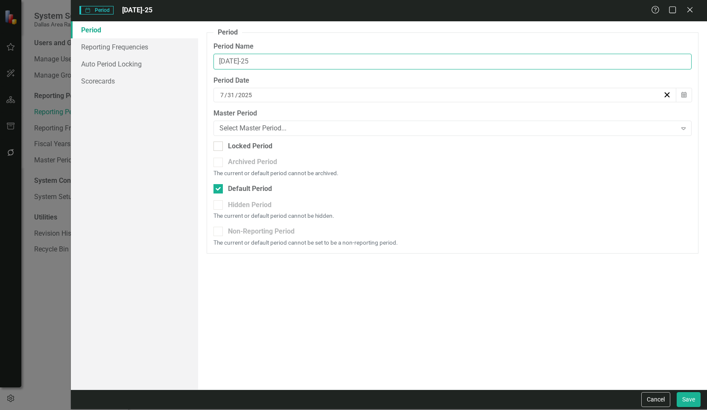
click at [262, 61] on input "[DATE]-25" at bounding box center [452, 62] width 478 height 16
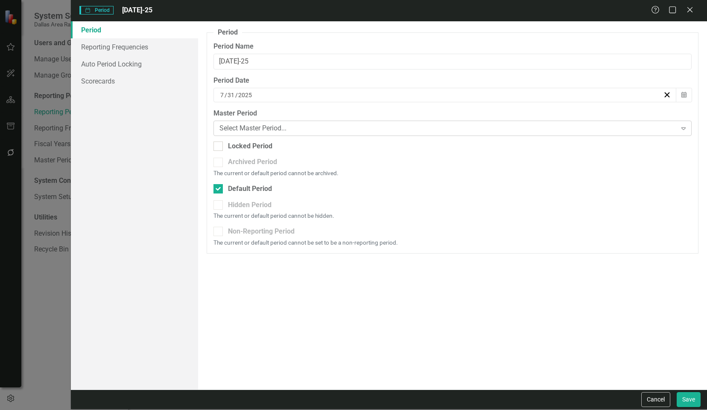
click at [254, 128] on div "Select Master Period..." at bounding box center [447, 128] width 457 height 10
click at [111, 49] on link "Reporting Frequencies" at bounding box center [134, 46] width 127 height 17
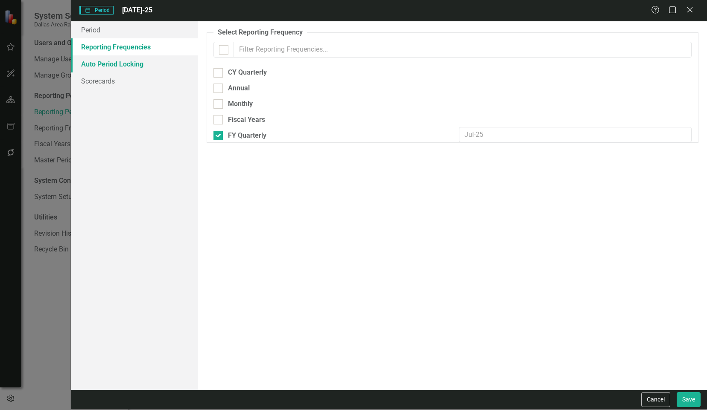
click at [123, 67] on link "Auto Period Locking" at bounding box center [134, 63] width 127 height 17
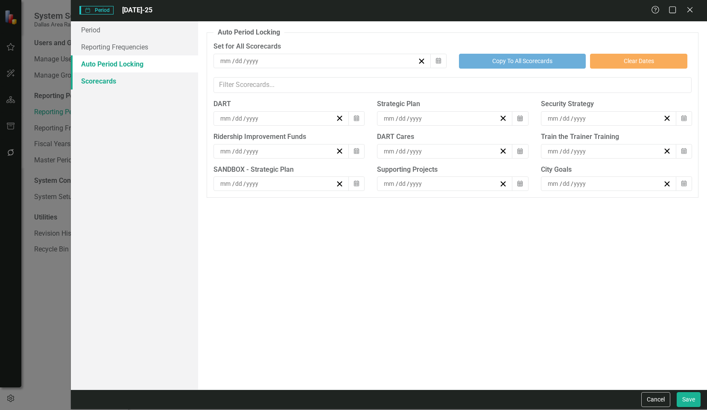
click at [111, 84] on link "Scorecards" at bounding box center [134, 81] width 127 height 17
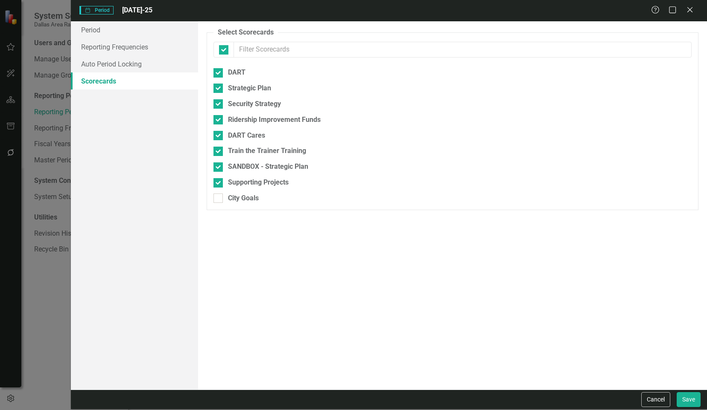
checkbox input "false"
click at [691, 8] on icon at bounding box center [689, 9] width 6 height 6
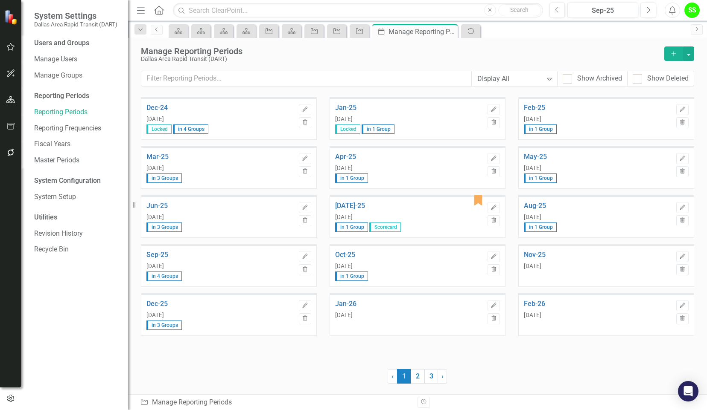
click at [227, 220] on div "Jun 30, 2025" at bounding box center [220, 217] width 148 height 7
click at [307, 156] on icon "Edit" at bounding box center [305, 158] width 6 height 5
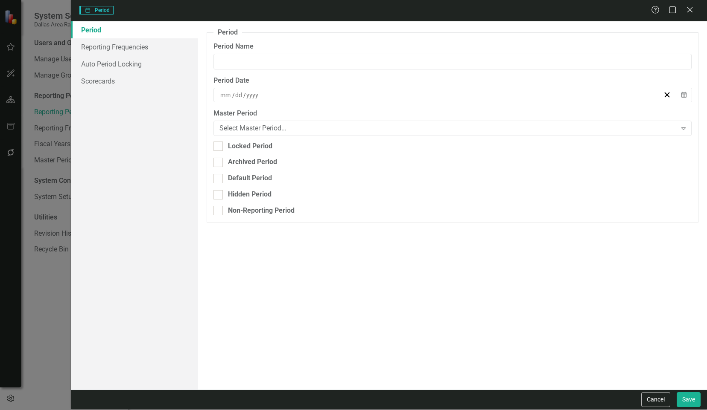
type input "Mar-25"
type input "3"
type input "31"
type input "2025"
click at [105, 49] on link "Reporting Frequencies" at bounding box center [134, 46] width 127 height 17
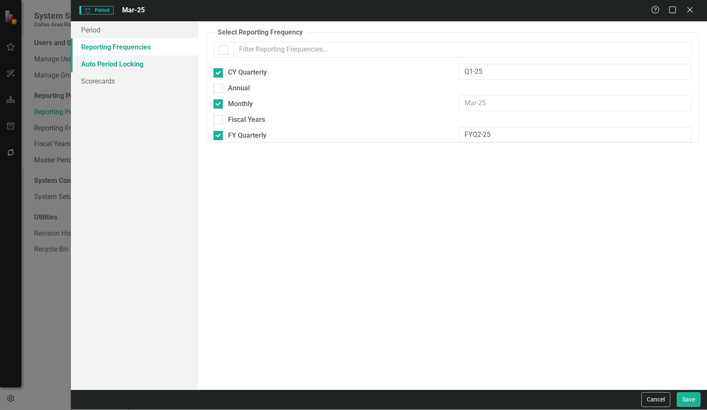
click at [99, 70] on link "Auto Period Locking" at bounding box center [134, 63] width 127 height 17
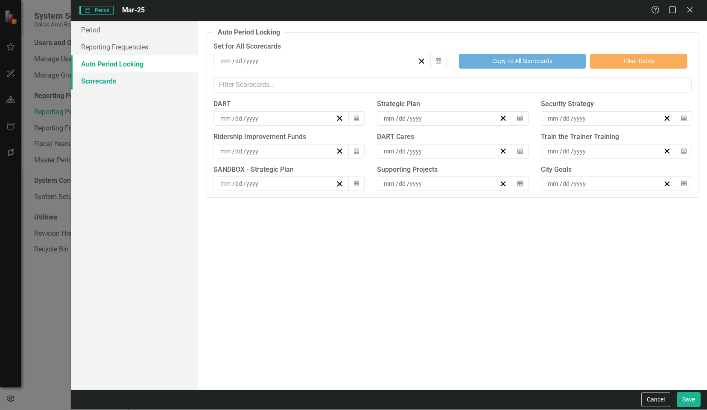
click at [98, 79] on link "Scorecards" at bounding box center [134, 81] width 127 height 17
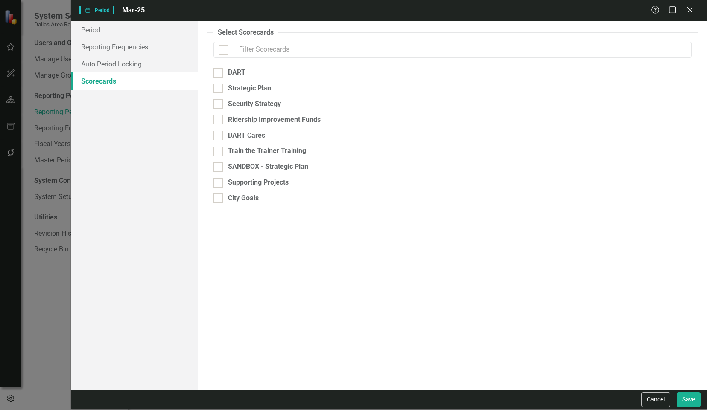
checkbox input "false"
click at [98, 43] on link "Reporting Frequencies" at bounding box center [134, 46] width 127 height 17
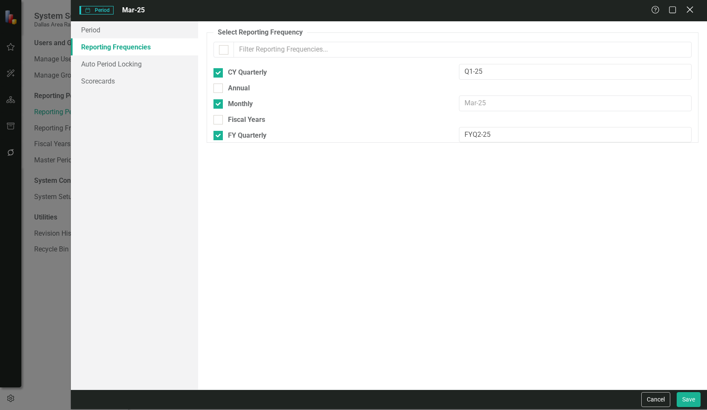
click at [689, 8] on icon "Close" at bounding box center [689, 10] width 11 height 8
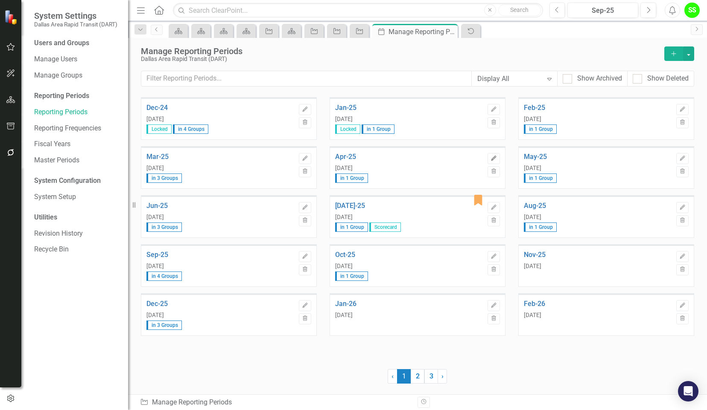
click at [496, 157] on icon "Edit" at bounding box center [493, 158] width 6 height 5
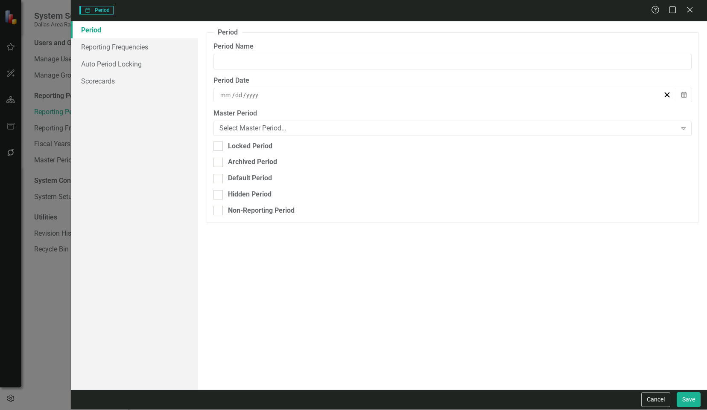
type input "Apr-25"
type input "4"
type input "30"
type input "2025"
click at [112, 49] on link "Reporting Frequencies" at bounding box center [134, 46] width 127 height 17
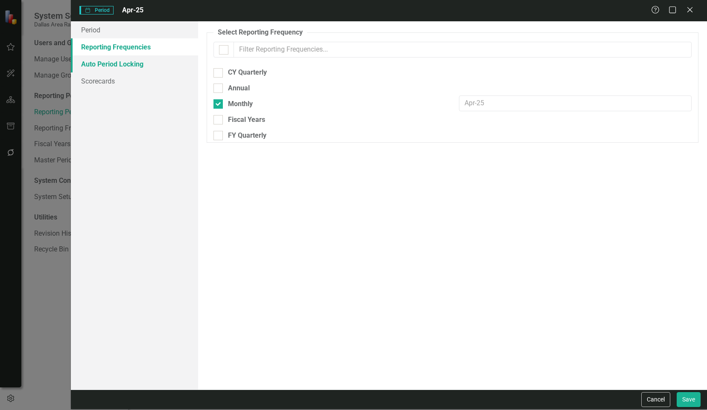
click at [104, 68] on link "Auto Period Locking" at bounding box center [134, 63] width 127 height 17
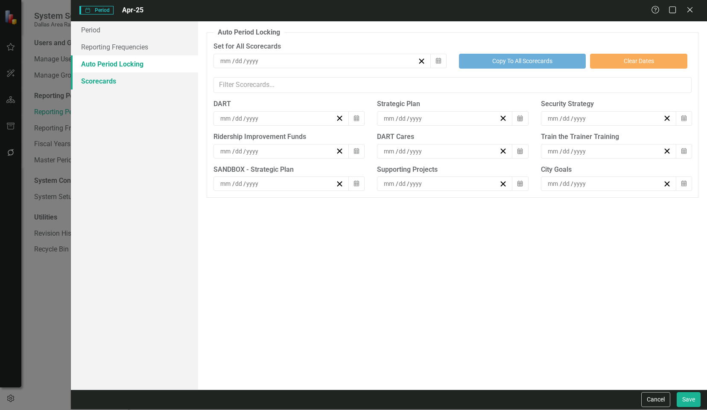
click at [102, 80] on link "Scorecards" at bounding box center [134, 81] width 127 height 17
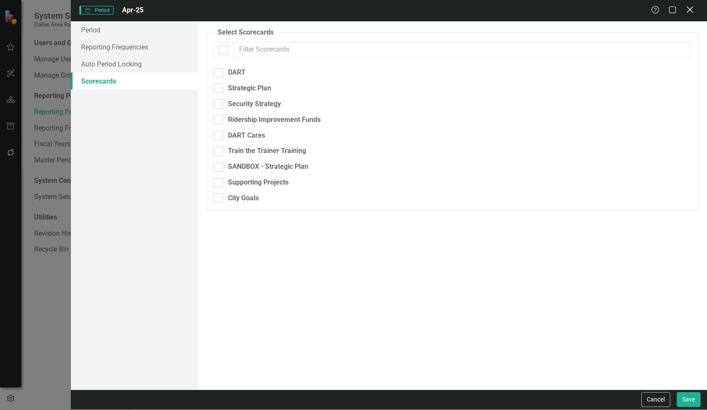
click at [693, 9] on icon "Close" at bounding box center [689, 10] width 11 height 8
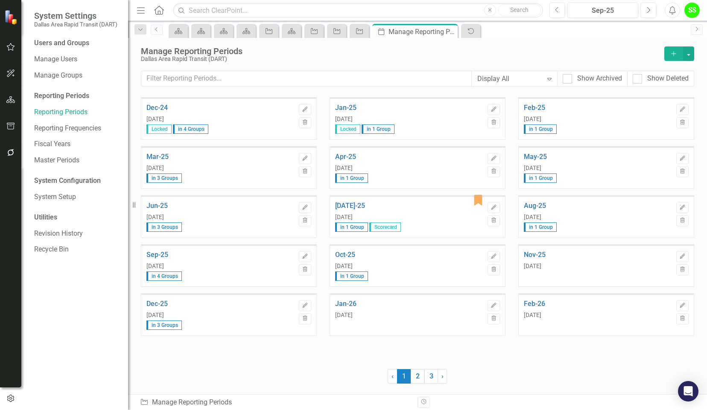
click at [422, 211] on div "Jul-25 Jul 31, 2025 in 1 Group Scorecard" at bounding box center [409, 217] width 148 height 30
click at [495, 208] on icon "Edit" at bounding box center [493, 207] width 6 height 5
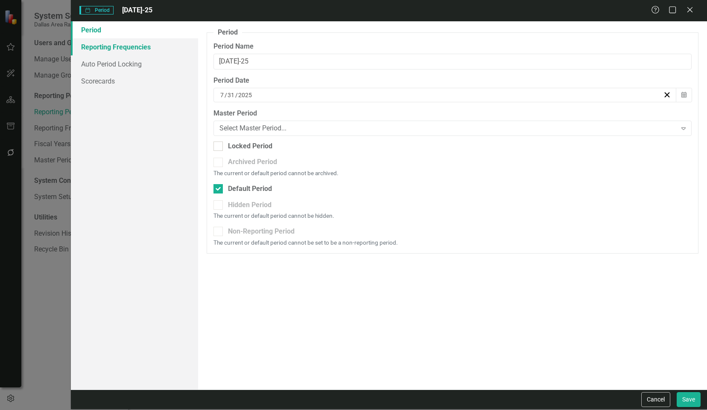
click at [100, 45] on link "Reporting Frequencies" at bounding box center [134, 46] width 127 height 17
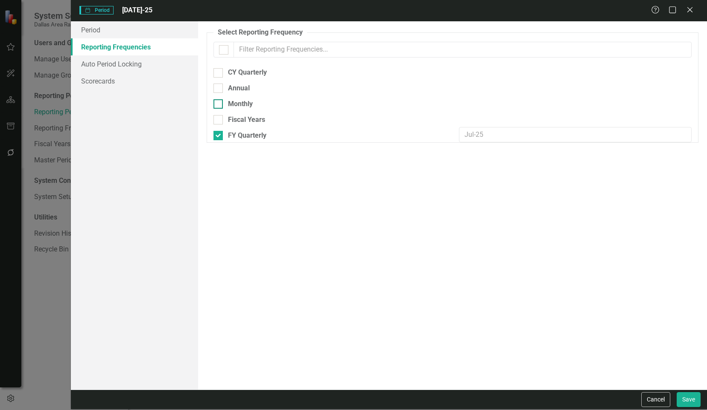
click at [217, 101] on input "Monthly" at bounding box center [216, 102] width 6 height 6
checkbox input "true"
click at [486, 135] on input "text" at bounding box center [575, 135] width 233 height 16
drag, startPoint x: 495, startPoint y: 138, endPoint x: 428, endPoint y: 131, distance: 67.4
click at [428, 131] on div "FY Quarterly" at bounding box center [452, 135] width 491 height 16
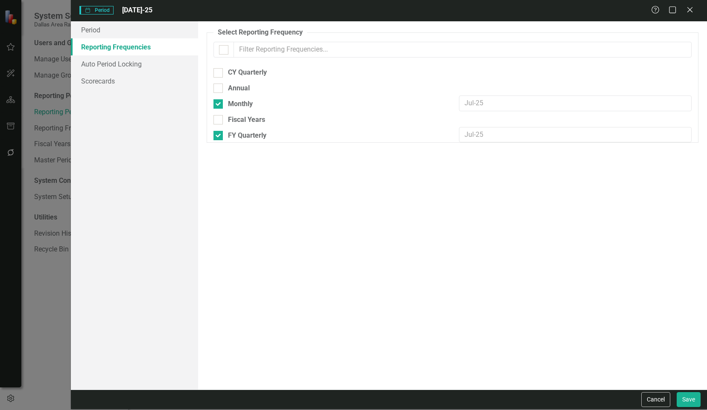
click at [212, 134] on div "FY Quarterly" at bounding box center [329, 135] width 245 height 16
click at [216, 137] on div at bounding box center [217, 135] width 9 height 9
click at [216, 137] on input "FY Quarterly" at bounding box center [216, 134] width 6 height 6
click at [216, 137] on div at bounding box center [217, 135] width 9 height 9
click at [216, 137] on input "FY Quarterly" at bounding box center [216, 134] width 6 height 6
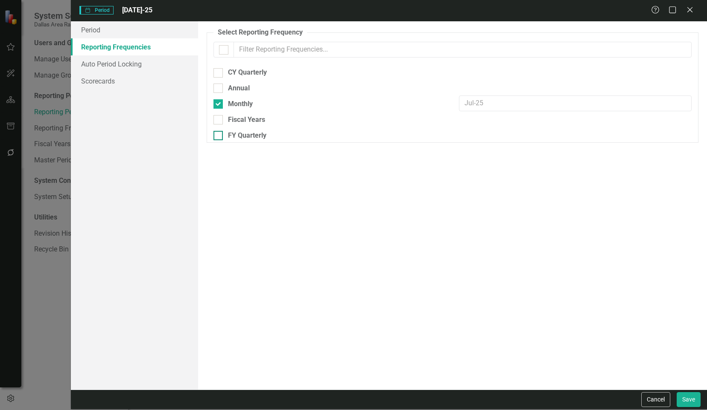
checkbox input "true"
click at [218, 72] on input "CY Quarterly" at bounding box center [216, 71] width 6 height 6
checkbox input "false"
click at [216, 134] on input "FY Quarterly" at bounding box center [216, 134] width 6 height 6
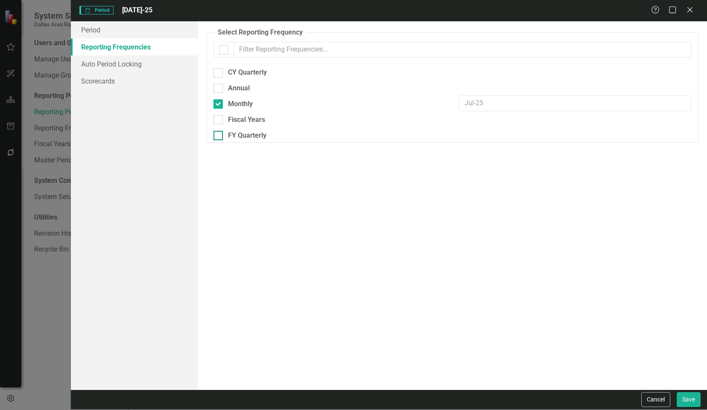
click at [216, 134] on input "FY Quarterly" at bounding box center [216, 134] width 6 height 6
checkbox input "true"
click at [134, 65] on link "Auto Period Locking" at bounding box center [134, 63] width 127 height 17
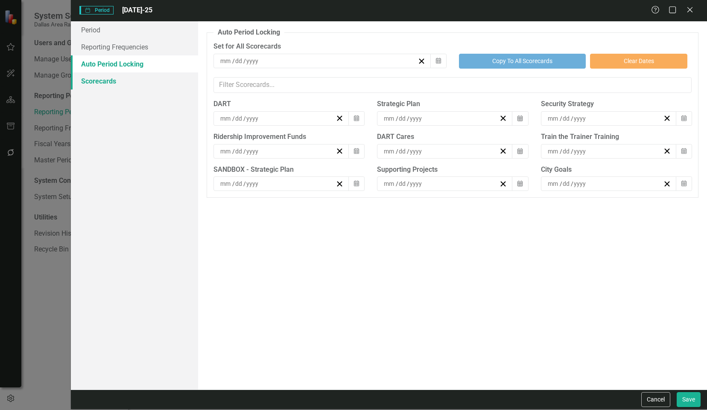
click at [116, 77] on link "Scorecards" at bounding box center [134, 81] width 127 height 17
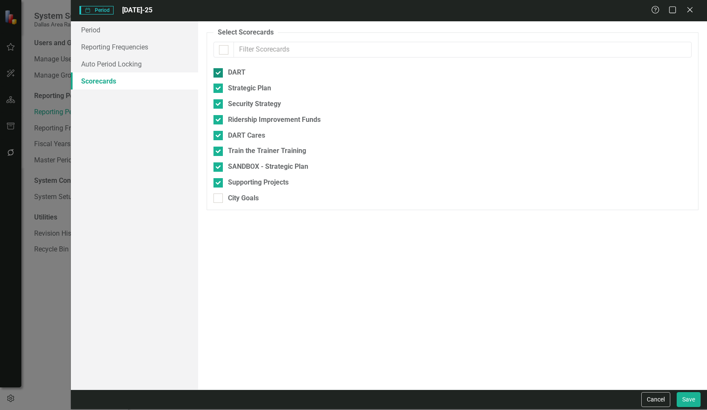
click at [219, 70] on div at bounding box center [217, 72] width 9 height 9
click at [219, 70] on input "DART" at bounding box center [216, 71] width 6 height 6
checkbox input "false"
click at [214, 87] on input "Strategic Plan" at bounding box center [216, 87] width 6 height 6
checkbox input "false"
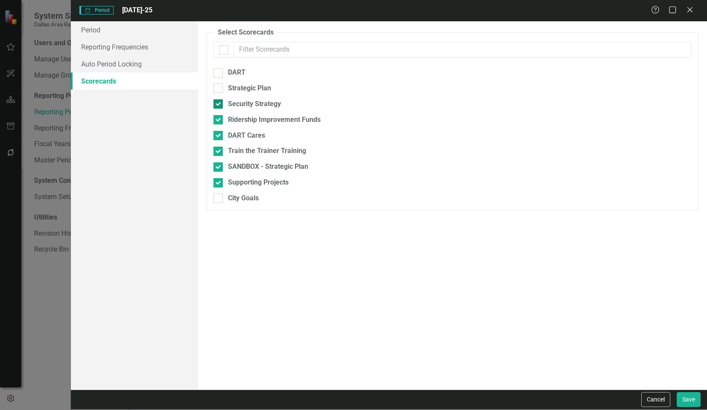
click at [216, 101] on input "Security Strategy" at bounding box center [216, 102] width 6 height 6
checkbox input "false"
click at [218, 118] on input "Ridership Improvement Funds" at bounding box center [216, 118] width 6 height 6
checkbox input "false"
click at [221, 134] on div at bounding box center [217, 135] width 9 height 9
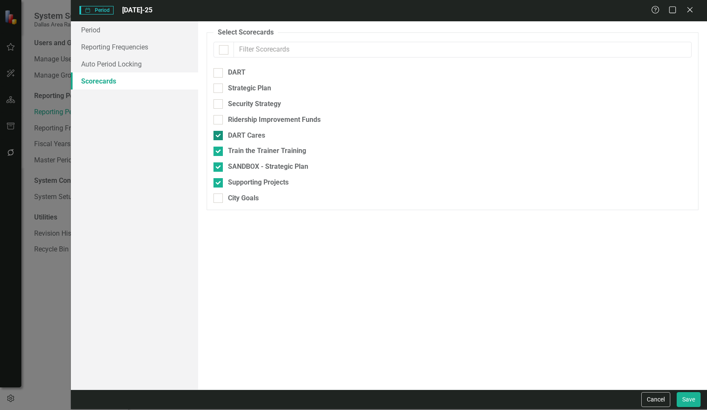
click at [219, 134] on input "DART Cares" at bounding box center [216, 134] width 6 height 6
checkbox input "false"
click at [218, 150] on div at bounding box center [217, 151] width 9 height 9
click at [218, 150] on input "Train the Trainer Training" at bounding box center [216, 150] width 6 height 6
checkbox input "false"
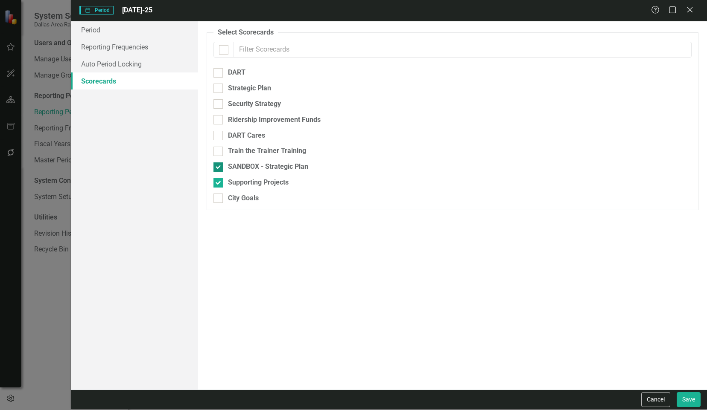
click at [218, 168] on div at bounding box center [217, 167] width 9 height 9
click at [218, 168] on input "SANDBOX - Strategic Plan" at bounding box center [216, 166] width 6 height 6
checkbox input "false"
click at [218, 181] on div at bounding box center [217, 182] width 9 height 9
click at [218, 181] on input "Supporting Projects" at bounding box center [216, 181] width 6 height 6
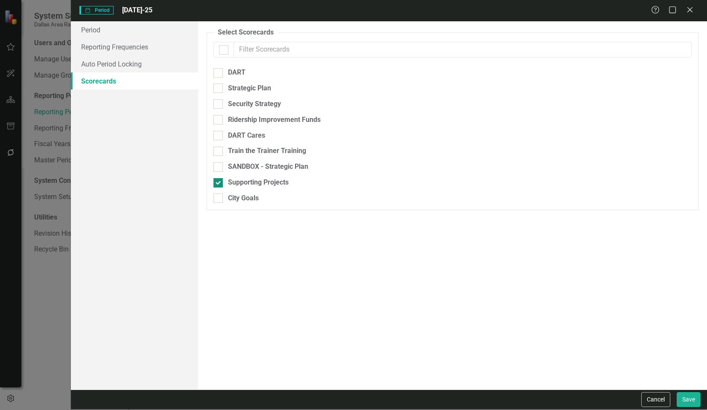
checkbox input "false"
click at [683, 398] on button "Save" at bounding box center [688, 400] width 24 height 15
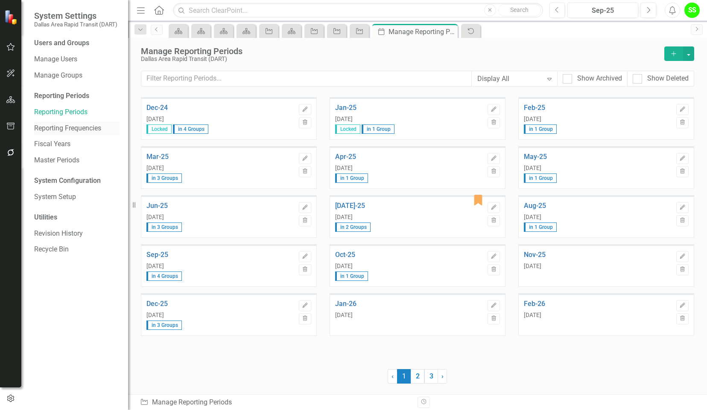
click at [63, 125] on link "Reporting Frequencies" at bounding box center [76, 129] width 85 height 10
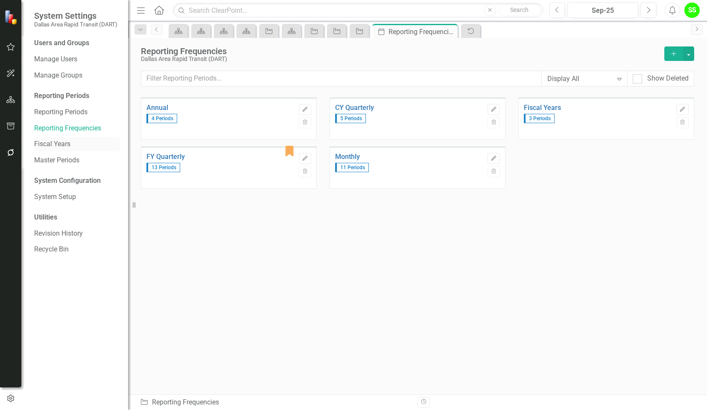
click at [70, 143] on link "Fiscal Years" at bounding box center [76, 145] width 85 height 10
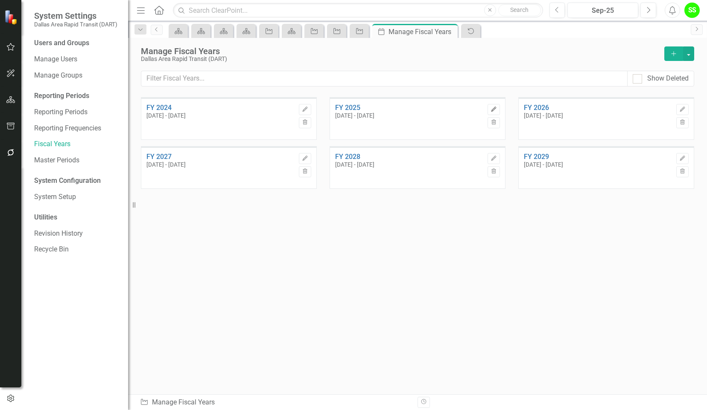
click at [492, 108] on icon "Edit" at bounding box center [493, 109] width 6 height 5
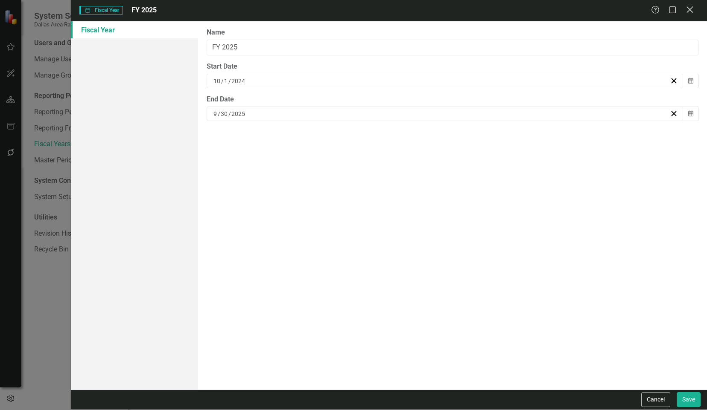
click at [690, 9] on icon "Close" at bounding box center [689, 10] width 11 height 8
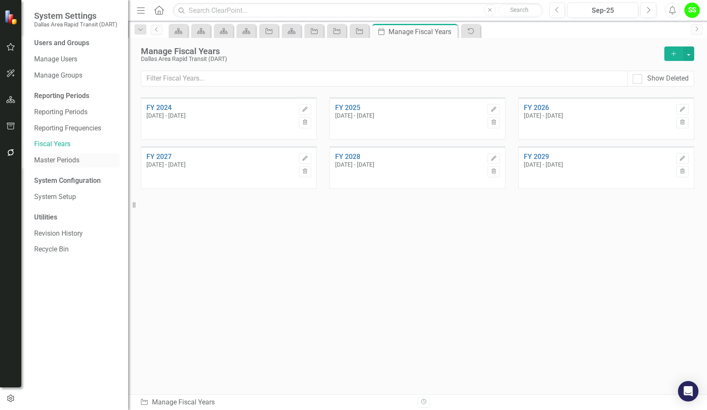
click at [56, 160] on link "Master Periods" at bounding box center [76, 161] width 85 height 10
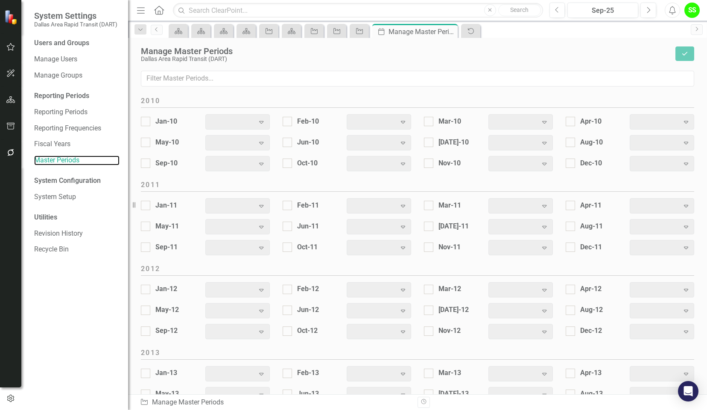
scroll to position [1039, 0]
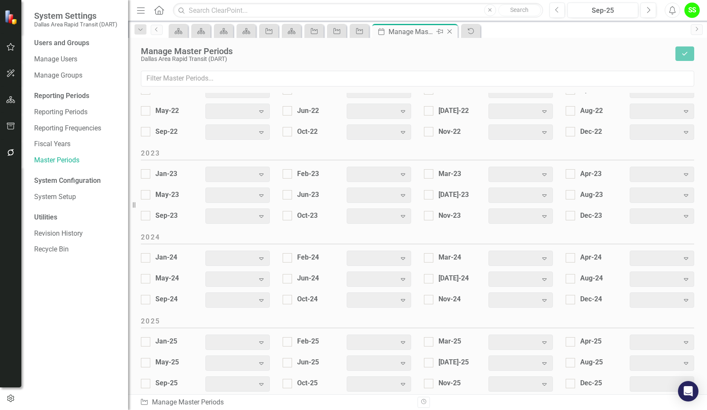
click at [450, 32] on icon "Close" at bounding box center [449, 31] width 9 height 7
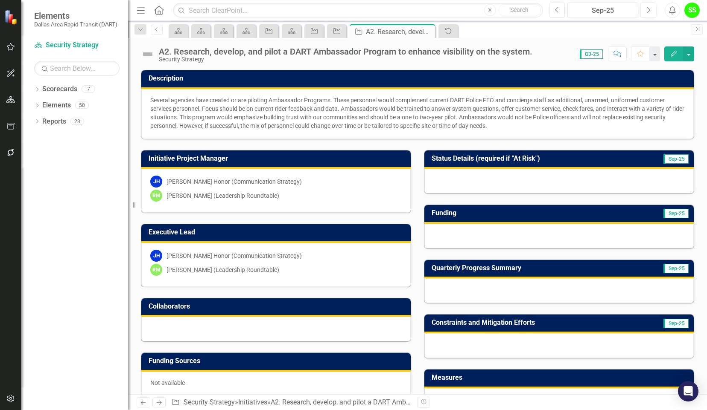
click at [559, 11] on icon "Previous" at bounding box center [557, 10] width 5 height 8
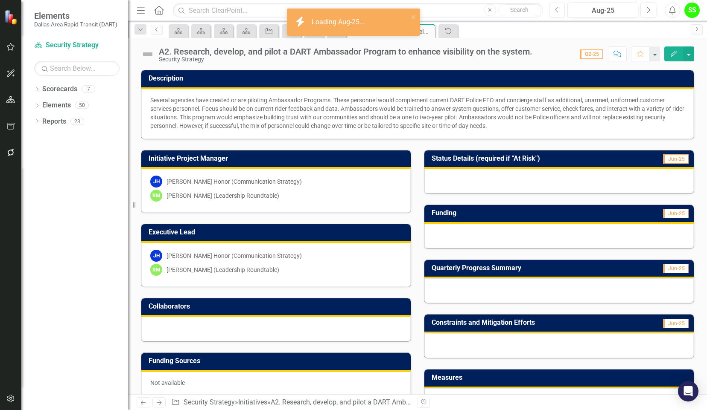
click at [559, 11] on icon "Previous" at bounding box center [557, 10] width 5 height 8
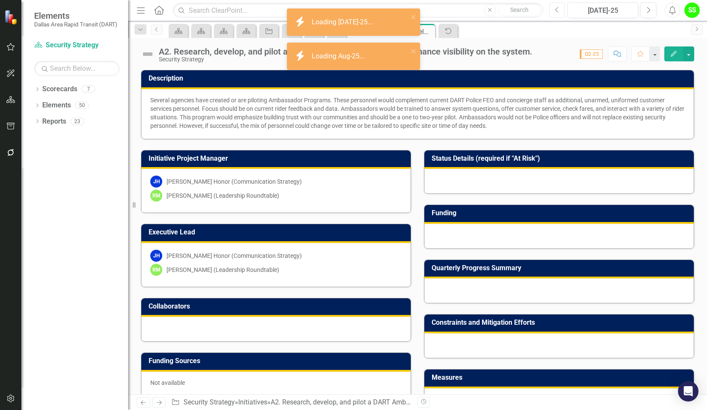
click at [559, 11] on icon "Previous" at bounding box center [557, 10] width 5 height 8
click at [642, 9] on button "Next" at bounding box center [648, 10] width 16 height 15
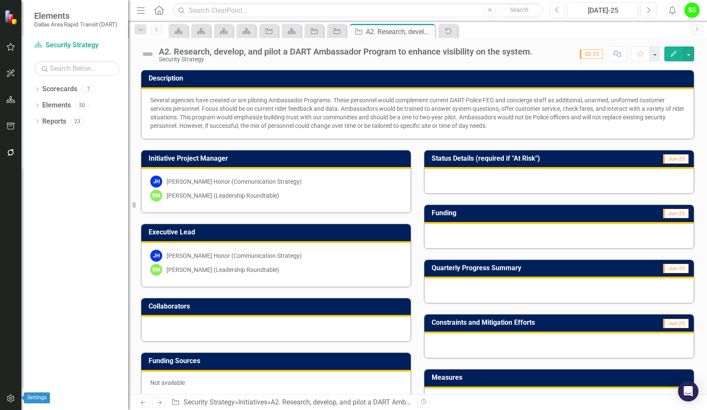
click at [12, 401] on icon "button" at bounding box center [10, 399] width 9 height 7
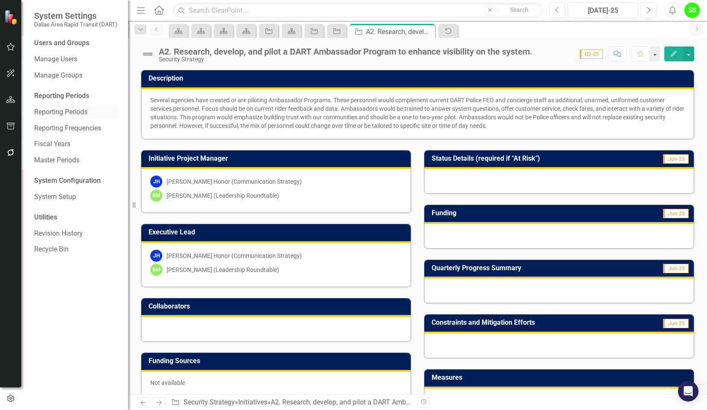
click at [58, 117] on link "Reporting Periods" at bounding box center [76, 113] width 85 height 10
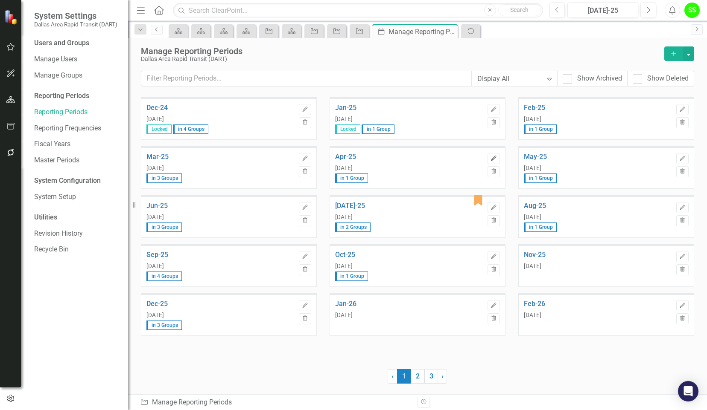
click at [498, 154] on button "Edit" at bounding box center [493, 158] width 12 height 11
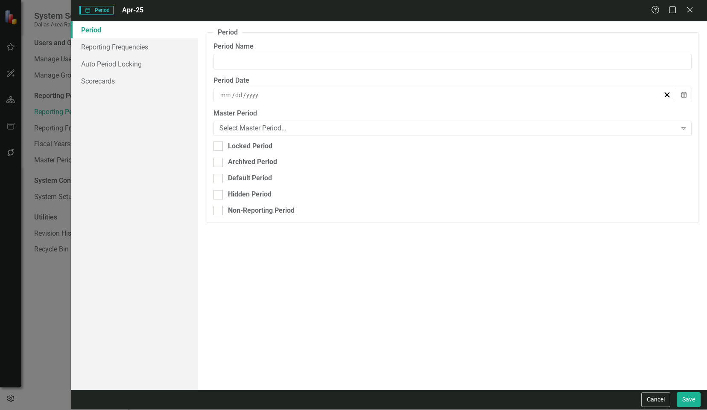
type input "Apr-25"
type input "4"
type input "30"
type input "2025"
click at [119, 70] on link "Auto Period Locking" at bounding box center [134, 63] width 127 height 17
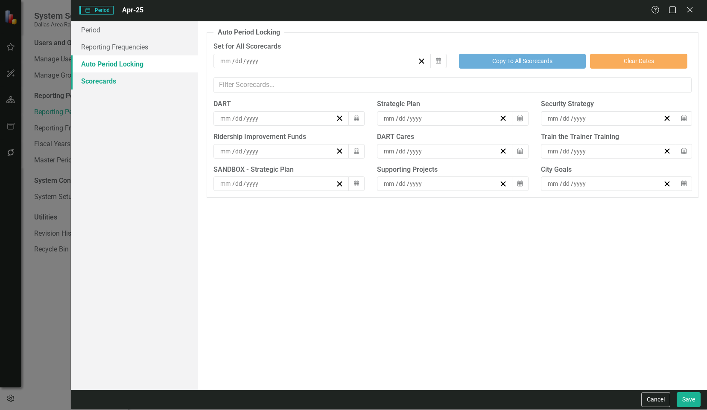
click at [112, 80] on link "Scorecards" at bounding box center [134, 81] width 127 height 17
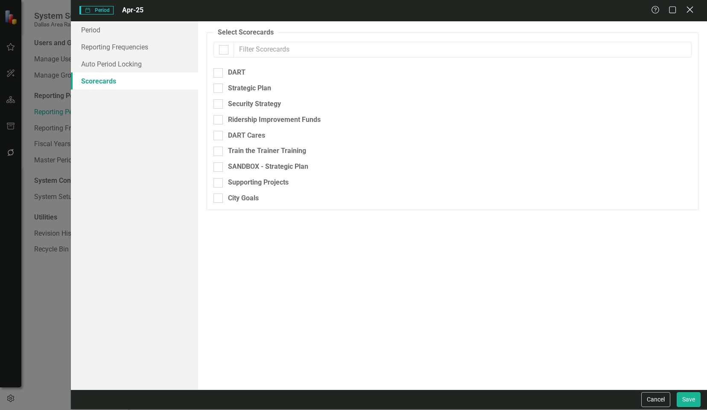
click at [690, 9] on icon "Close" at bounding box center [689, 10] width 11 height 8
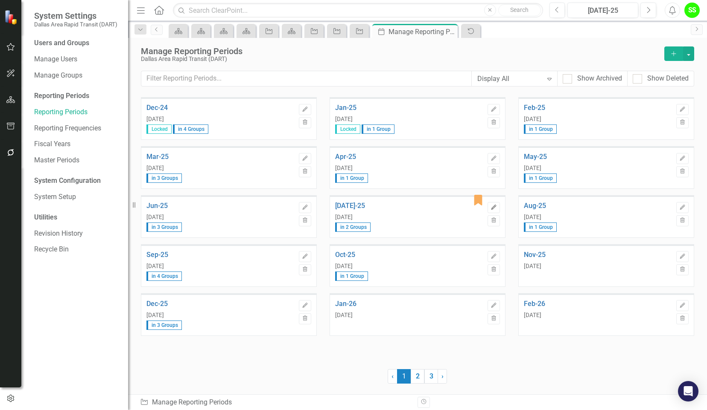
click at [493, 209] on icon "Edit" at bounding box center [493, 207] width 6 height 5
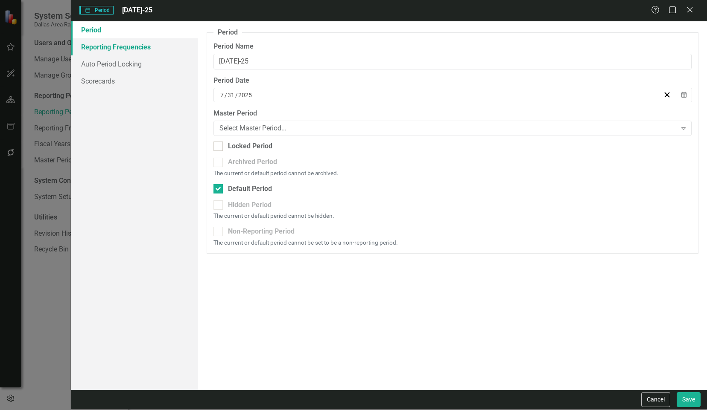
click at [108, 48] on link "Reporting Frequencies" at bounding box center [134, 46] width 127 height 17
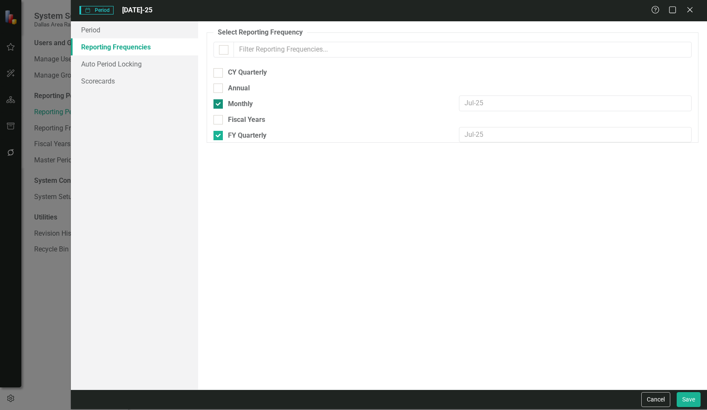
click at [219, 103] on div at bounding box center [217, 103] width 9 height 9
click at [219, 103] on input "Monthly" at bounding box center [216, 102] width 6 height 6
checkbox input "false"
click at [96, 84] on link "Scorecards" at bounding box center [134, 81] width 127 height 17
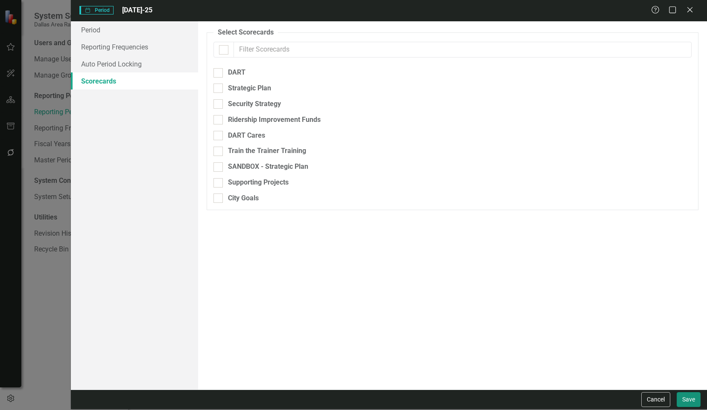
click at [686, 396] on button "Save" at bounding box center [688, 400] width 24 height 15
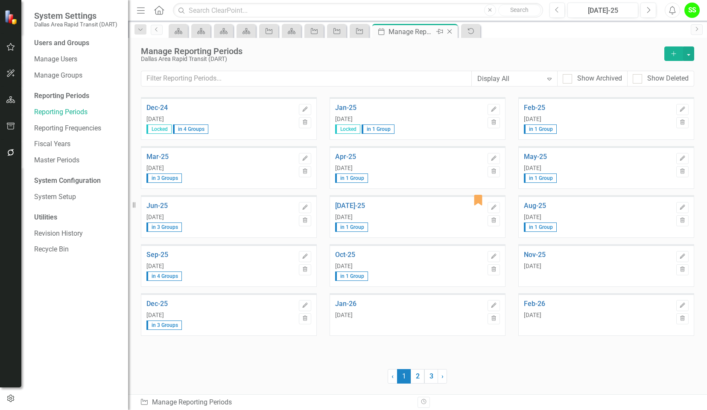
click at [451, 31] on icon "Close" at bounding box center [449, 31] width 9 height 7
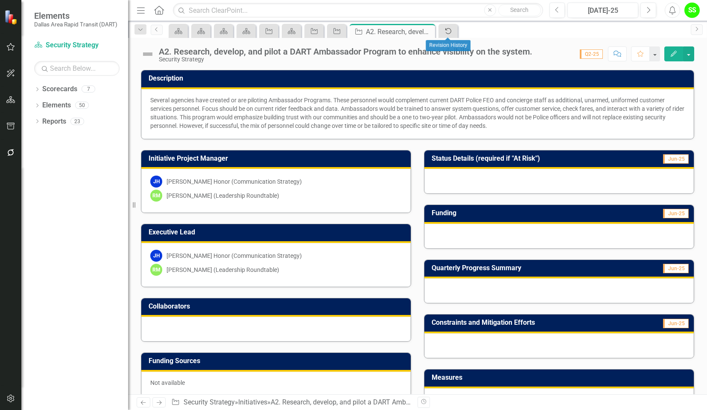
click at [452, 31] on icon "Audit Log" at bounding box center [448, 31] width 9 height 7
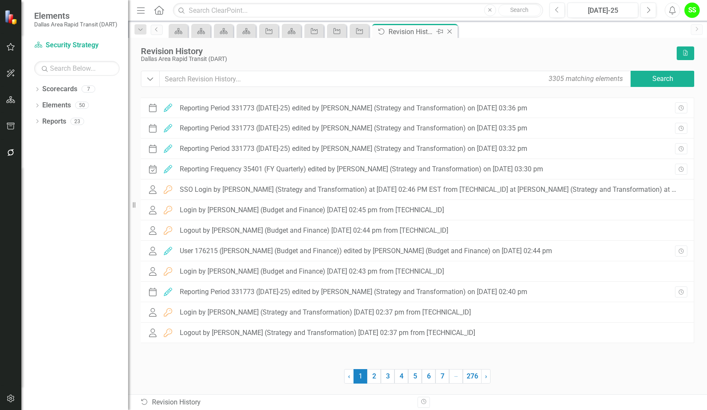
click at [452, 31] on icon "Close" at bounding box center [449, 31] width 9 height 7
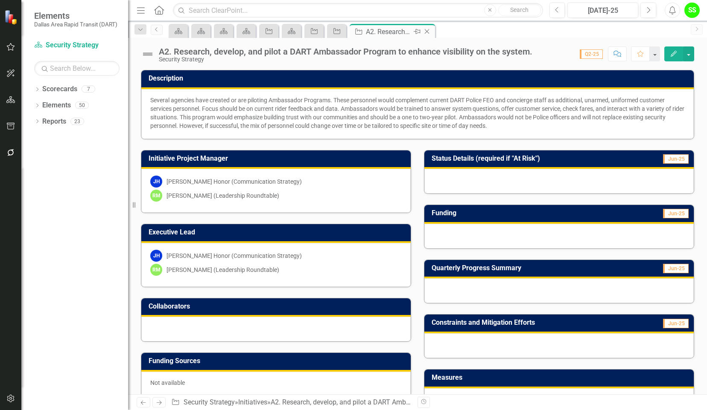
click at [427, 31] on icon at bounding box center [427, 31] width 5 height 5
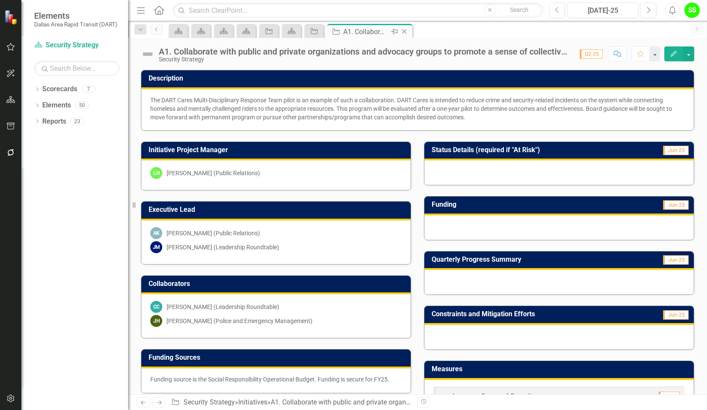
click at [407, 32] on icon "Close" at bounding box center [404, 31] width 9 height 7
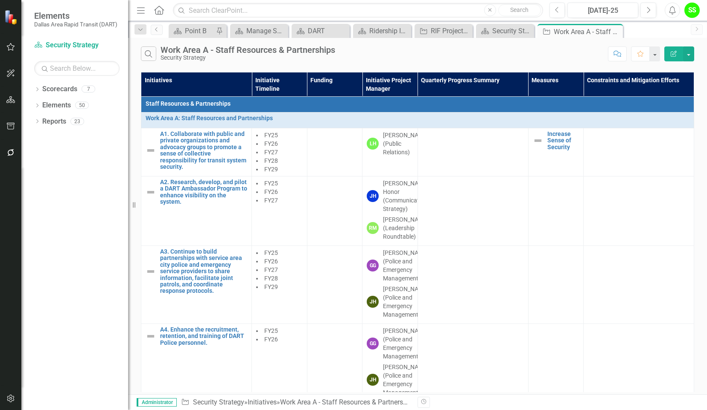
click at [160, 9] on icon "Home" at bounding box center [158, 10] width 11 height 9
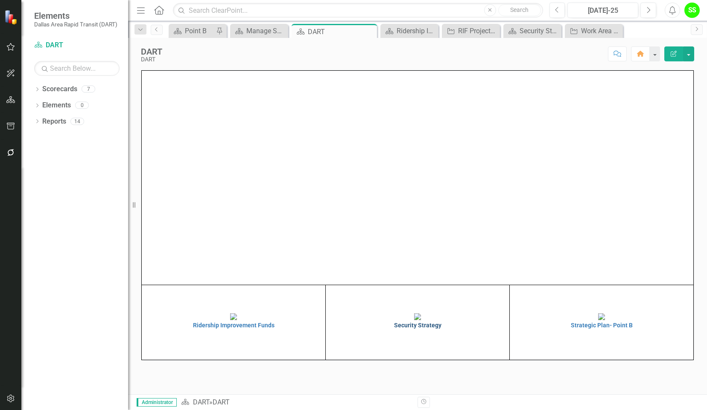
click at [414, 320] on img at bounding box center [417, 317] width 7 height 7
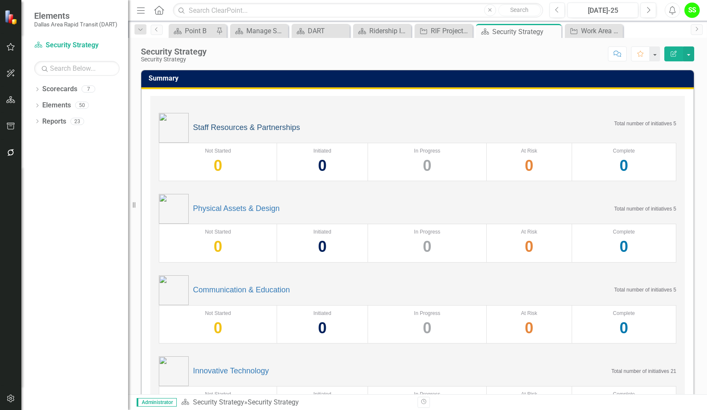
click at [235, 127] on link "Staff Resources & Partnerships" at bounding box center [246, 128] width 107 height 9
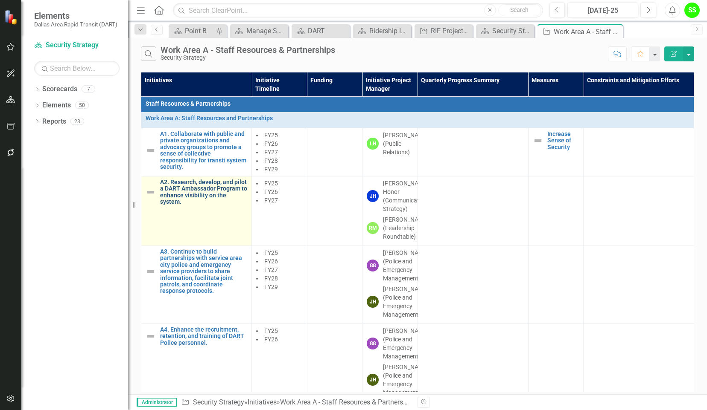
click at [192, 192] on link "A2. Research, develop, and pilot a DART Ambassador Program to enhance visibilit…" at bounding box center [203, 192] width 87 height 26
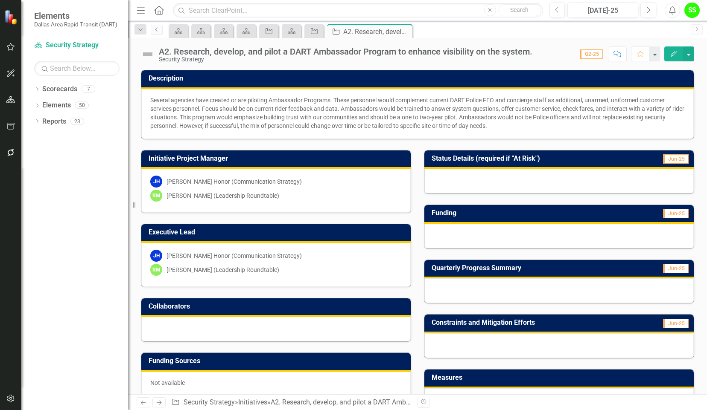
click at [573, 295] on div at bounding box center [558, 291] width 269 height 25
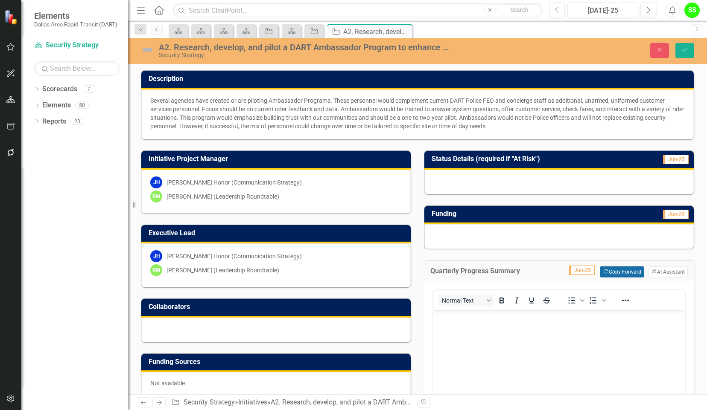
click at [621, 270] on button "Copy Forward Copy Forward" at bounding box center [622, 272] width 44 height 11
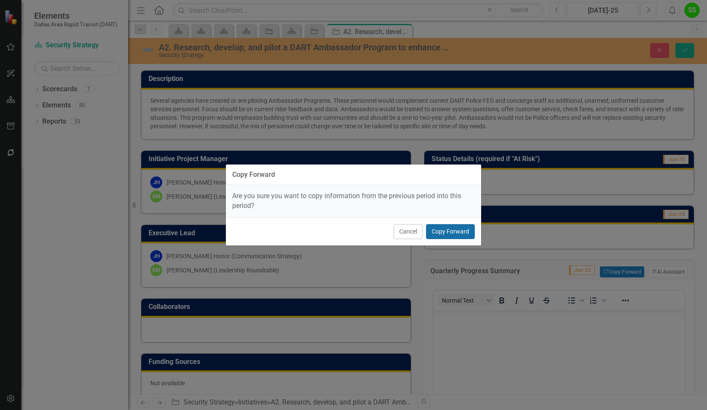
click at [447, 234] on button "Copy Forward" at bounding box center [450, 231] width 49 height 15
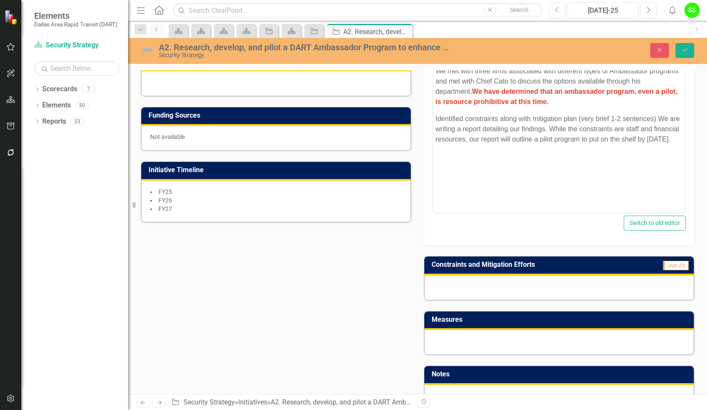
scroll to position [252, 0]
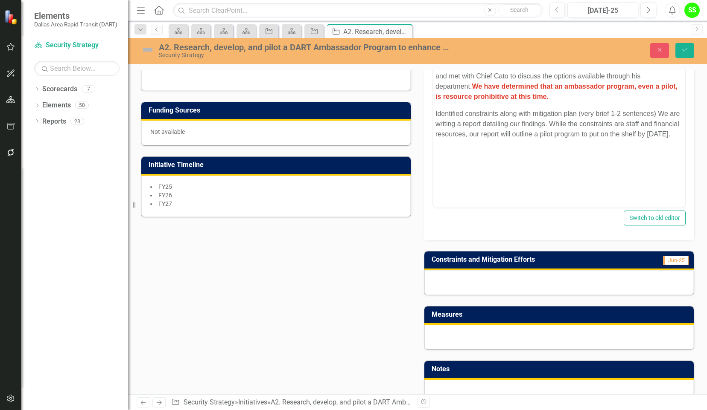
click at [147, 49] on img at bounding box center [148, 50] width 14 height 14
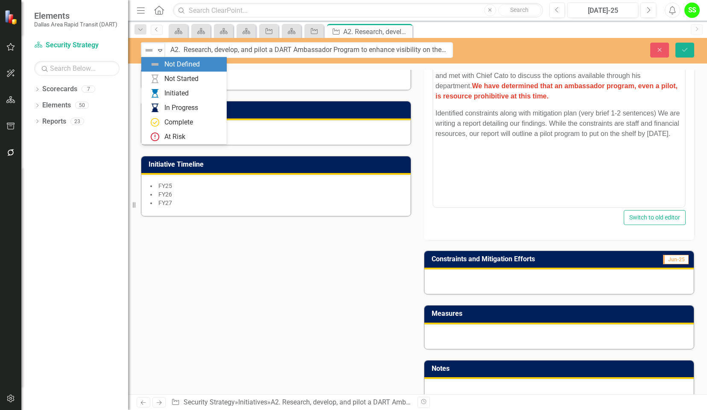
click at [147, 49] on img at bounding box center [149, 50] width 10 height 10
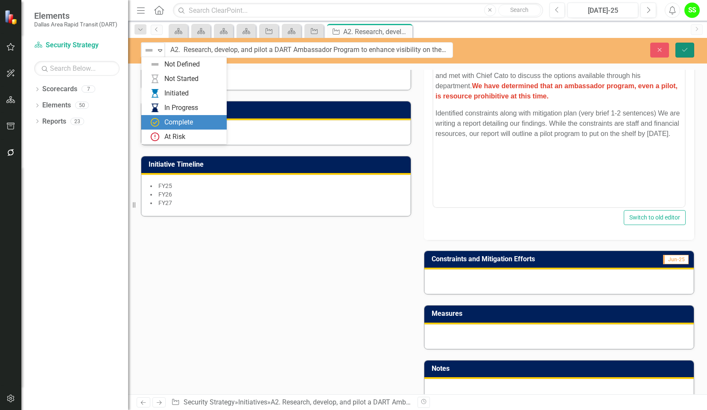
click at [680, 44] on button "Save" at bounding box center [684, 50] width 19 height 15
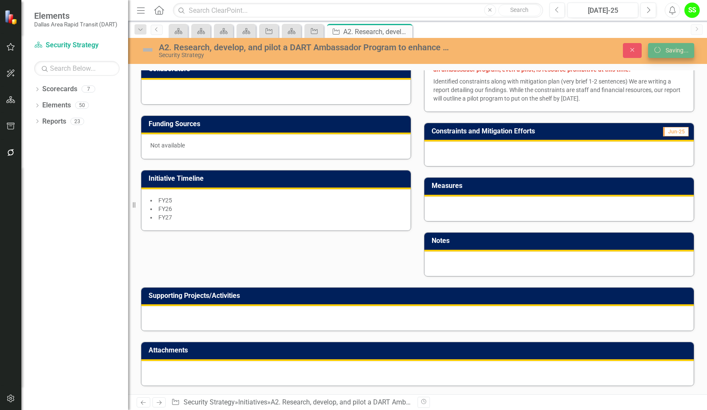
scroll to position [235, 0]
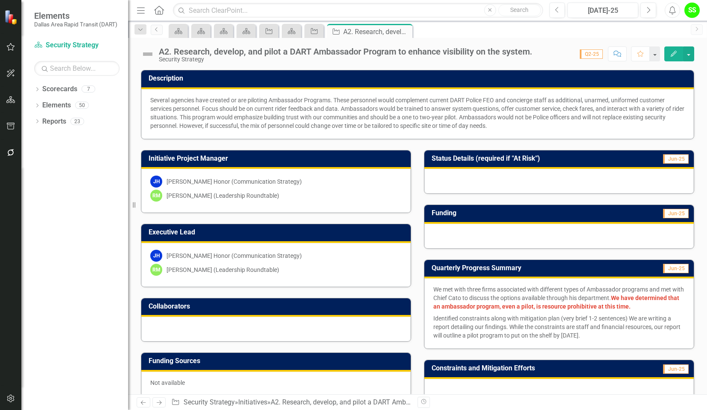
click at [148, 54] on img at bounding box center [148, 54] width 14 height 14
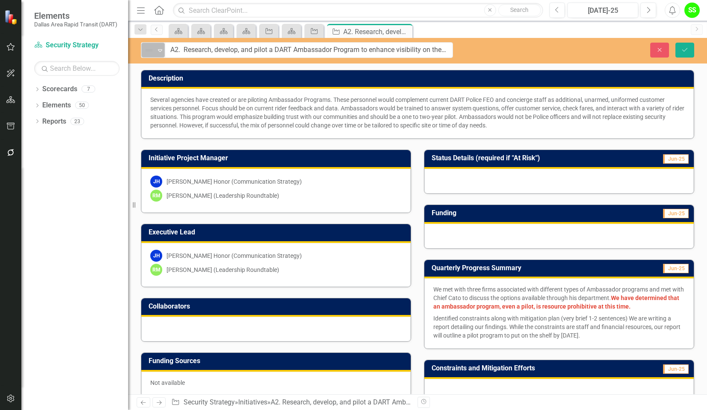
click at [148, 53] on img at bounding box center [149, 50] width 10 height 10
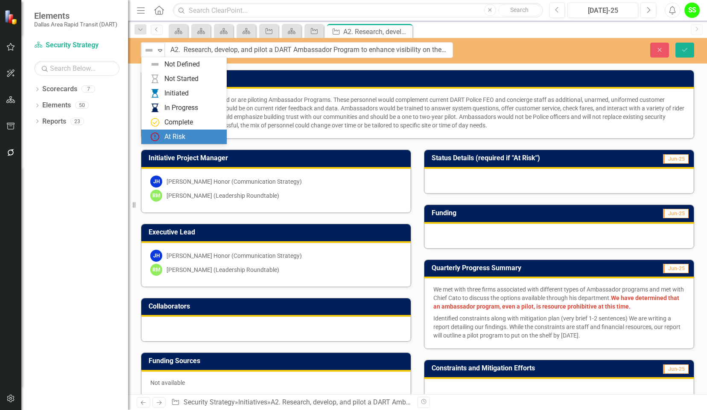
click at [167, 137] on div "At Risk" at bounding box center [174, 137] width 21 height 10
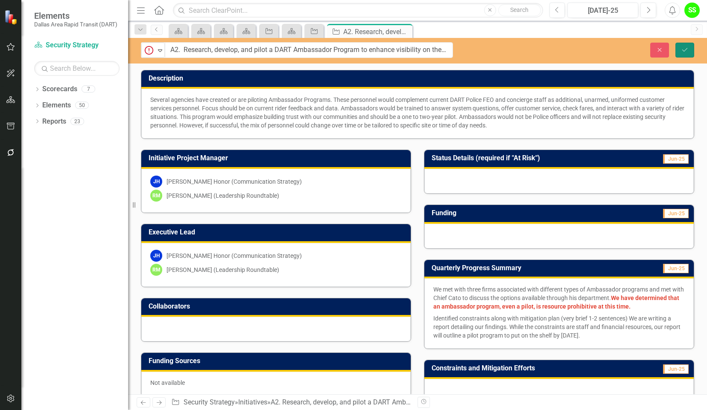
click at [684, 49] on icon "Save" at bounding box center [685, 50] width 8 height 6
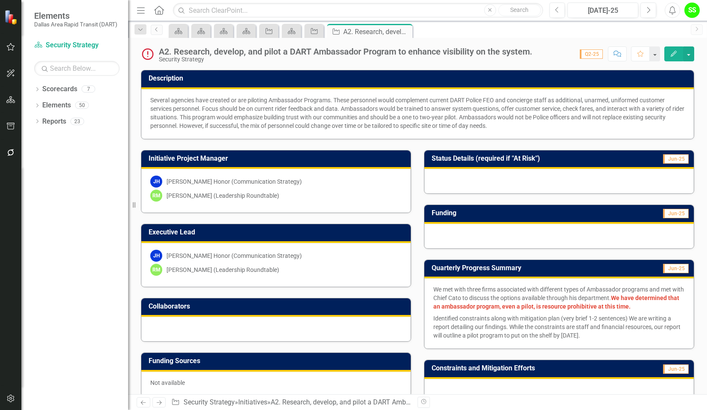
click at [504, 172] on div at bounding box center [558, 181] width 269 height 25
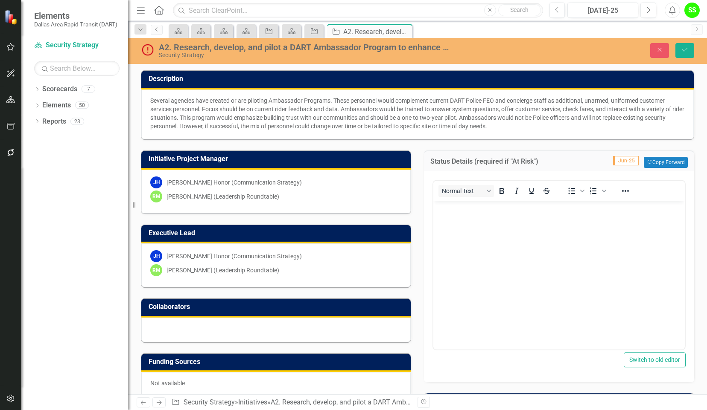
scroll to position [0, 0]
click at [648, 163] on button "Copy Forward Copy Forward" at bounding box center [665, 162] width 44 height 11
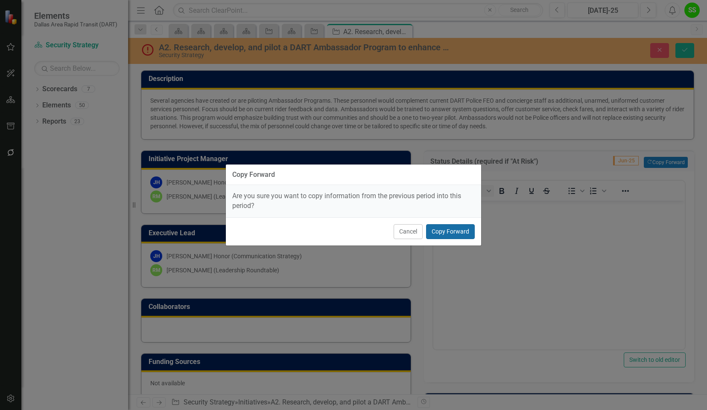
click at [438, 237] on button "Copy Forward" at bounding box center [450, 231] width 49 height 15
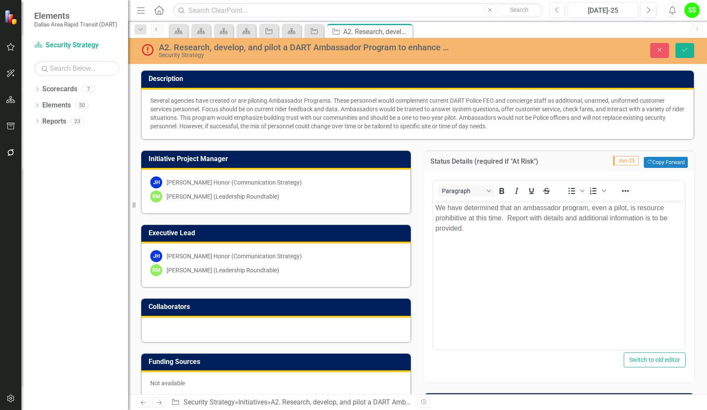
click at [635, 283] on body "We have determined that an ambassador program, even a pilot, is resource prohib…" at bounding box center [558, 265] width 251 height 128
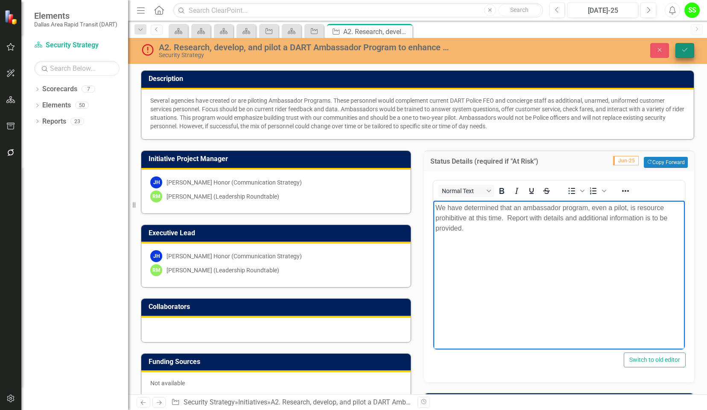
click at [685, 45] on button "Save" at bounding box center [684, 50] width 19 height 15
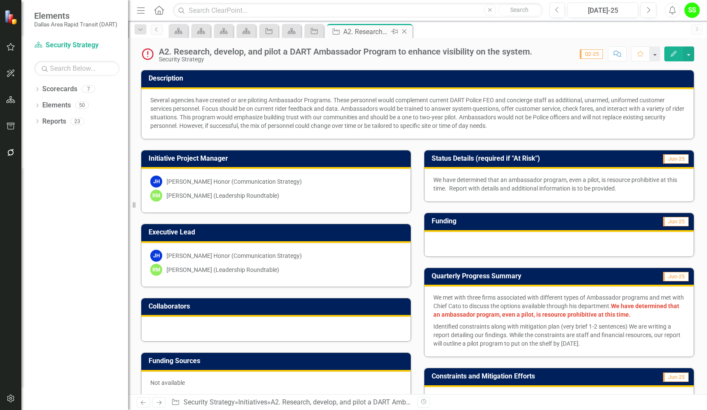
click at [405, 32] on icon "Close" at bounding box center [404, 31] width 9 height 7
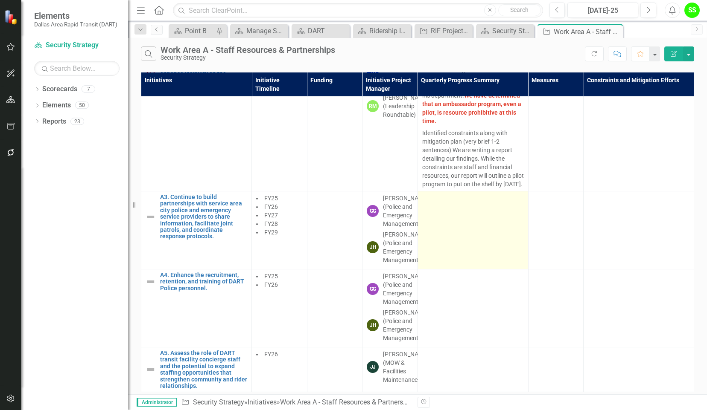
scroll to position [169, 0]
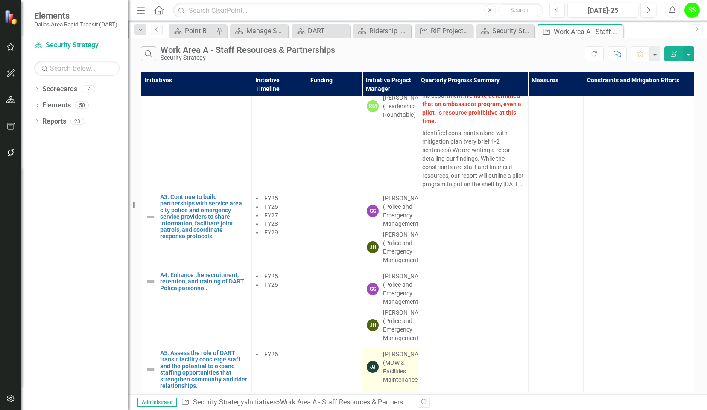
click at [391, 368] on div "James Joyce (MOW & Facilities Maintenance)" at bounding box center [406, 367] width 46 height 34
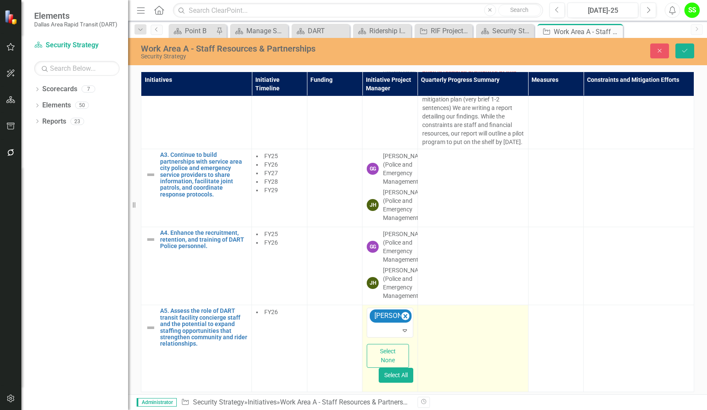
drag, startPoint x: 391, startPoint y: 368, endPoint x: 492, endPoint y: 358, distance: 101.7
click at [492, 358] on td at bounding box center [472, 349] width 111 height 87
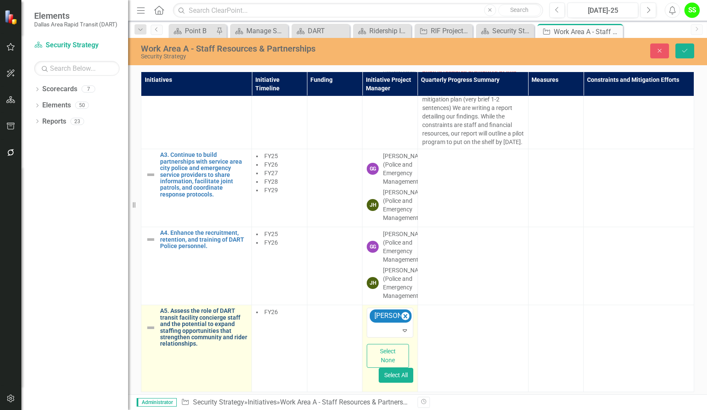
click at [243, 347] on link "A5. Assess the role of DART transit facility concierge staff and the potential …" at bounding box center [203, 327] width 87 height 39
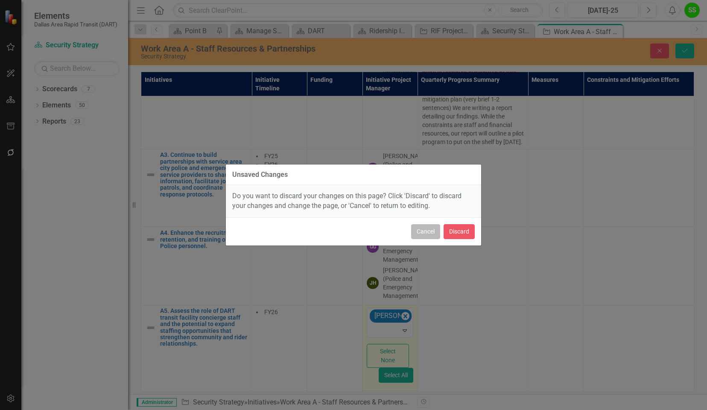
click at [424, 232] on button "Cancel" at bounding box center [425, 231] width 29 height 15
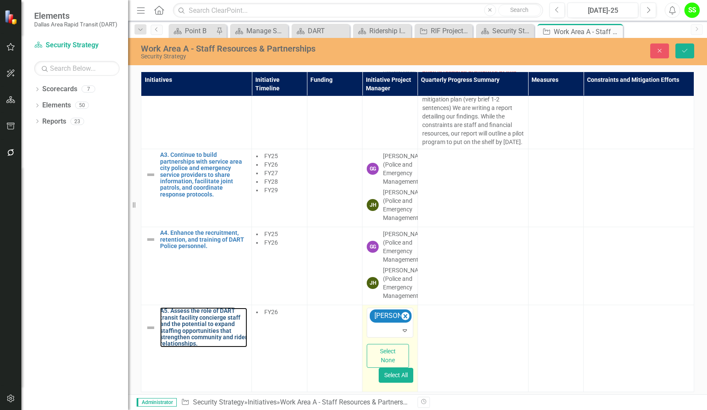
scroll to position [210, 0]
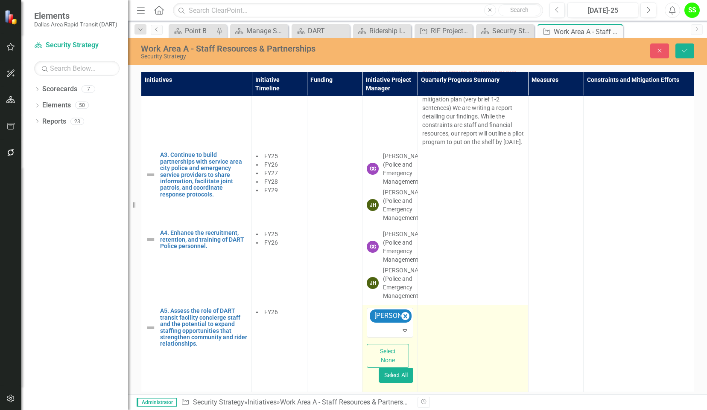
click at [525, 328] on td at bounding box center [472, 349] width 111 height 87
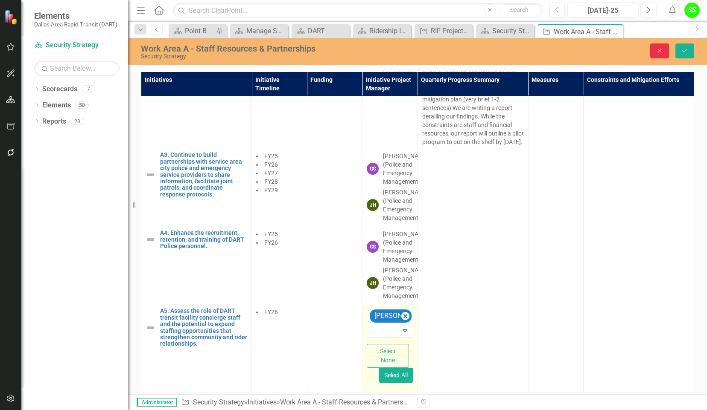
click at [655, 52] on button "Close" at bounding box center [659, 51] width 19 height 15
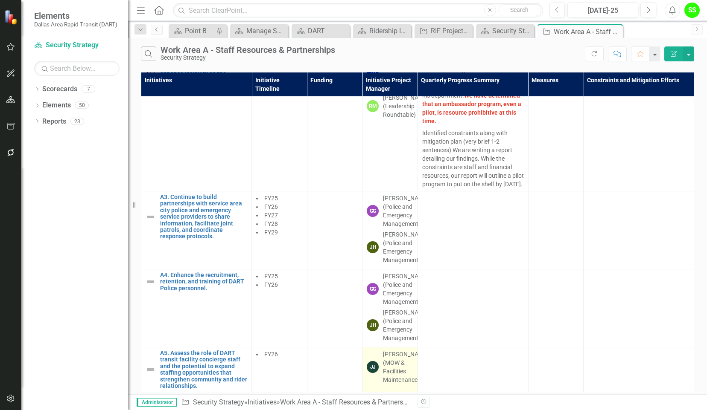
scroll to position [169, 0]
click at [527, 29] on icon "Close" at bounding box center [526, 31] width 9 height 7
click at [489, 34] on div "RIF Project Update" at bounding box center [489, 31] width 39 height 11
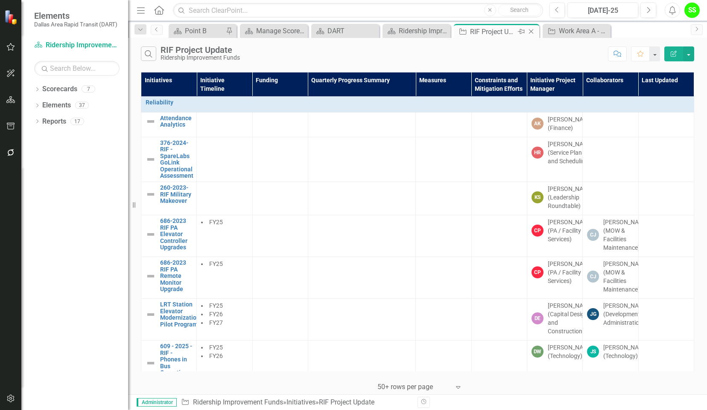
click at [532, 32] on icon "Close" at bounding box center [531, 31] width 9 height 7
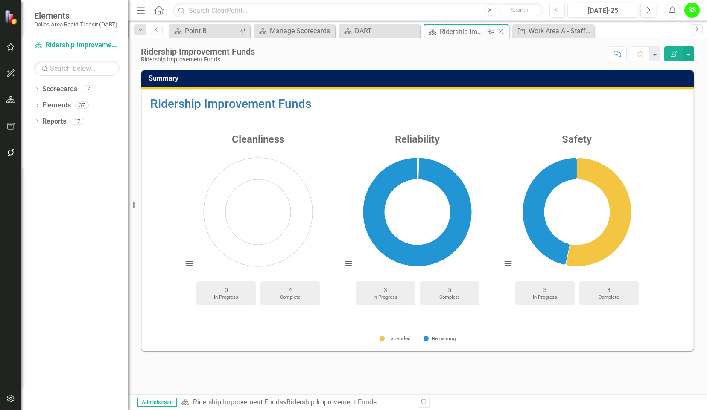
click at [501, 33] on icon "Close" at bounding box center [500, 31] width 9 height 7
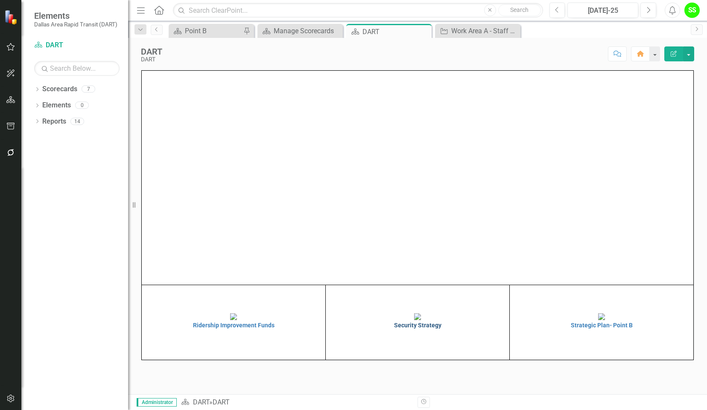
click at [420, 320] on img at bounding box center [417, 317] width 7 height 7
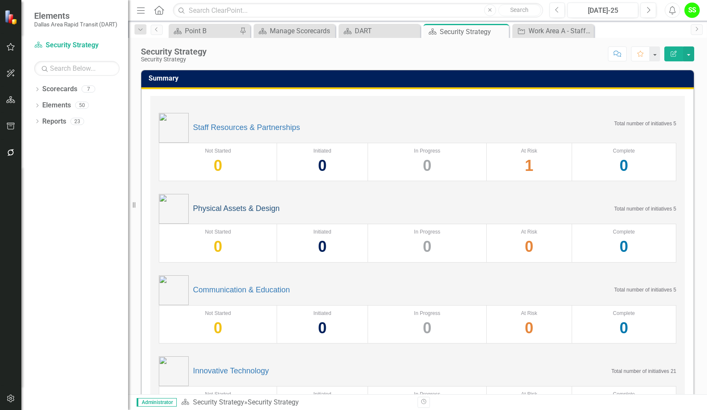
click at [230, 210] on link "Physical Assets & Design" at bounding box center [236, 209] width 87 height 9
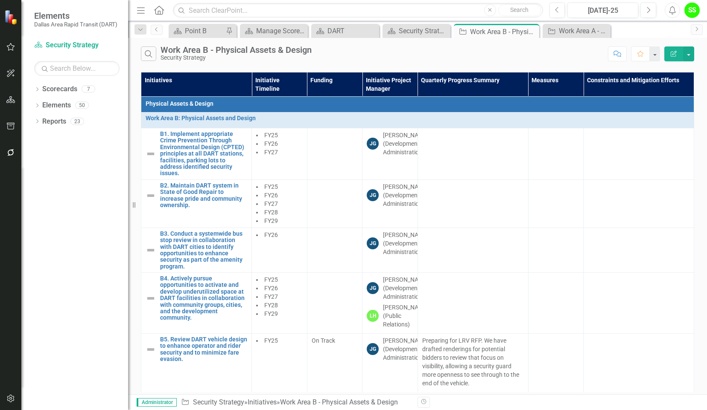
click at [84, 338] on div "Dropdown Scorecards 7 Dropdown DART Strategic Plan Security Strategy Ridership …" at bounding box center [74, 246] width 107 height 328
click at [403, 30] on div "Security Strategy" at bounding box center [418, 31] width 39 height 11
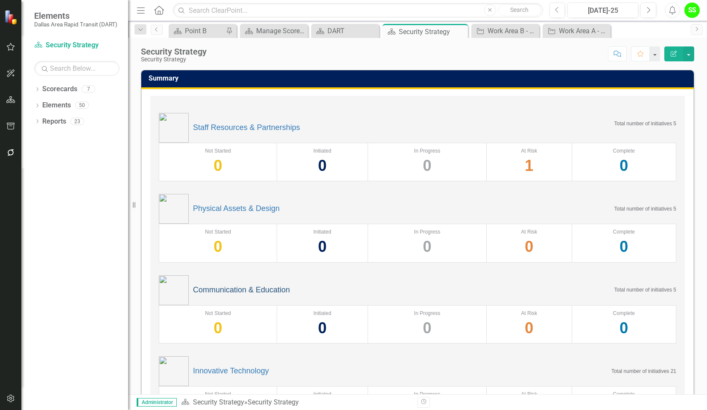
click at [234, 290] on link "Communication & Education" at bounding box center [241, 290] width 97 height 9
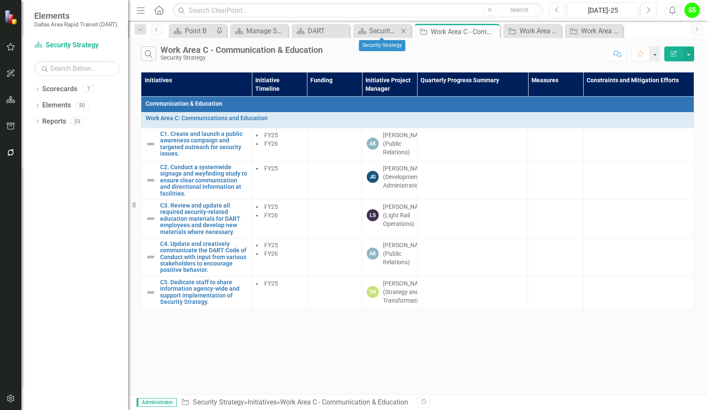
click at [381, 36] on div "Scorecard Security Strategy Close" at bounding box center [382, 31] width 58 height 14
click at [379, 32] on div "Security Strategy" at bounding box center [383, 31] width 29 height 11
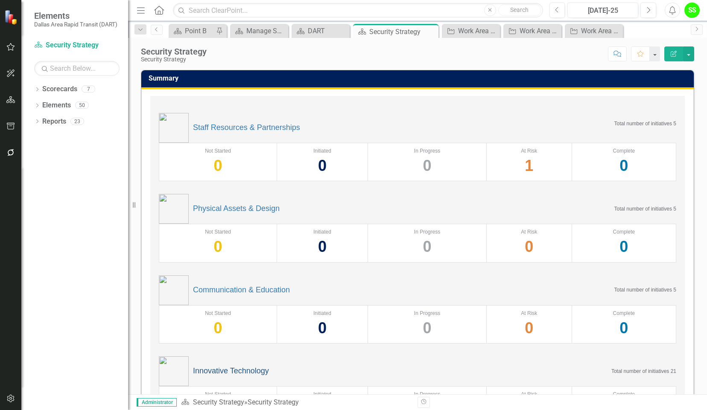
click at [218, 370] on link "Innovative Technology" at bounding box center [231, 371] width 76 height 9
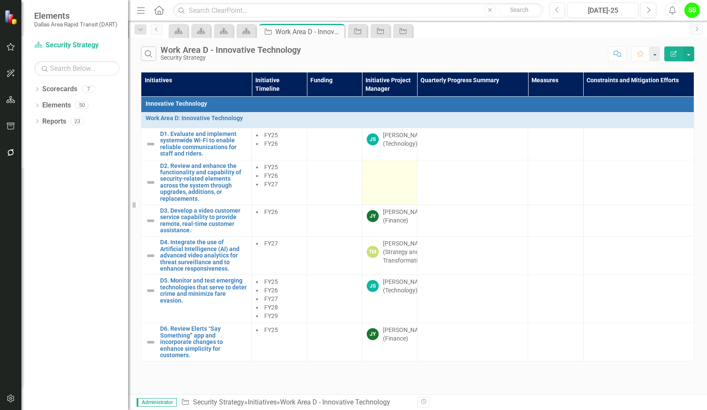
click at [381, 175] on td at bounding box center [389, 182] width 55 height 45
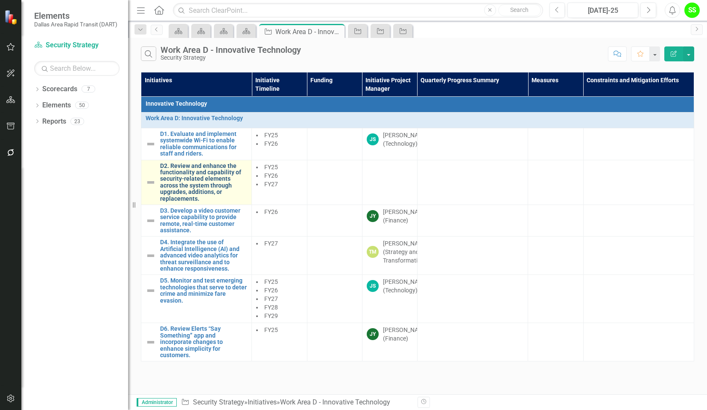
click at [176, 181] on link "D2. Review and enhance the functionality and capability of security-related ele…" at bounding box center [203, 182] width 87 height 39
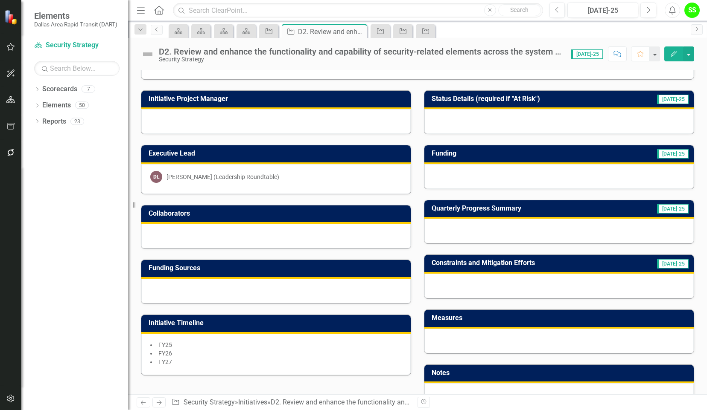
scroll to position [76, 0]
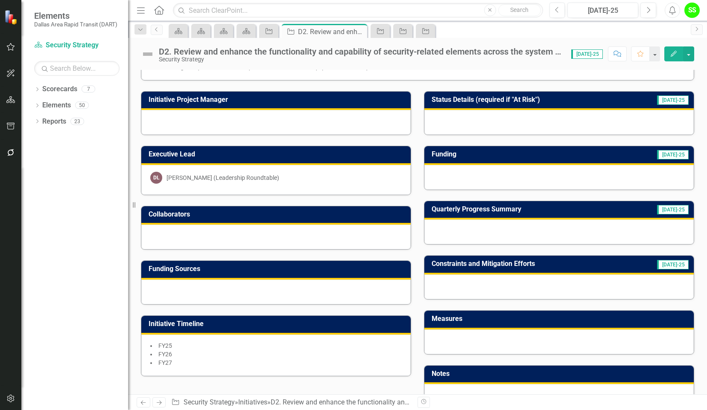
click at [225, 118] on div at bounding box center [275, 122] width 269 height 25
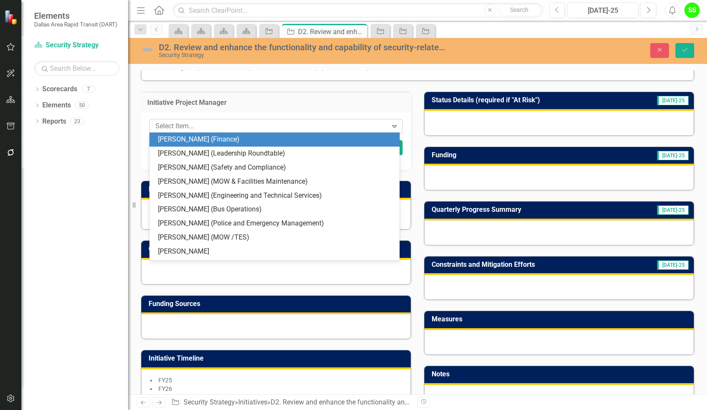
click at [204, 125] on div at bounding box center [270, 127] width 236 height 12
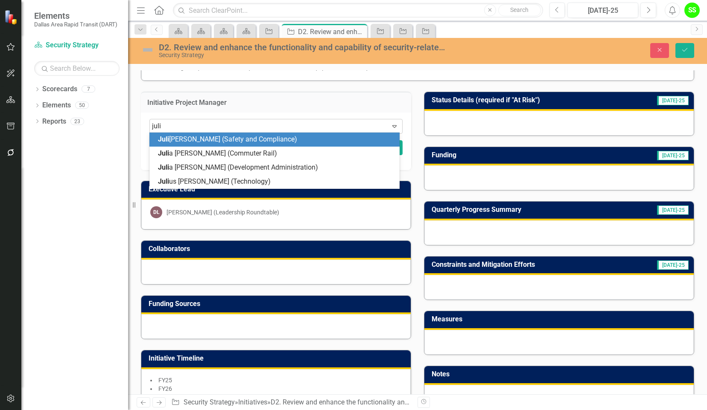
type input "julia"
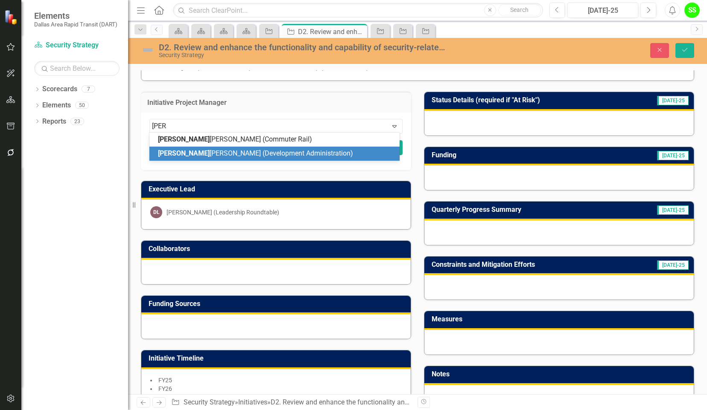
click at [178, 157] on span "Julia Gessner (Development Administration)" at bounding box center [255, 153] width 195 height 8
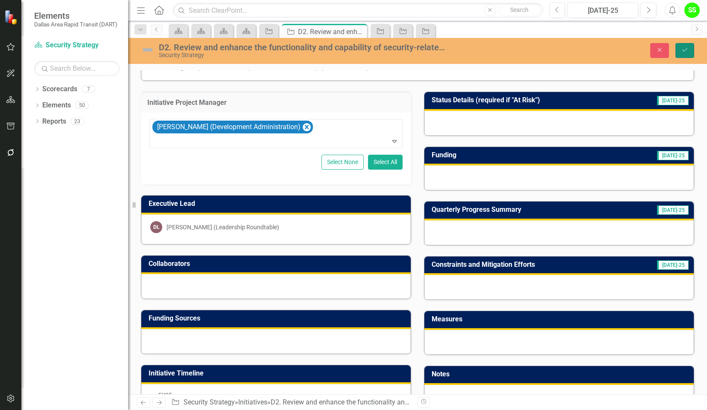
click at [689, 50] on button "Save" at bounding box center [684, 50] width 19 height 15
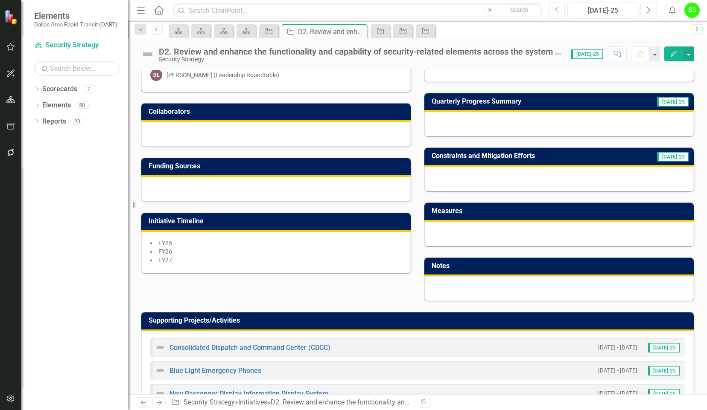
scroll to position [183, 0]
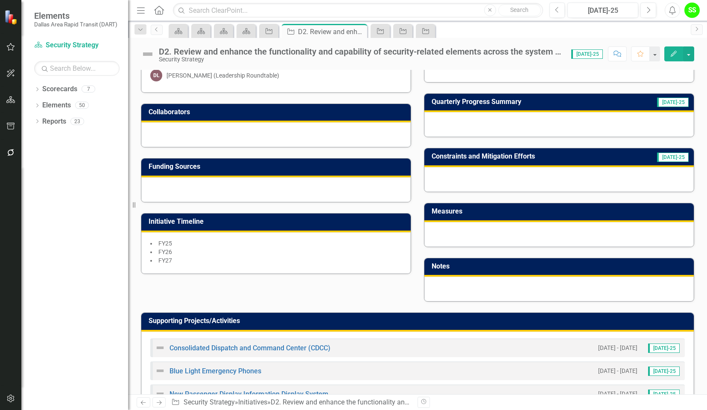
click at [464, 116] on div at bounding box center [558, 124] width 269 height 25
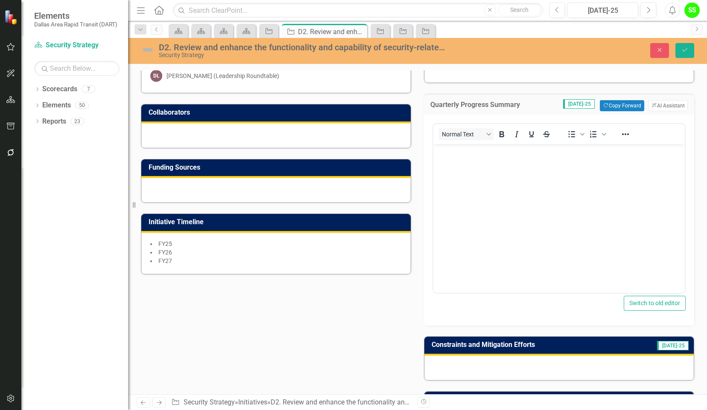
scroll to position [0, 0]
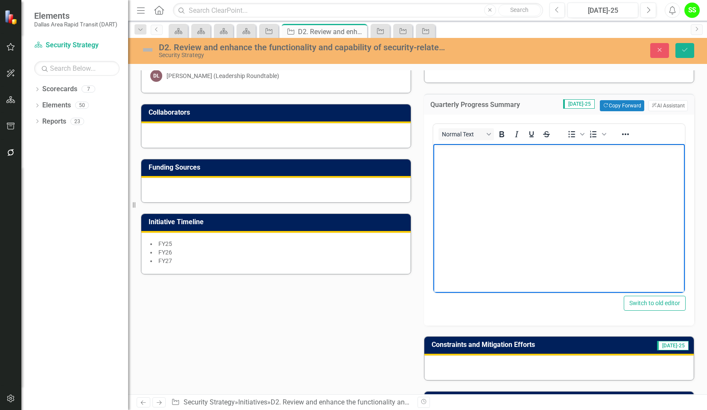
click at [467, 166] on body "Rich Text Area. Press ALT-0 for help." at bounding box center [558, 208] width 251 height 128
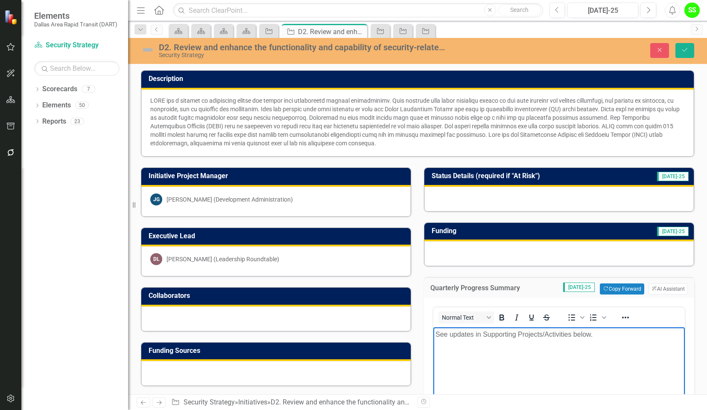
click at [450, 337] on p "See updates in Supporting Projects/Activities below." at bounding box center [558, 335] width 247 height 10
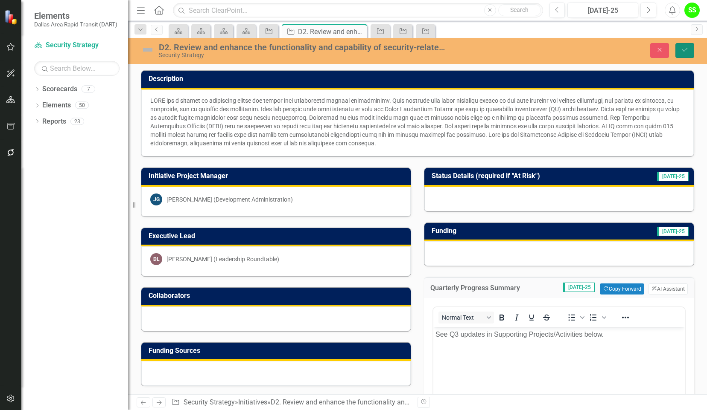
click at [688, 45] on button "Save" at bounding box center [684, 50] width 19 height 15
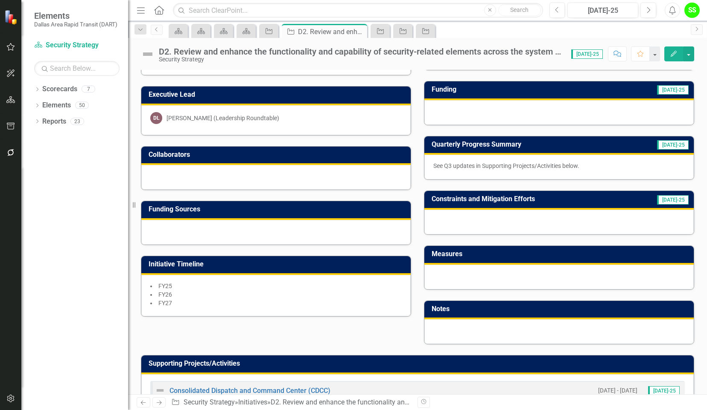
scroll to position [120, 0]
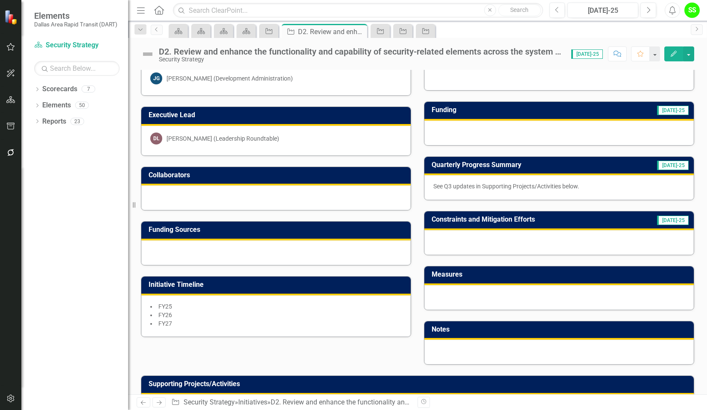
click at [491, 178] on div "See Q3 updates in Supporting Projects/Activities below." at bounding box center [558, 187] width 269 height 25
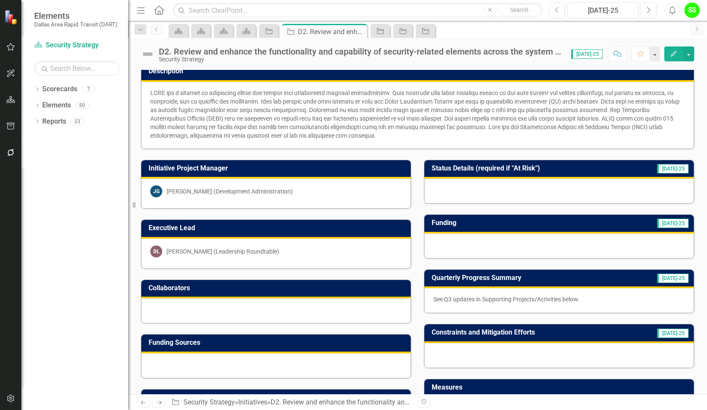
scroll to position [0, 0]
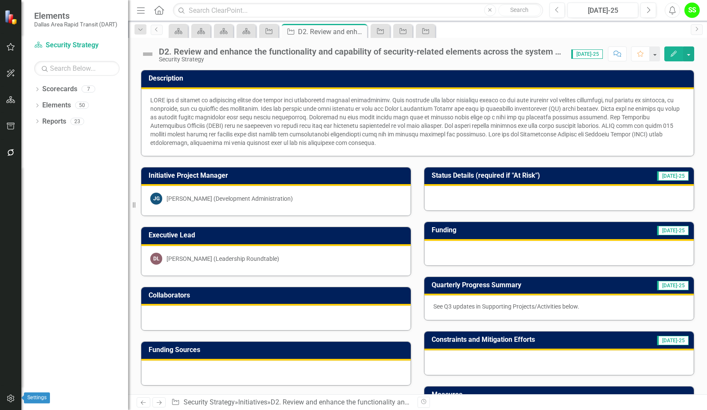
click at [6, 399] on icon "button" at bounding box center [10, 399] width 9 height 7
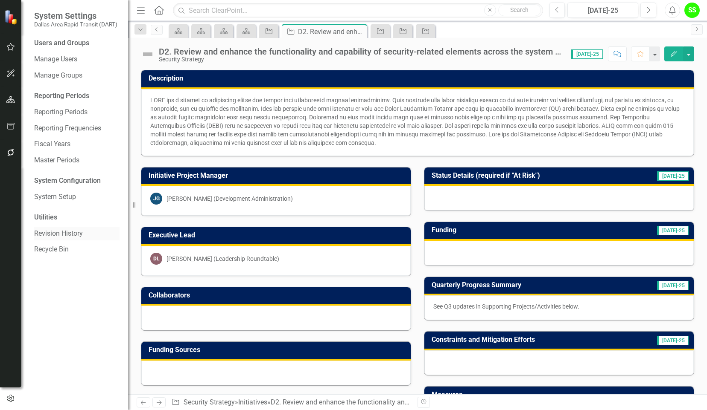
click at [60, 229] on link "Revision History" at bounding box center [76, 234] width 85 height 10
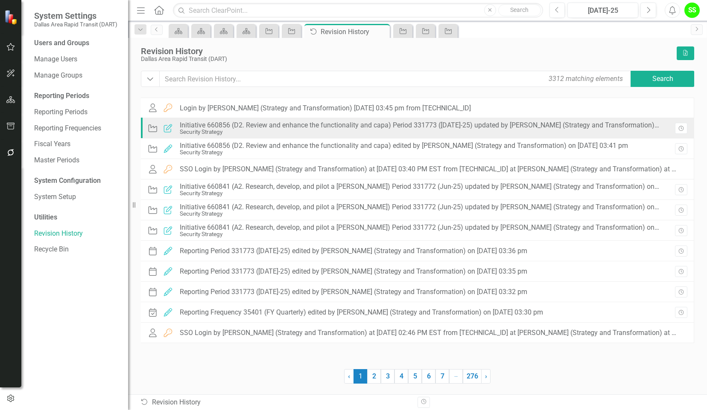
click at [616, 131] on div "Security Strategy" at bounding box center [420, 132] width 480 height 6
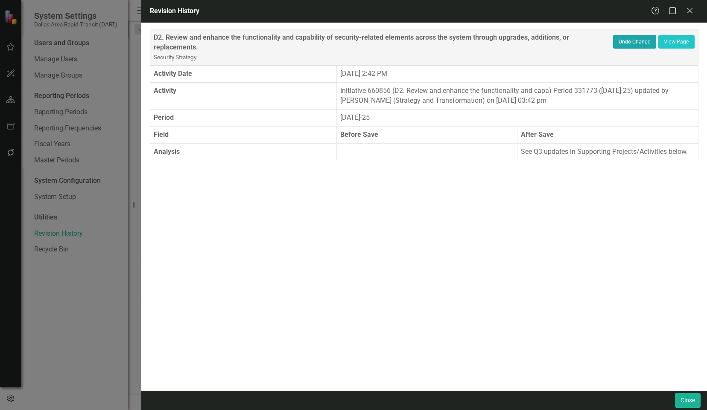
click at [633, 42] on button "Undo Change" at bounding box center [634, 42] width 43 height 14
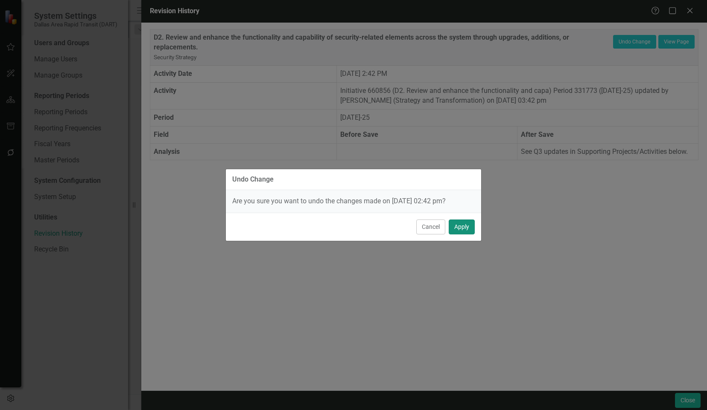
click at [465, 225] on button "Apply" at bounding box center [461, 227] width 26 height 15
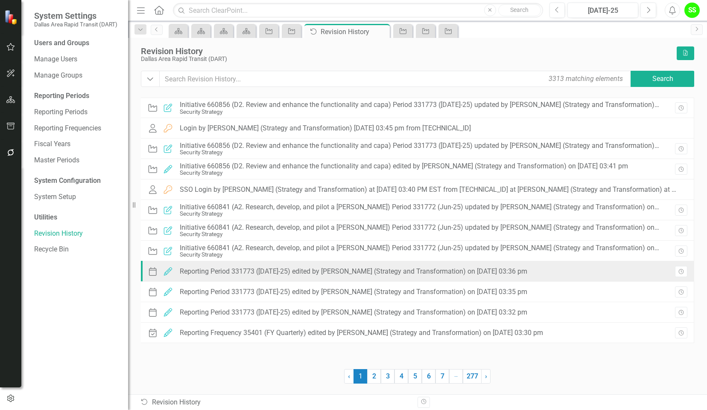
click at [519, 272] on div "Reporting Period 331773 (Jul-25) edited by Stephanie Schuchert (Strategy and Tr…" at bounding box center [353, 272] width 347 height 8
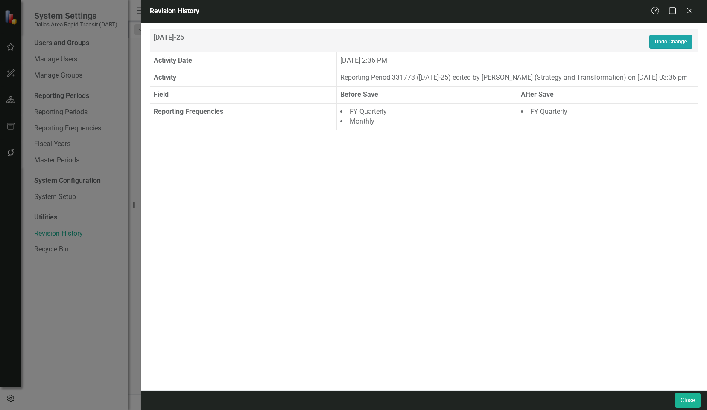
click at [668, 38] on button "Undo Change" at bounding box center [670, 42] width 43 height 14
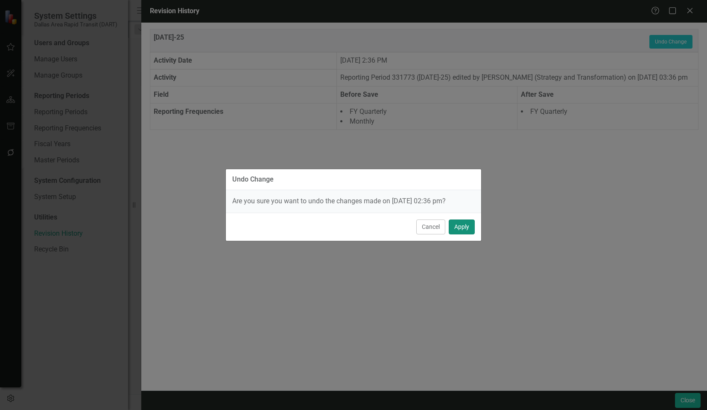
click at [459, 228] on button "Apply" at bounding box center [461, 227] width 26 height 15
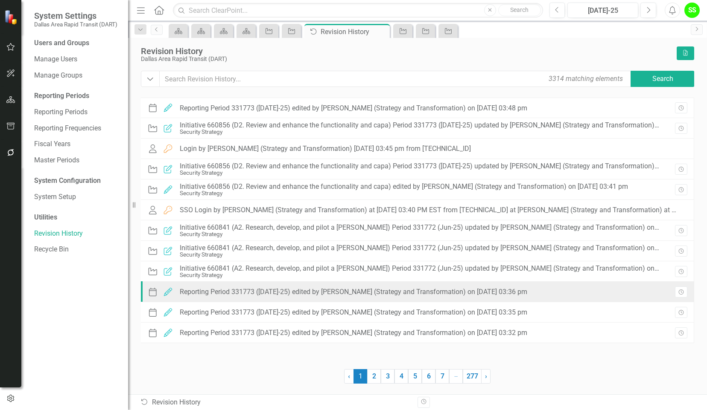
click at [583, 288] on div "Period Edited Reporting Period 331773 (Jul-25) edited by Stephanie Schuchert (S…" at bounding box center [417, 292] width 553 height 20
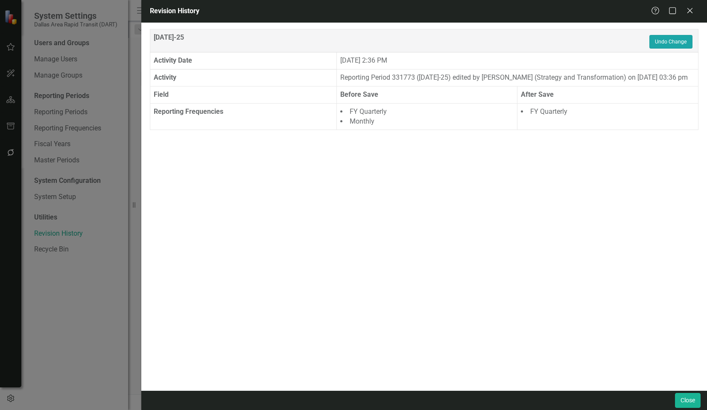
click at [667, 41] on button "Undo Change" at bounding box center [670, 42] width 43 height 14
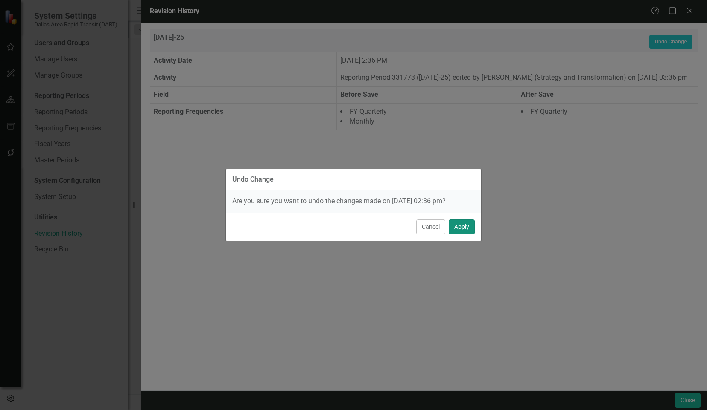
click at [459, 224] on button "Apply" at bounding box center [461, 227] width 26 height 15
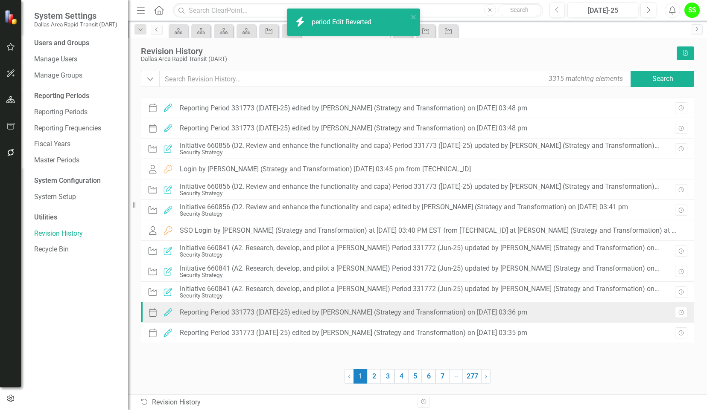
click at [531, 311] on div "Period Edited Reporting Period 331773 (Jul-25) edited by Stephanie Schuchert (S…" at bounding box center [339, 312] width 384 height 13
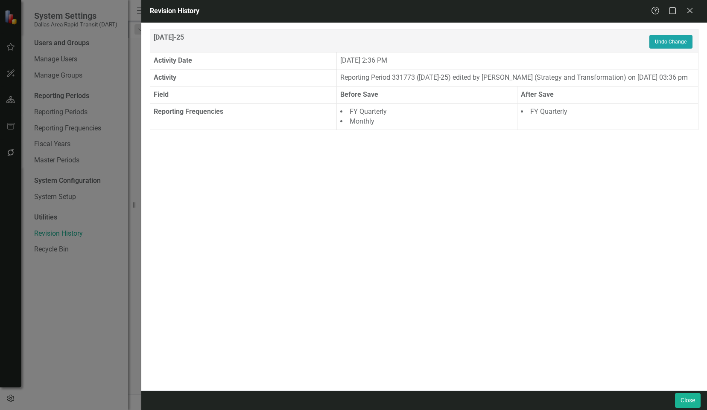
click at [664, 36] on button "Undo Change" at bounding box center [670, 42] width 43 height 14
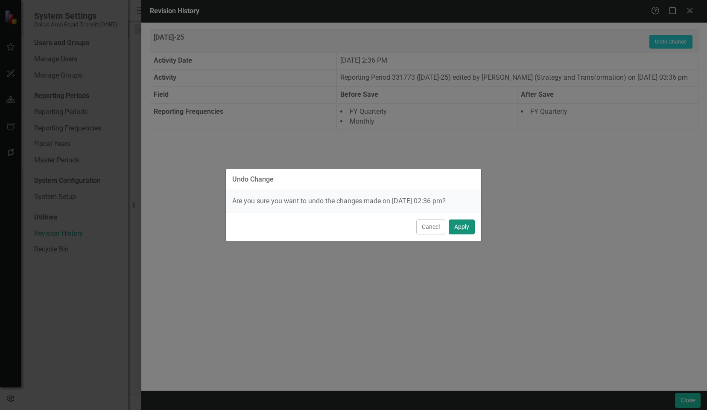
click at [465, 228] on button "Apply" at bounding box center [461, 227] width 26 height 15
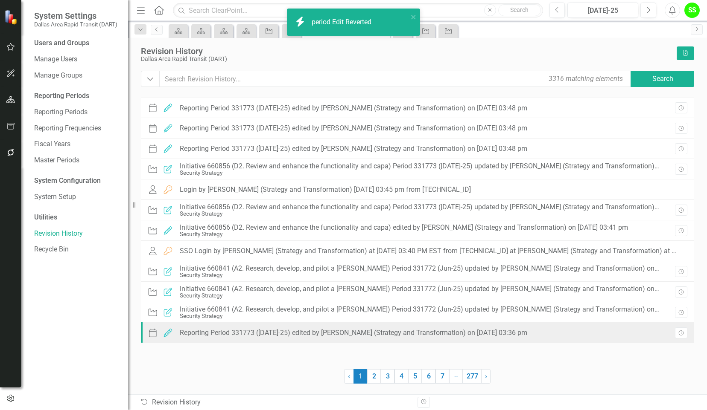
click at [570, 336] on div "Period Edited Reporting Period 331773 (Jul-25) edited by Stephanie Schuchert (S…" at bounding box center [417, 333] width 553 height 20
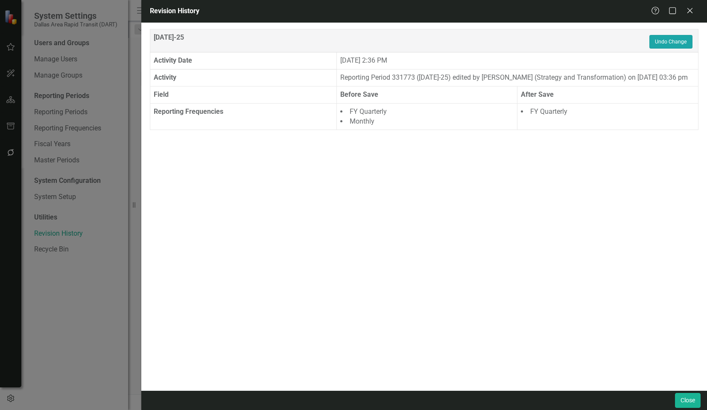
click at [668, 44] on button "Undo Change" at bounding box center [670, 42] width 43 height 14
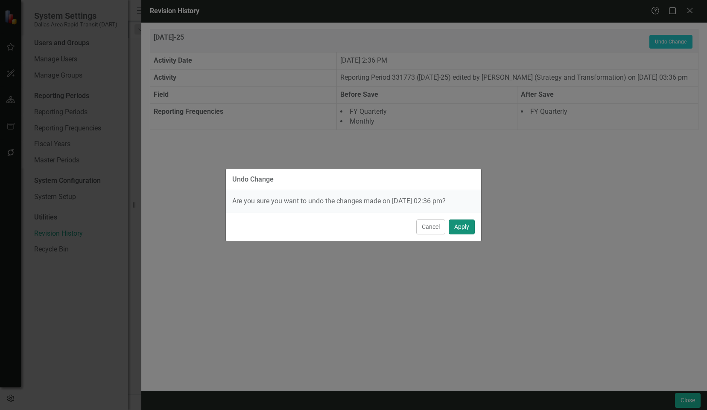
click at [456, 225] on button "Apply" at bounding box center [461, 227] width 26 height 15
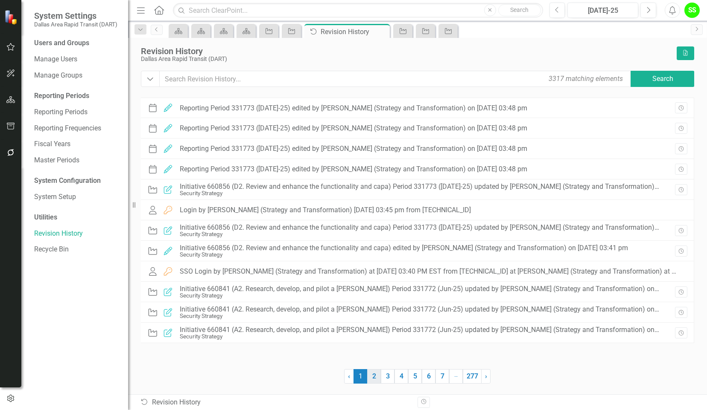
click at [375, 377] on link "2" at bounding box center [374, 377] width 14 height 15
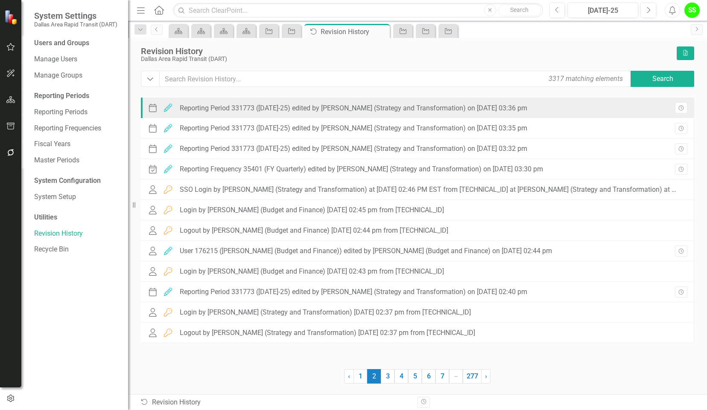
click at [614, 108] on div "Period Edited Reporting Period 331773 (Jul-25) edited by Stephanie Schuchert (S…" at bounding box center [417, 108] width 553 height 20
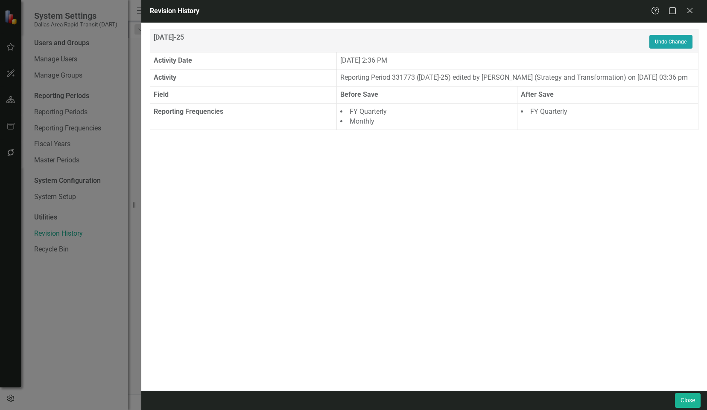
click at [672, 40] on button "Undo Change" at bounding box center [670, 42] width 43 height 14
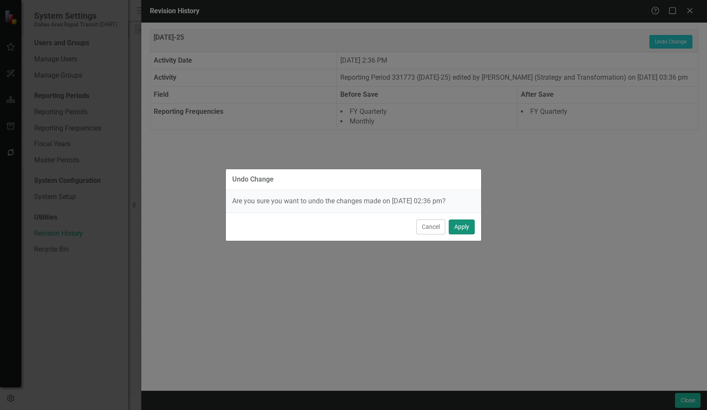
click at [466, 223] on button "Apply" at bounding box center [461, 227] width 26 height 15
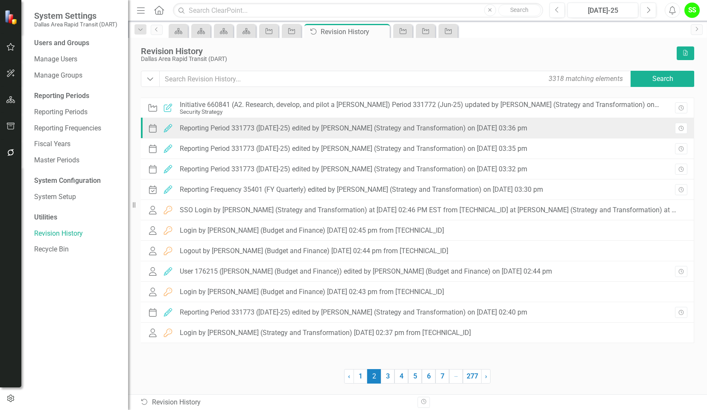
click at [591, 131] on div "Period Edited Reporting Period 331773 (Jul-25) edited by Stephanie Schuchert (S…" at bounding box center [417, 128] width 553 height 20
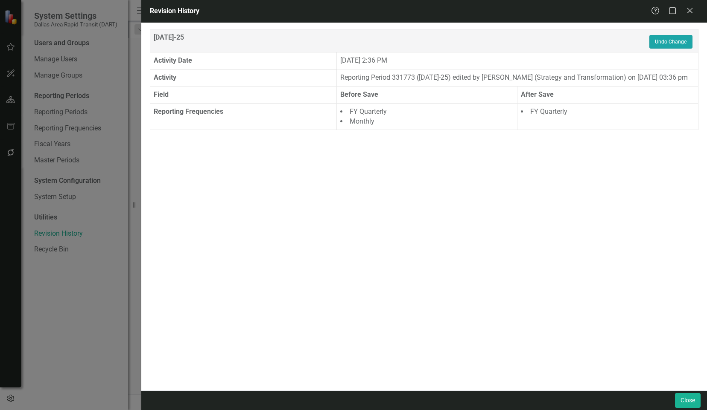
click at [671, 41] on button "Undo Change" at bounding box center [670, 42] width 43 height 14
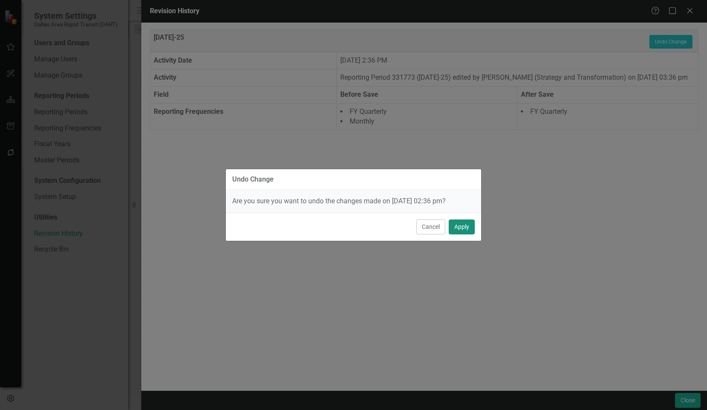
click at [463, 222] on button "Apply" at bounding box center [461, 227] width 26 height 15
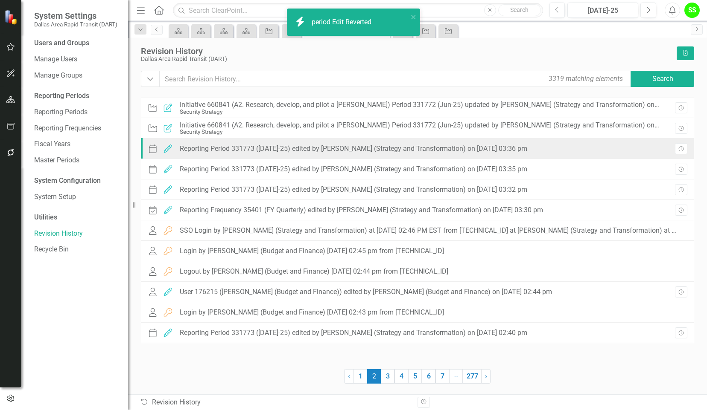
click at [531, 152] on div "Period Edited Reporting Period 331773 (Jul-25) edited by Stephanie Schuchert (S…" at bounding box center [339, 149] width 384 height 13
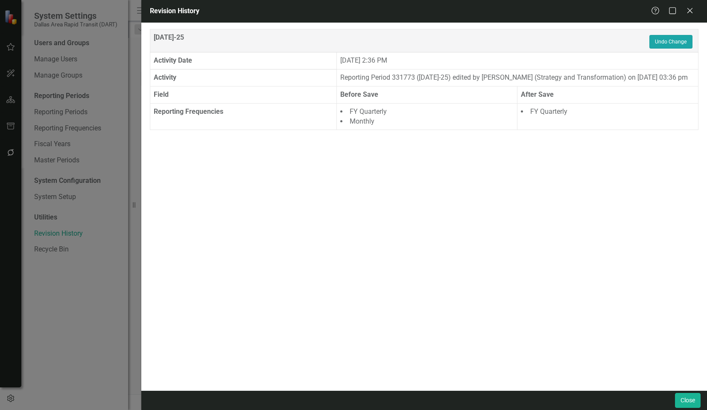
click at [661, 47] on button "Undo Change" at bounding box center [670, 42] width 43 height 14
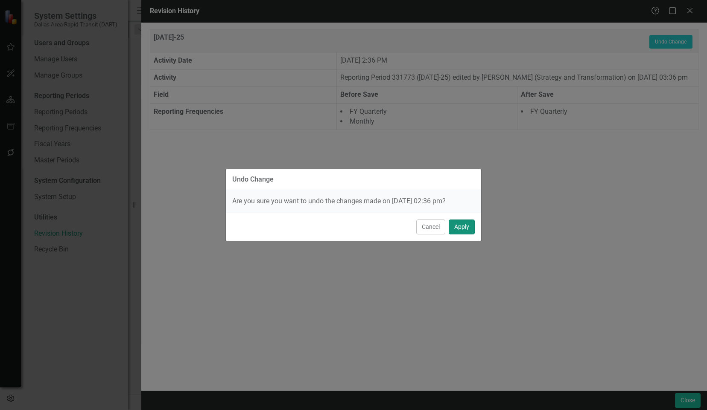
click at [471, 227] on button "Apply" at bounding box center [461, 227] width 26 height 15
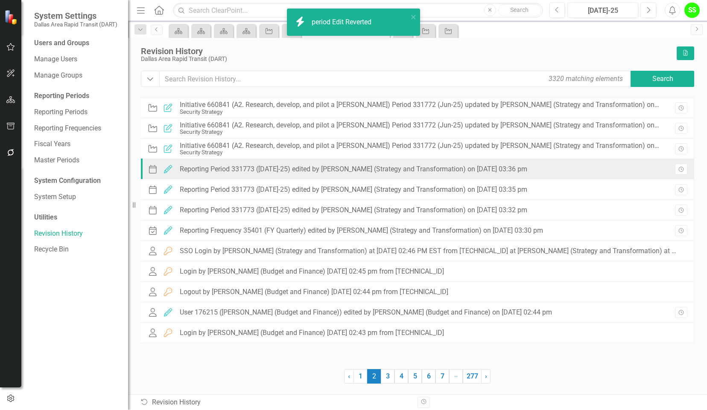
click at [531, 166] on div "Period Edited Reporting Period 331773 (Jul-25) edited by Stephanie Schuchert (S…" at bounding box center [339, 169] width 384 height 13
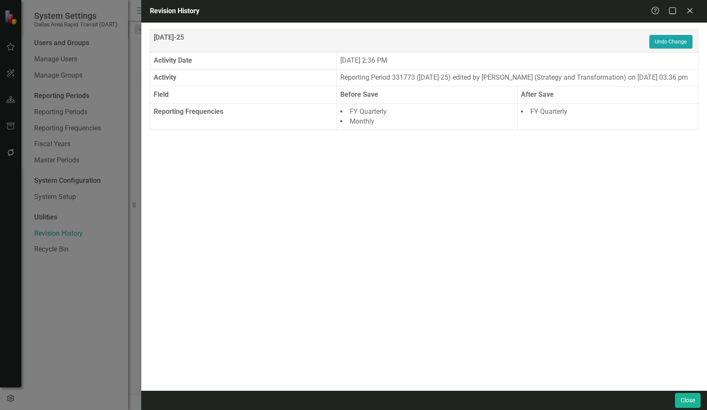
click at [676, 41] on button "Undo Change" at bounding box center [670, 42] width 43 height 14
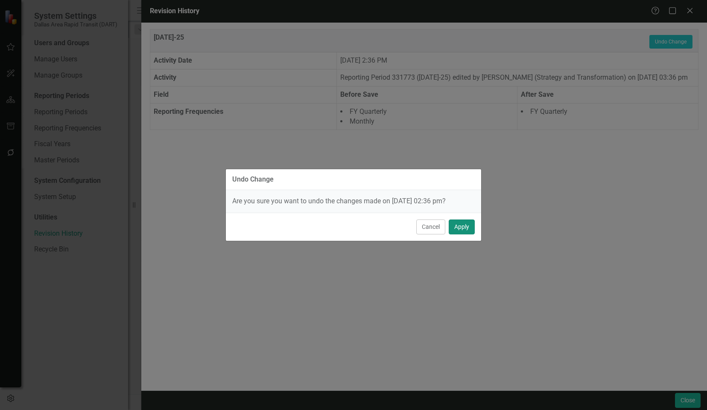
click at [459, 224] on button "Apply" at bounding box center [461, 227] width 26 height 15
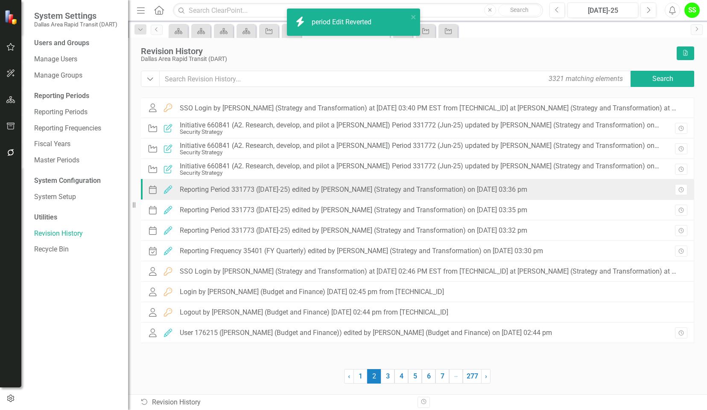
click at [473, 194] on div "Period Edited Reporting Period 331773 (Jul-25) edited by Stephanie Schuchert (S…" at bounding box center [337, 190] width 380 height 9
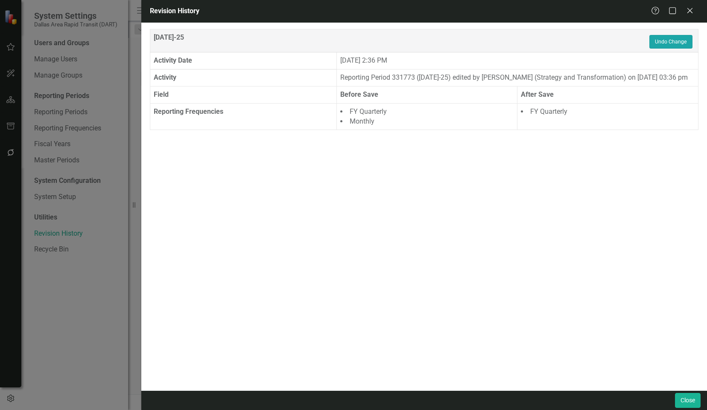
click at [662, 43] on button "Undo Change" at bounding box center [670, 42] width 43 height 14
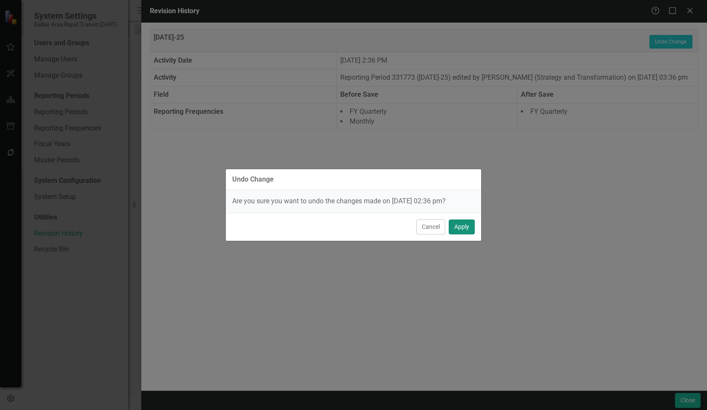
click at [461, 227] on button "Apply" at bounding box center [461, 227] width 26 height 15
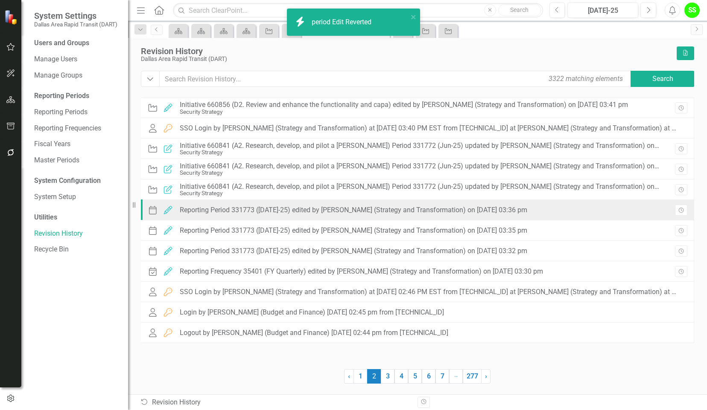
click at [552, 205] on div "Period Edited Reporting Period 331773 (Jul-25) edited by Stephanie Schuchert (S…" at bounding box center [417, 210] width 553 height 20
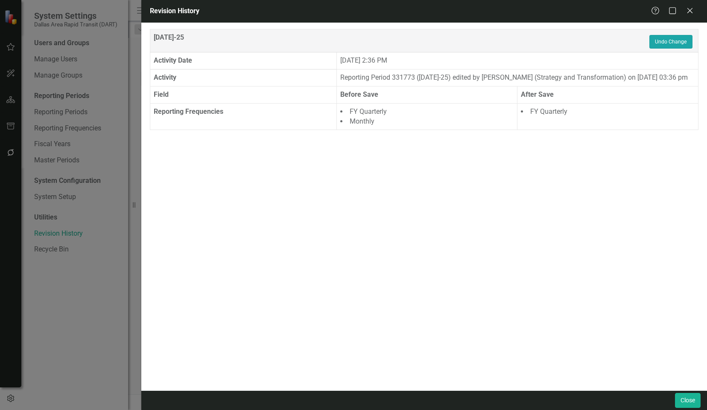
click at [669, 43] on button "Undo Change" at bounding box center [670, 42] width 43 height 14
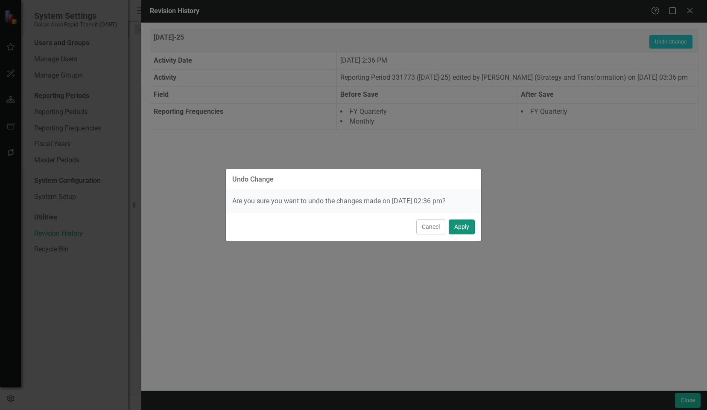
click at [457, 226] on button "Apply" at bounding box center [461, 227] width 26 height 15
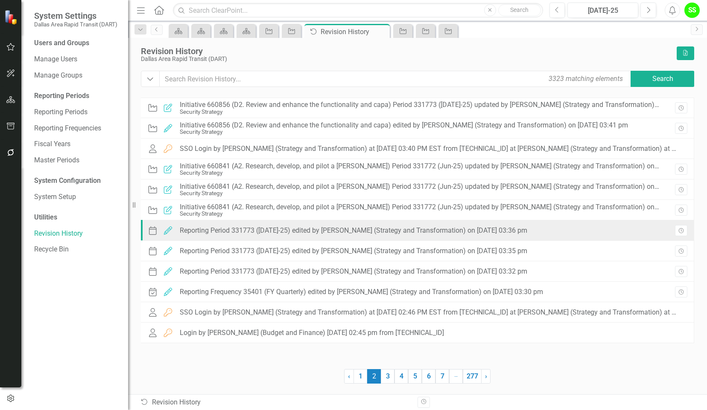
click at [479, 229] on div "Reporting Period 331773 (Jul-25) edited by Stephanie Schuchert (Strategy and Tr…" at bounding box center [353, 231] width 347 height 8
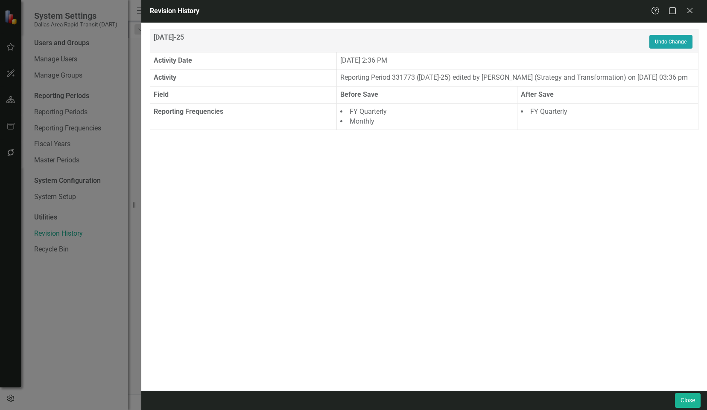
click at [669, 44] on button "Undo Change" at bounding box center [670, 42] width 43 height 14
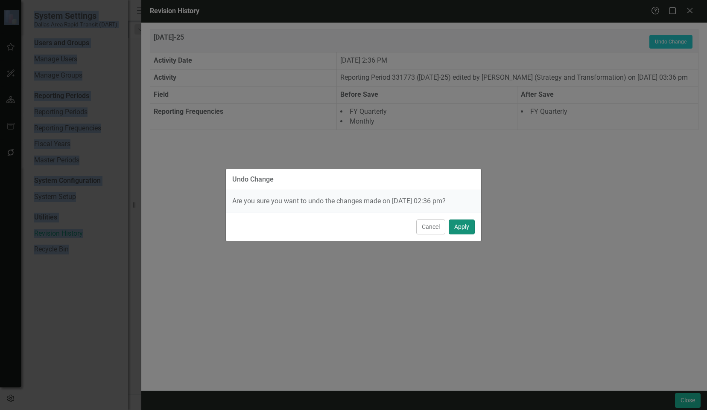
click at [455, 230] on button "Apply" at bounding box center [461, 227] width 26 height 15
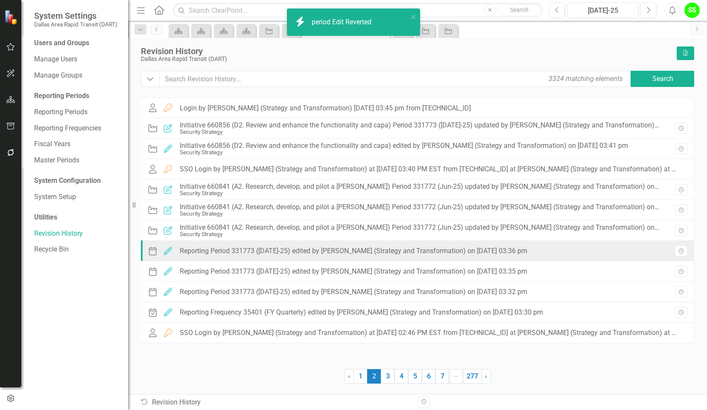
click at [519, 253] on div "Reporting Period 331773 (Jul-25) edited by Stephanie Schuchert (Strategy and Tr…" at bounding box center [353, 251] width 347 height 8
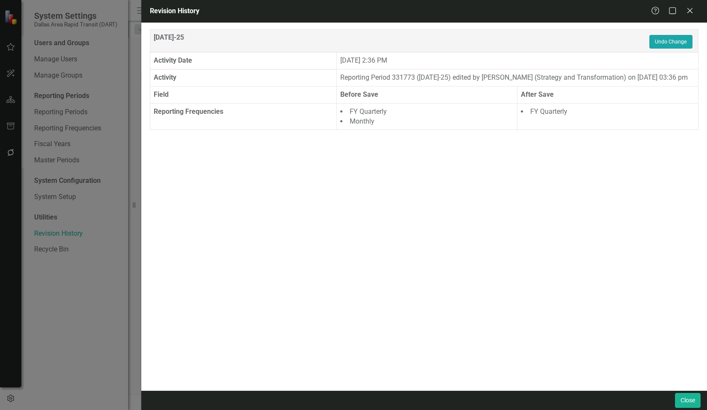
click at [672, 43] on button "Undo Change" at bounding box center [670, 42] width 43 height 14
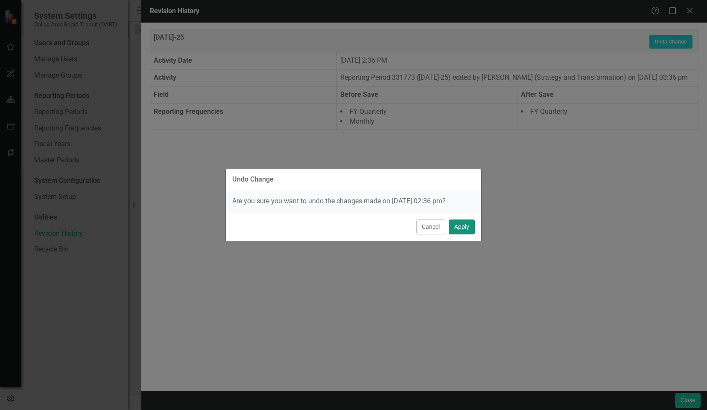
click at [456, 227] on button "Apply" at bounding box center [461, 227] width 26 height 15
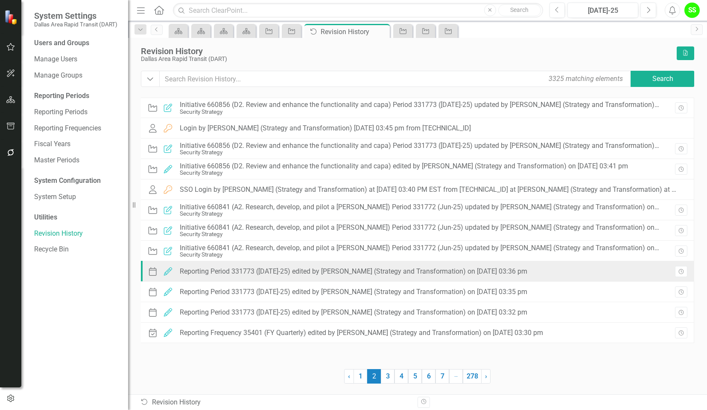
click at [472, 274] on div "Reporting Period 331773 (Jul-25) edited by Stephanie Schuchert (Strategy and Tr…" at bounding box center [353, 272] width 347 height 8
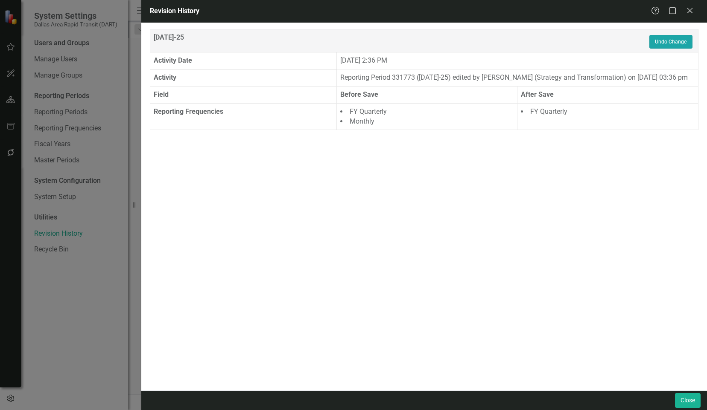
click at [668, 39] on button "Undo Change" at bounding box center [670, 42] width 43 height 14
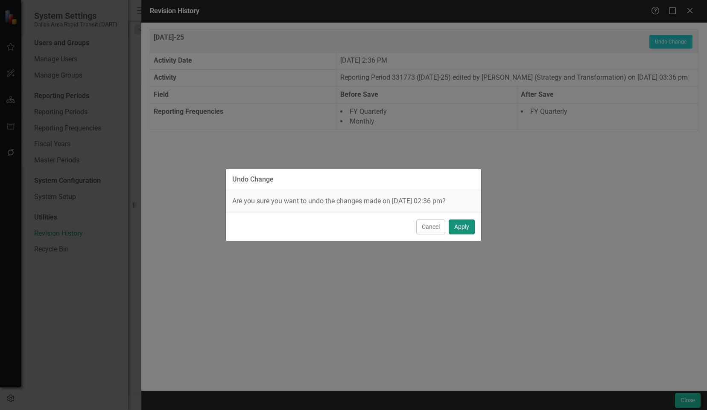
click at [461, 227] on button "Apply" at bounding box center [461, 227] width 26 height 15
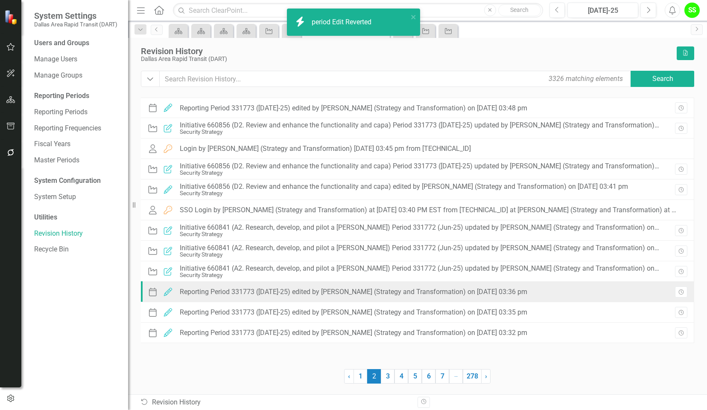
click at [455, 292] on div "Reporting Period 331773 (Jul-25) edited by Stephanie Schuchert (Strategy and Tr…" at bounding box center [353, 292] width 347 height 8
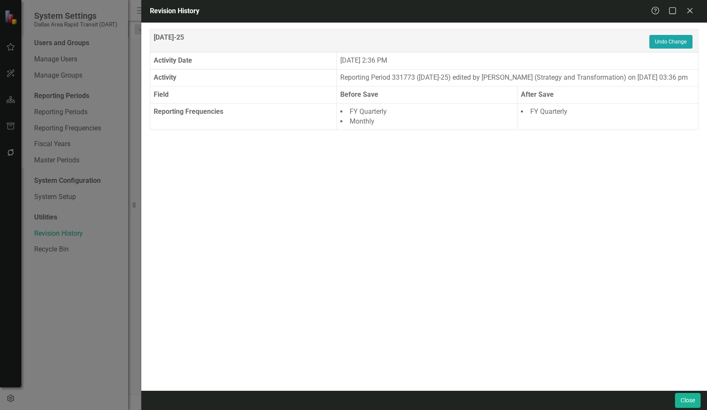
click at [669, 39] on button "Undo Change" at bounding box center [670, 42] width 43 height 14
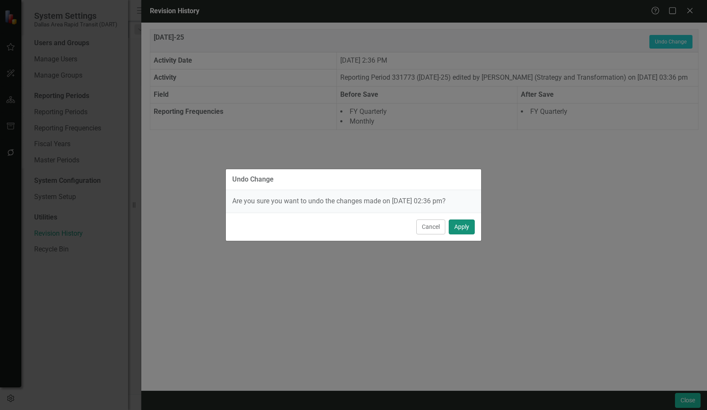
click at [463, 227] on button "Apply" at bounding box center [461, 227] width 26 height 15
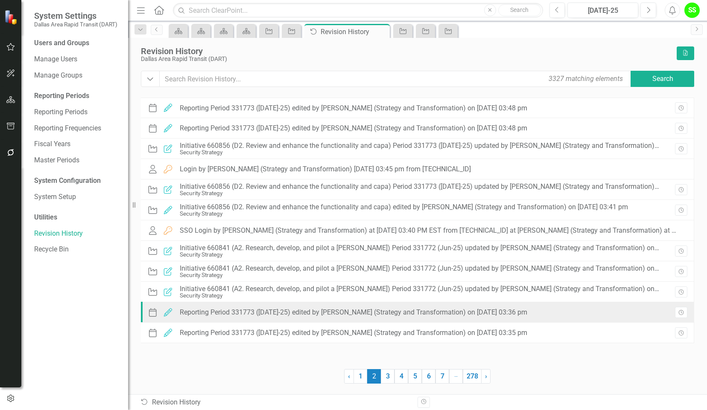
click at [363, 318] on div "Period Edited Reporting Period 331773 (Jul-25) edited by Stephanie Schuchert (S…" at bounding box center [339, 312] width 384 height 13
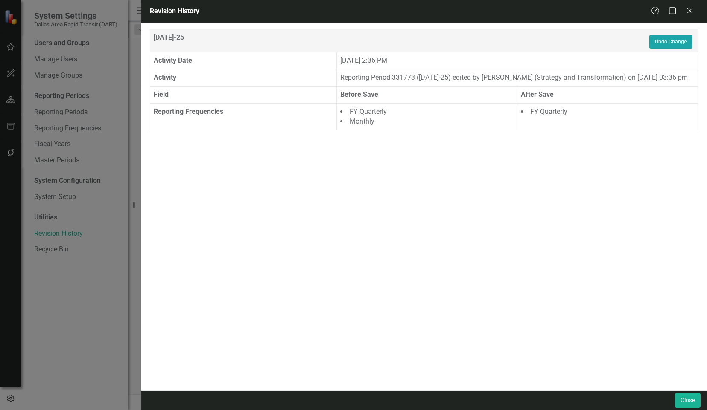
click at [675, 44] on button "Undo Change" at bounding box center [670, 42] width 43 height 14
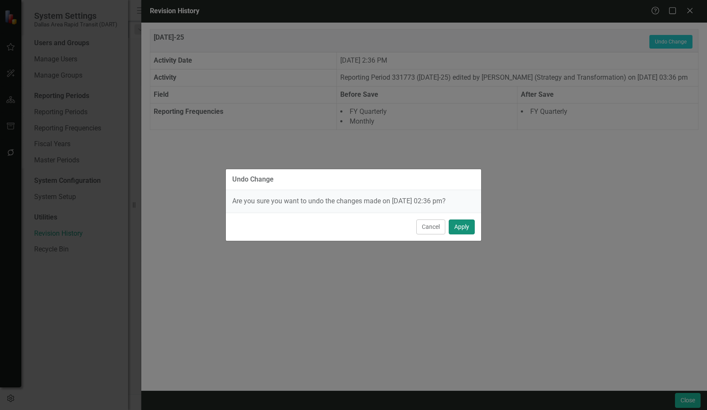
click at [469, 226] on button "Apply" at bounding box center [461, 227] width 26 height 15
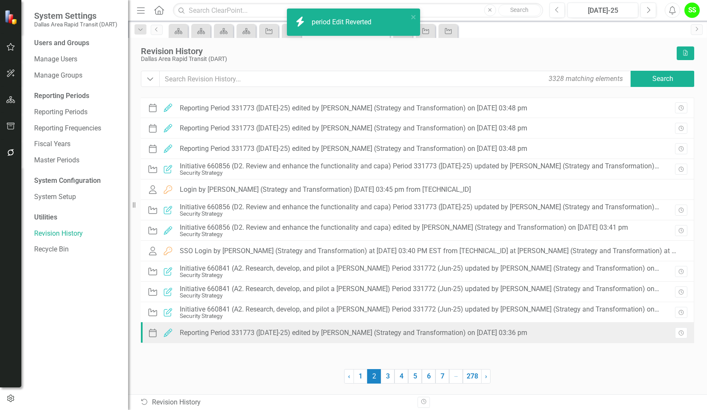
click at [344, 335] on div "Reporting Period 331773 (Jul-25) edited by Stephanie Schuchert (Strategy and Tr…" at bounding box center [353, 333] width 347 height 8
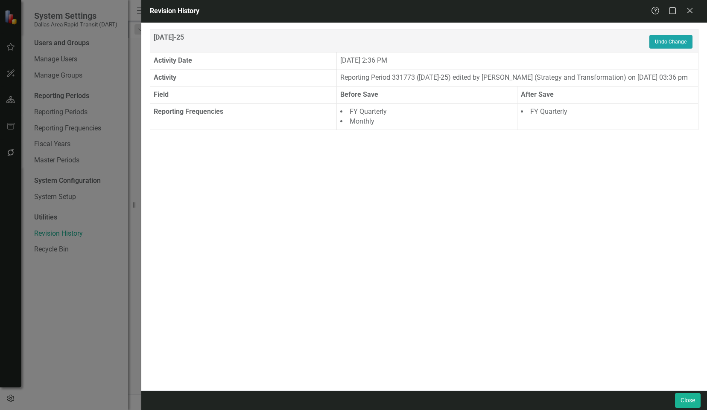
click at [669, 41] on button "Undo Change" at bounding box center [670, 42] width 43 height 14
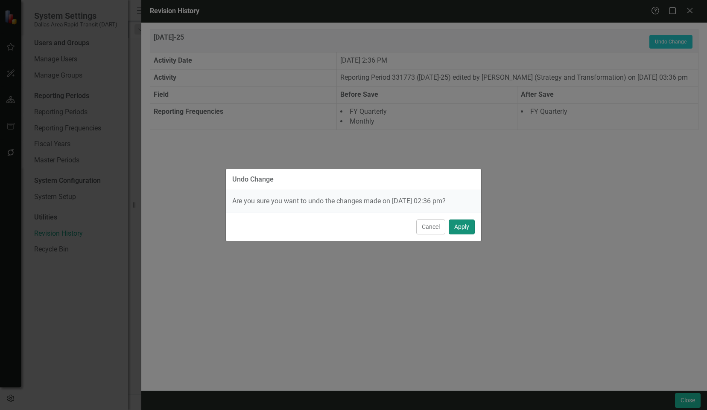
click at [463, 226] on button "Apply" at bounding box center [461, 227] width 26 height 15
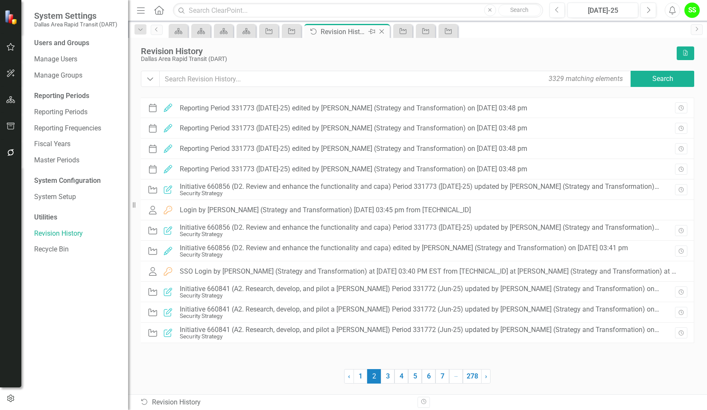
click at [385, 30] on icon "Close" at bounding box center [381, 31] width 9 height 7
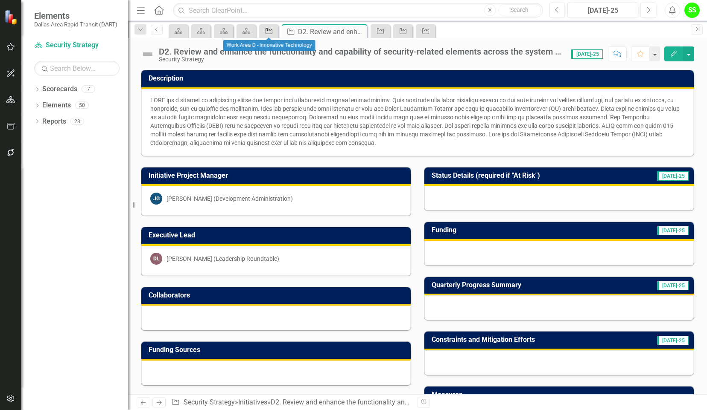
click at [267, 29] on icon "Initiative" at bounding box center [269, 31] width 9 height 7
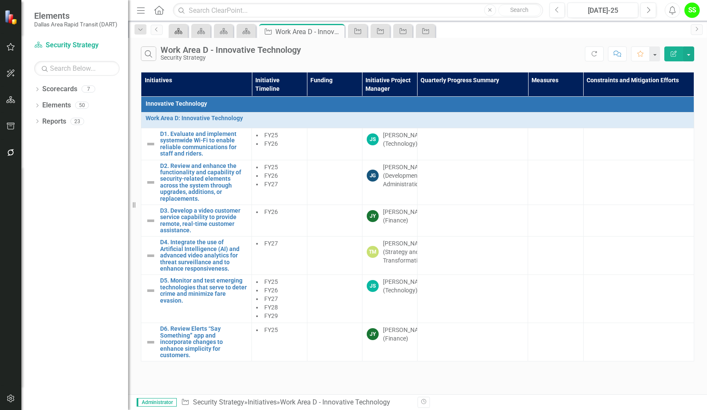
click at [179, 29] on icon "Scorecard" at bounding box center [178, 31] width 9 height 7
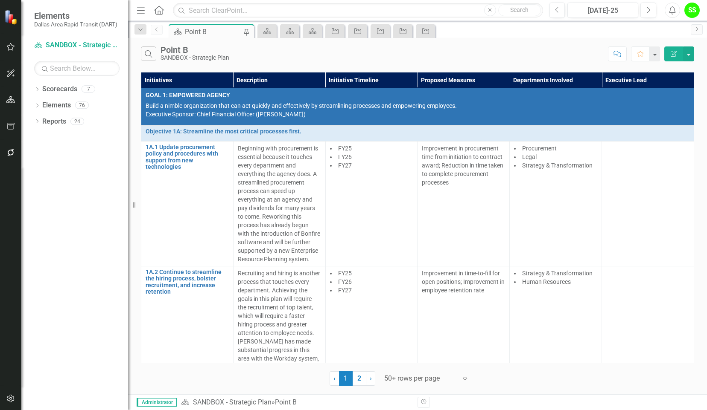
click at [77, 168] on div "Dropdown Scorecards 7 Dropdown DART Strategic Plan Security Strategy Ridership …" at bounding box center [74, 246] width 107 height 328
click at [67, 44] on link "Scorecard SANDBOX - Strategic Plan" at bounding box center [76, 46] width 85 height 10
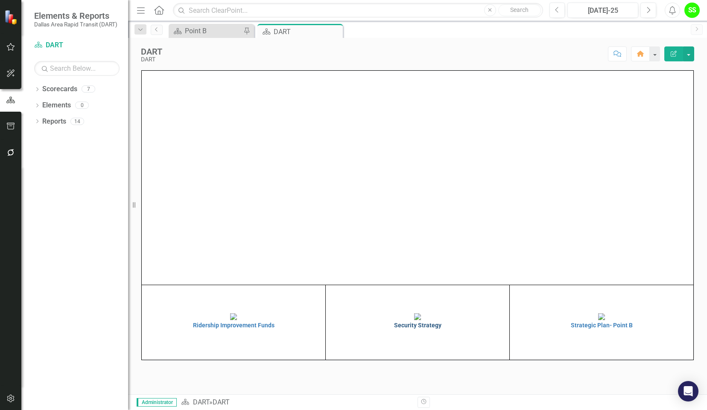
click at [410, 329] on h4 "Security Strategy" at bounding box center [417, 326] width 179 height 6
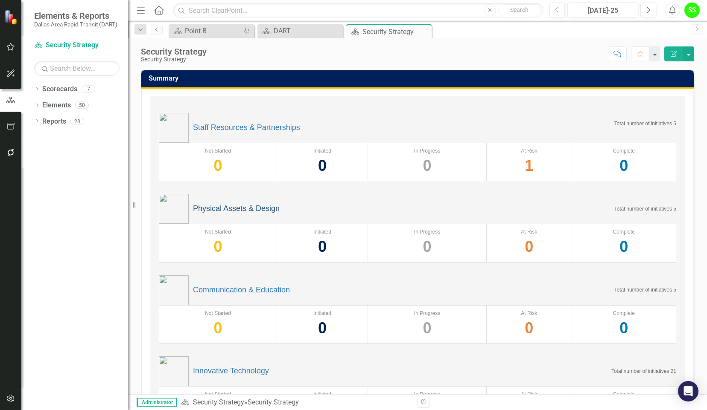
click at [219, 207] on link "Physical Assets & Design" at bounding box center [236, 209] width 87 height 9
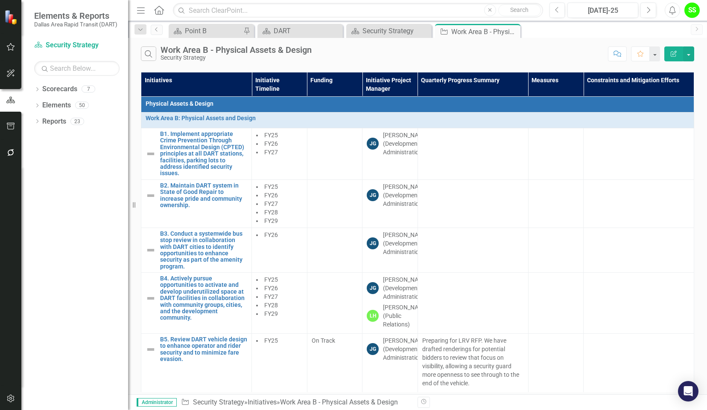
scroll to position [40, 0]
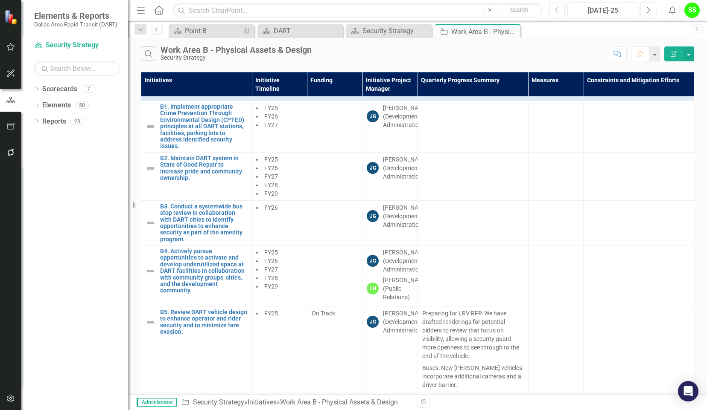
click at [71, 357] on div "Dropdown Scorecards 7 Dropdown DART Strategic Plan Security Strategy Ridership …" at bounding box center [74, 246] width 107 height 328
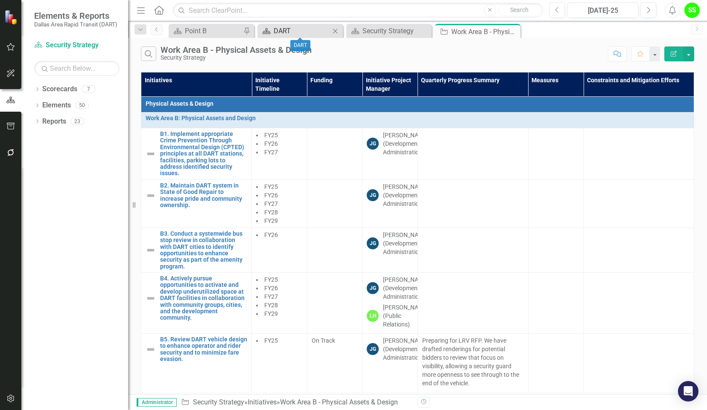
click at [300, 26] on div "DART" at bounding box center [302, 31] width 56 height 11
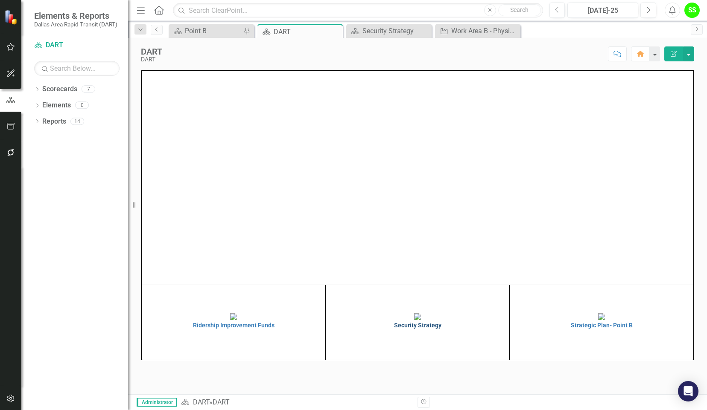
click at [421, 320] on img at bounding box center [417, 317] width 7 height 7
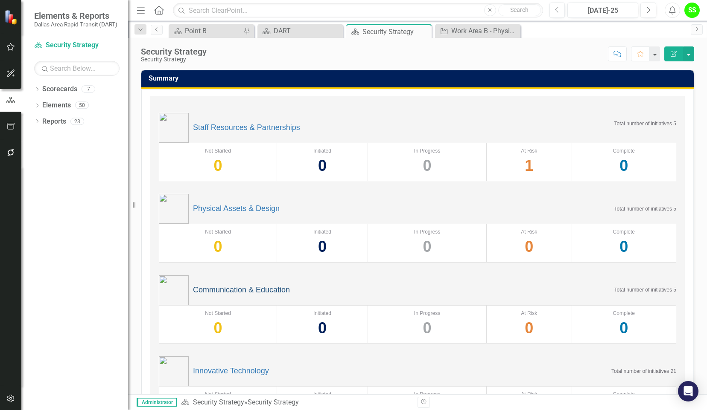
click at [238, 291] on link "Communication & Education" at bounding box center [241, 290] width 97 height 9
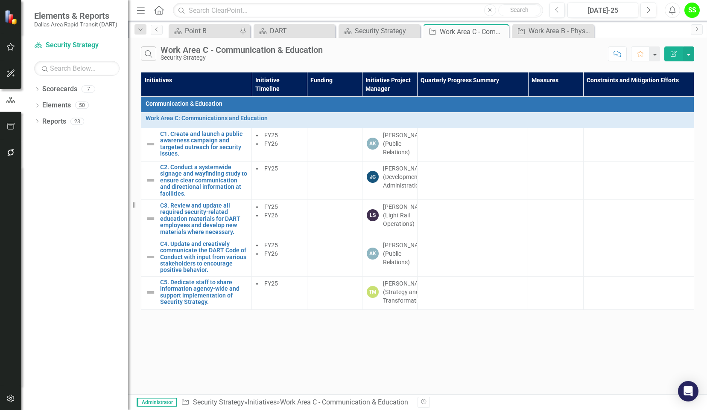
click at [363, 40] on div "Search Work Area C - Communication & Education Security Strategy Comment Favori…" at bounding box center [417, 52] width 579 height 28
click at [370, 30] on div "Security Strategy" at bounding box center [381, 31] width 52 height 11
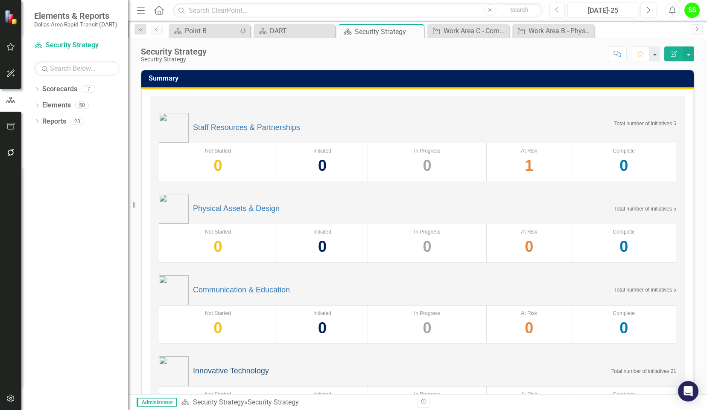
click at [232, 368] on link "Innovative Technology" at bounding box center [231, 371] width 76 height 9
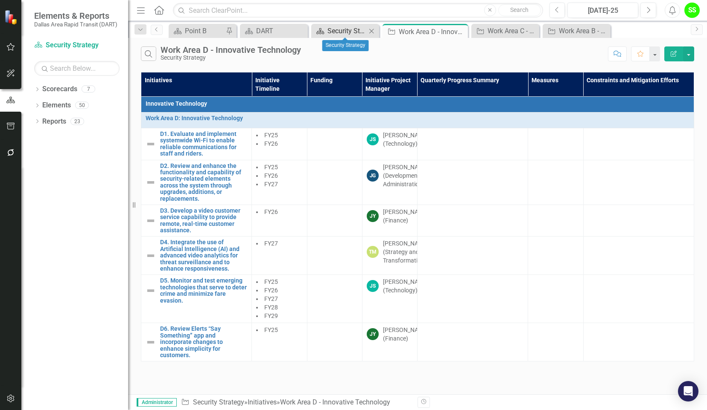
click at [346, 27] on div "Security Strategy" at bounding box center [346, 31] width 39 height 11
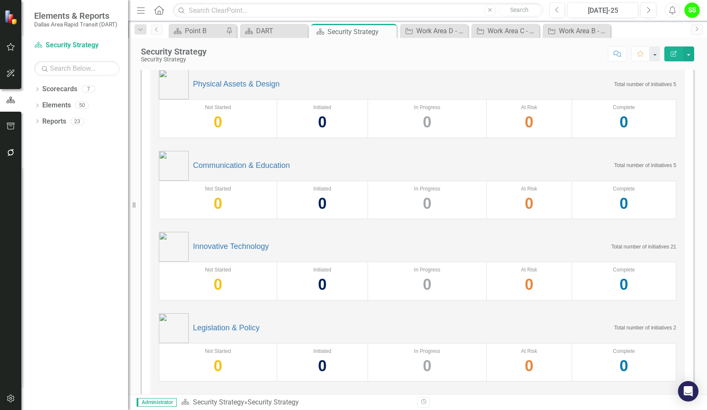
scroll to position [157, 0]
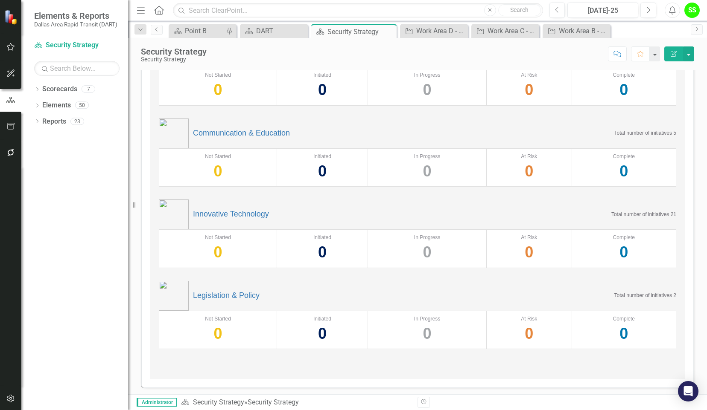
click at [222, 287] on h2 "Legislation & Policy" at bounding box center [209, 296] width 101 height 30
click at [219, 294] on link "Legislation & Policy" at bounding box center [226, 296] width 67 height 9
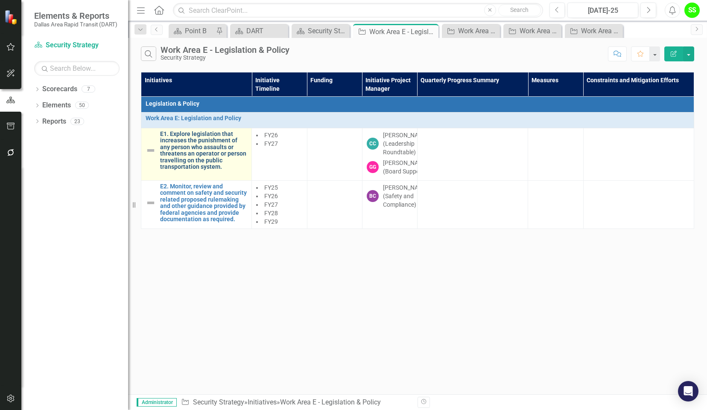
click at [194, 151] on link "E1. Explore legislation that increases the punishment of any person who assault…" at bounding box center [203, 150] width 87 height 39
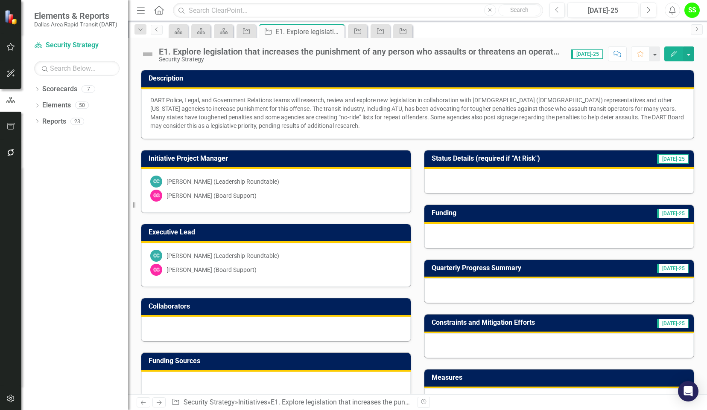
click at [537, 293] on div at bounding box center [558, 291] width 269 height 25
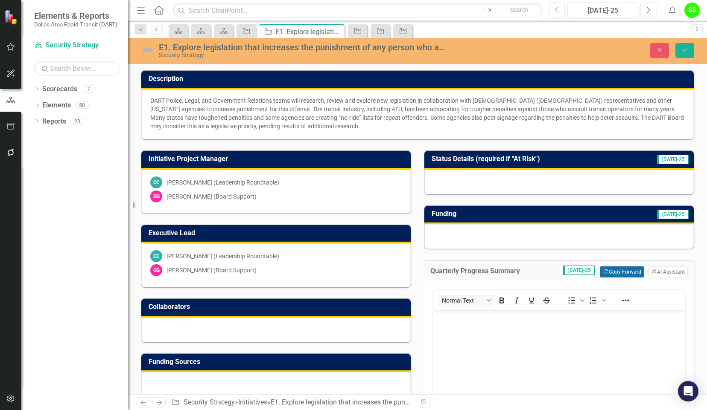
click at [614, 269] on button "Copy Forward Copy Forward" at bounding box center [622, 272] width 44 height 11
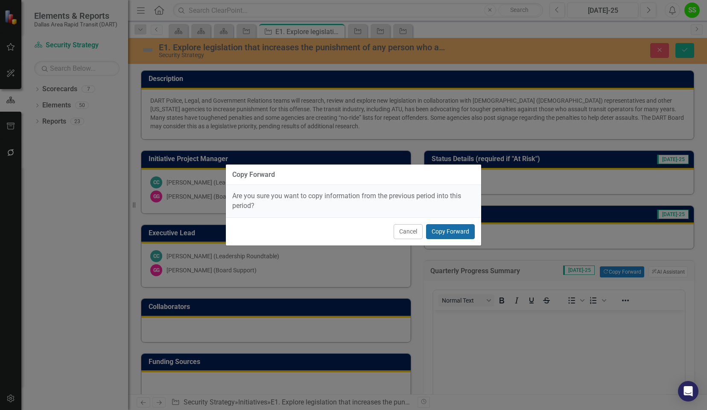
click at [448, 226] on button "Copy Forward" at bounding box center [450, 231] width 49 height 15
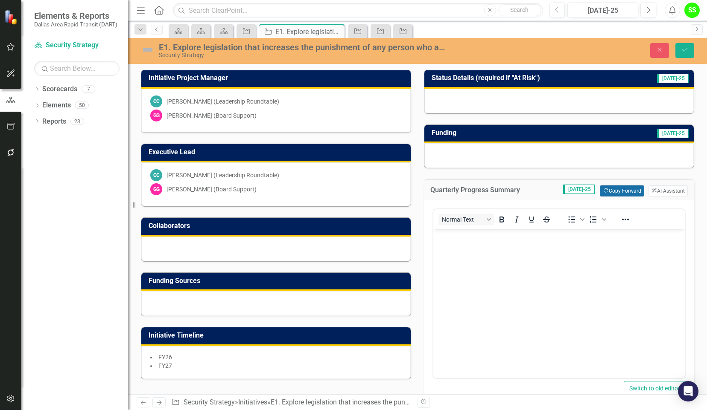
scroll to position [77, 0]
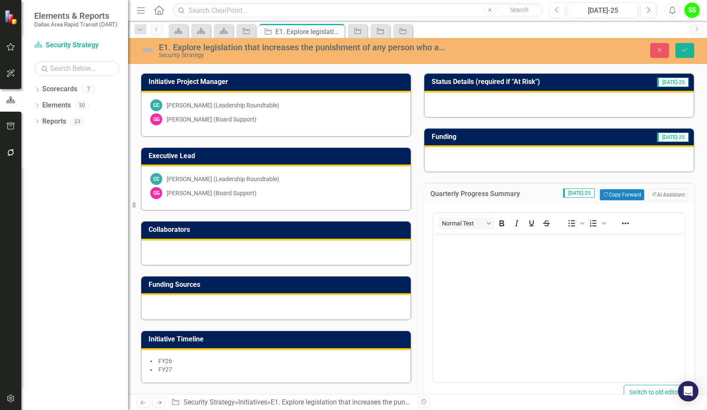
click at [523, 265] on body "Rich Text Area. Press ALT-0 for help." at bounding box center [558, 297] width 251 height 128
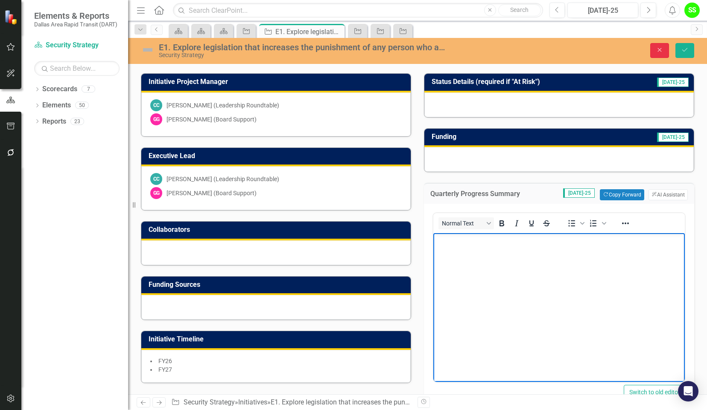
click at [652, 46] on button "Close" at bounding box center [659, 50] width 19 height 15
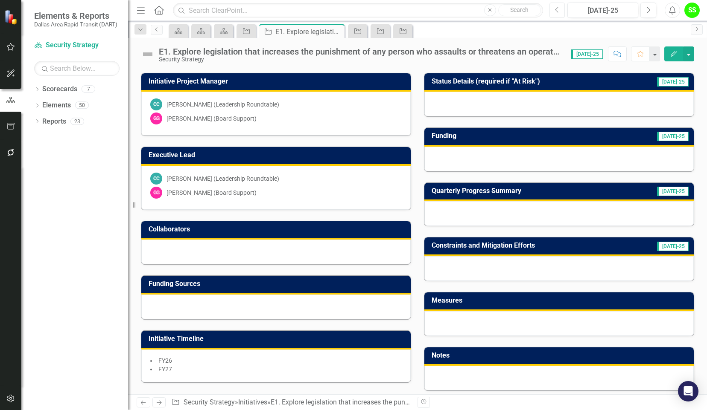
click at [557, 6] on icon "Previous" at bounding box center [557, 10] width 5 height 8
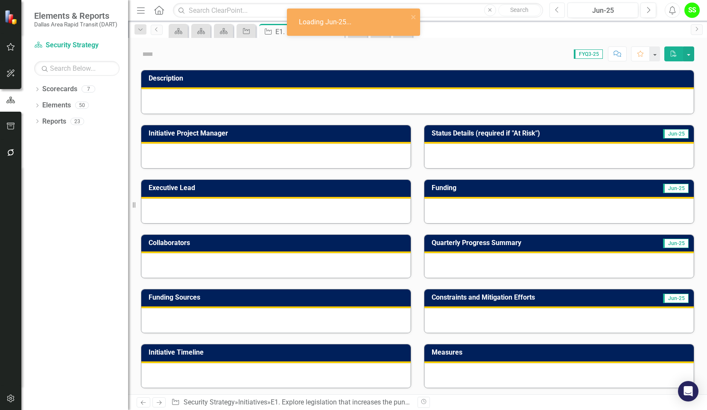
click at [557, 6] on icon "Previous" at bounding box center [557, 10] width 5 height 8
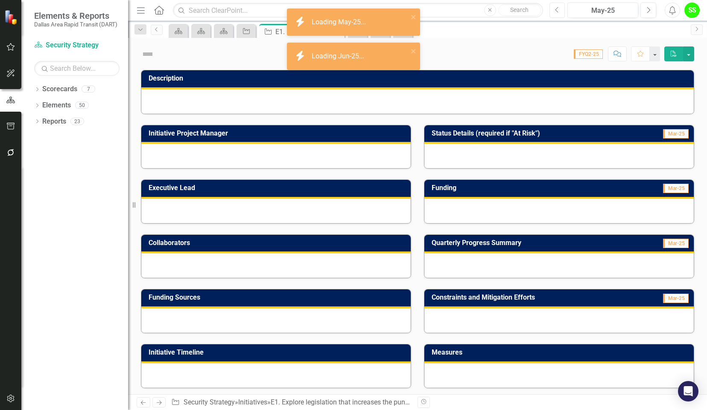
click at [557, 6] on icon "Previous" at bounding box center [557, 10] width 5 height 8
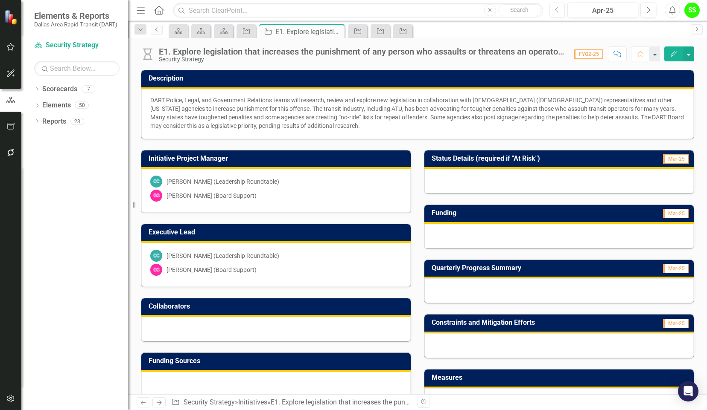
click at [558, 9] on icon "Previous" at bounding box center [557, 10] width 5 height 8
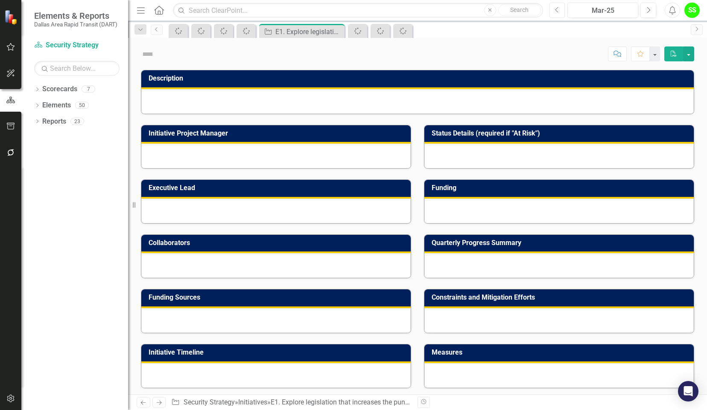
click at [558, 9] on icon "Previous" at bounding box center [557, 10] width 5 height 8
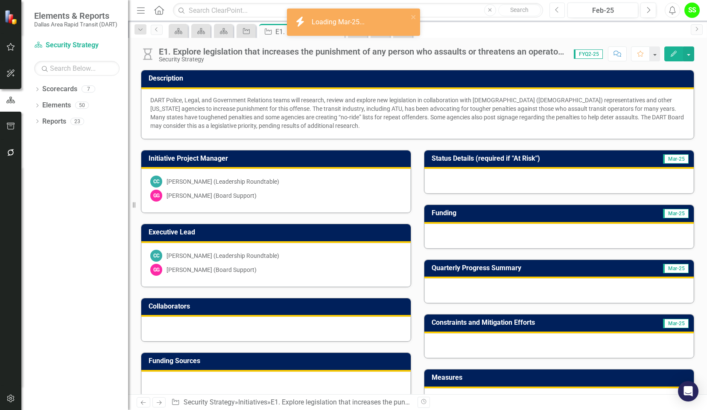
click at [558, 9] on icon "Previous" at bounding box center [557, 10] width 5 height 8
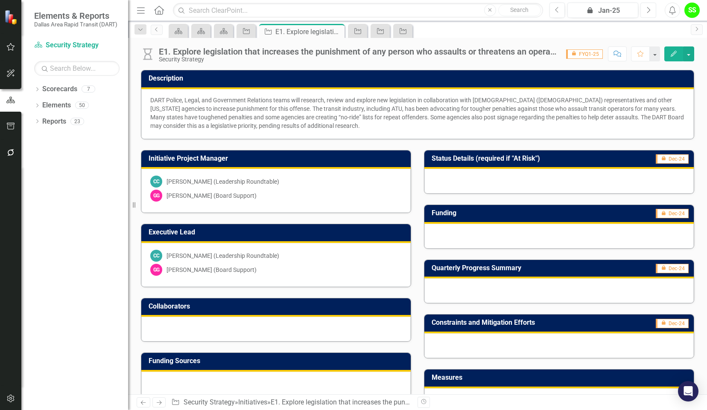
click at [646, 11] on icon "Next" at bounding box center [648, 10] width 5 height 8
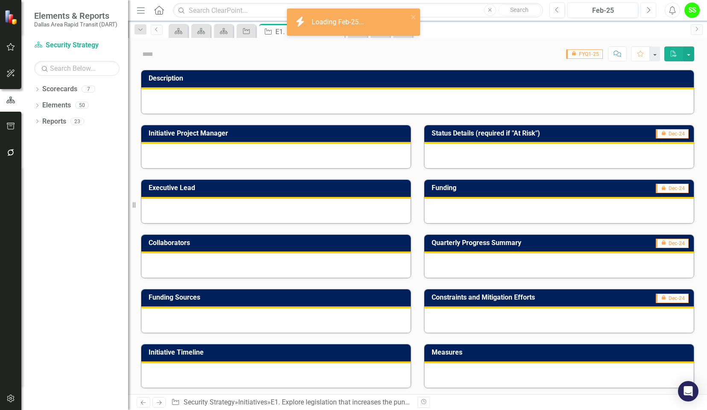
click at [646, 11] on icon "Next" at bounding box center [648, 10] width 5 height 8
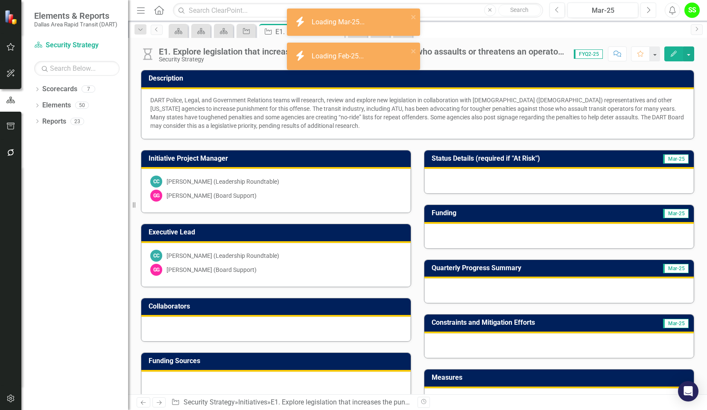
click at [646, 11] on icon "Next" at bounding box center [648, 10] width 5 height 8
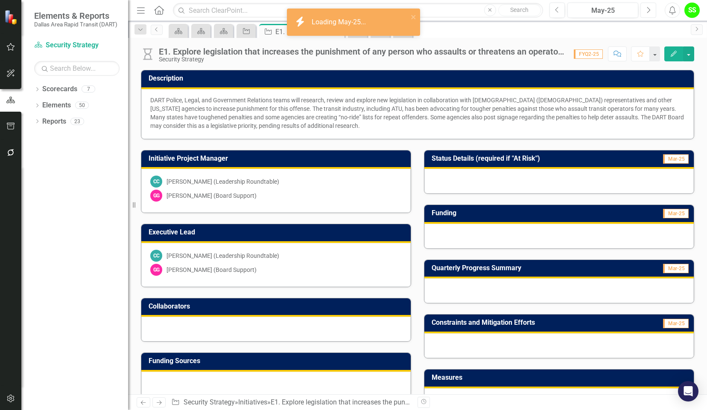
click at [646, 11] on icon "Next" at bounding box center [648, 10] width 5 height 8
click at [557, 8] on icon "Previous" at bounding box center [557, 10] width 5 height 8
click at [80, 216] on div "Dropdown Scorecards 7 Dropdown DART Strategic Plan Security Strategy Ridership …" at bounding box center [74, 246] width 107 height 328
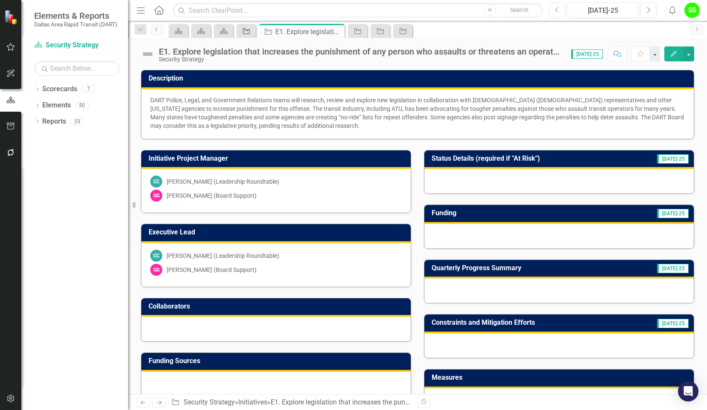
click at [246, 33] on icon "Initiative" at bounding box center [246, 31] width 9 height 7
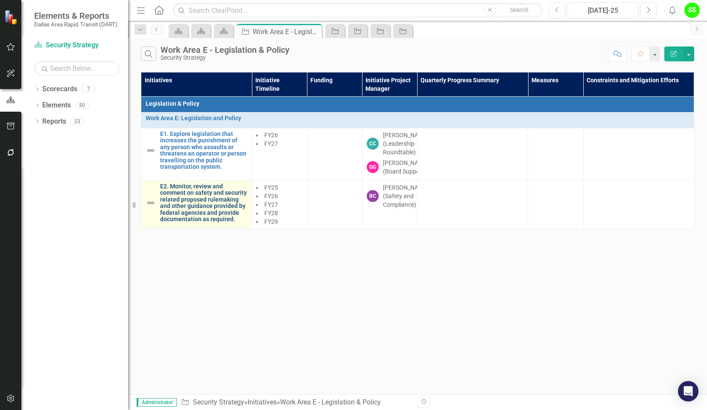
click at [187, 223] on link "E2. Monitor, review and comment on safety and security related proposed rulemak…" at bounding box center [203, 202] width 87 height 39
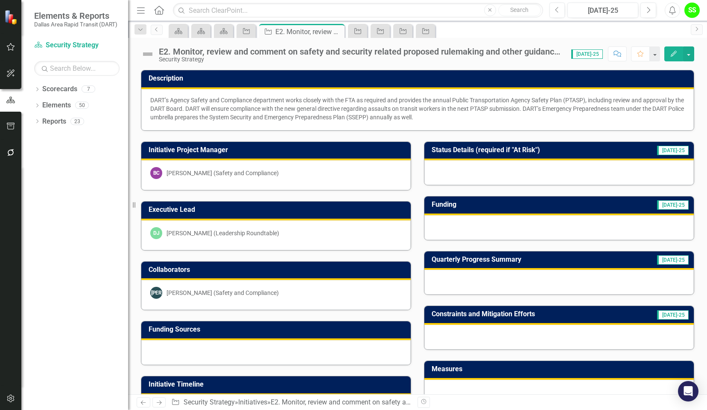
click at [593, 274] on div at bounding box center [558, 282] width 269 height 25
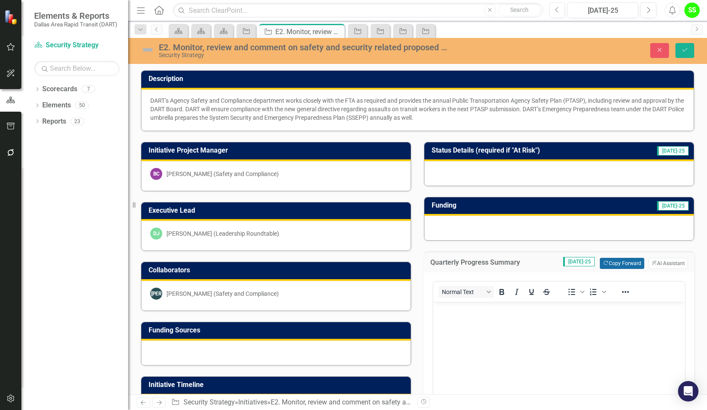
click at [611, 259] on button "Copy Forward Copy Forward" at bounding box center [622, 263] width 44 height 11
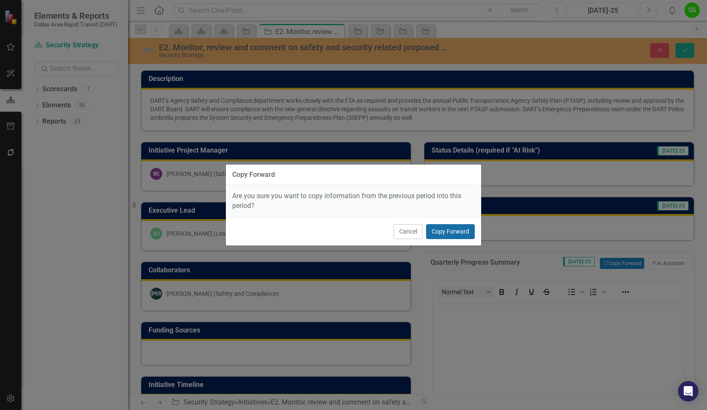
click at [451, 236] on button "Copy Forward" at bounding box center [450, 231] width 49 height 15
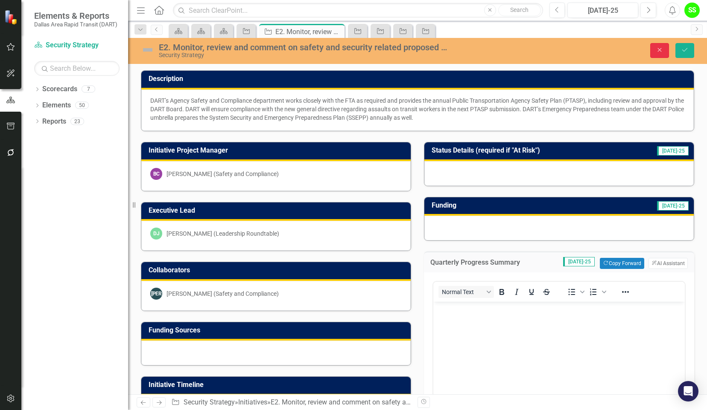
click at [659, 49] on icon "button" at bounding box center [660, 50] width 4 height 4
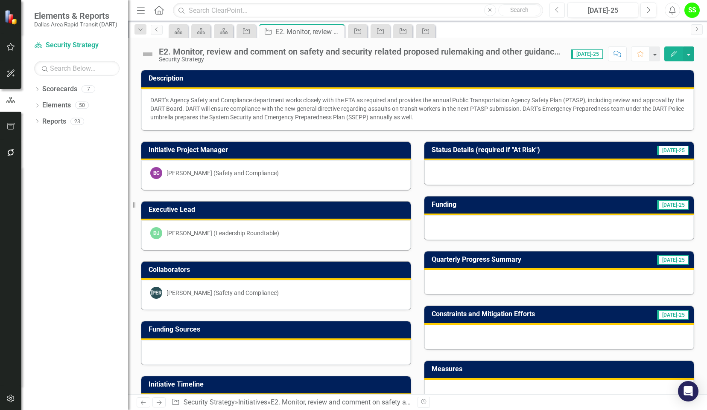
click at [553, 11] on button "Previous" at bounding box center [557, 10] width 16 height 15
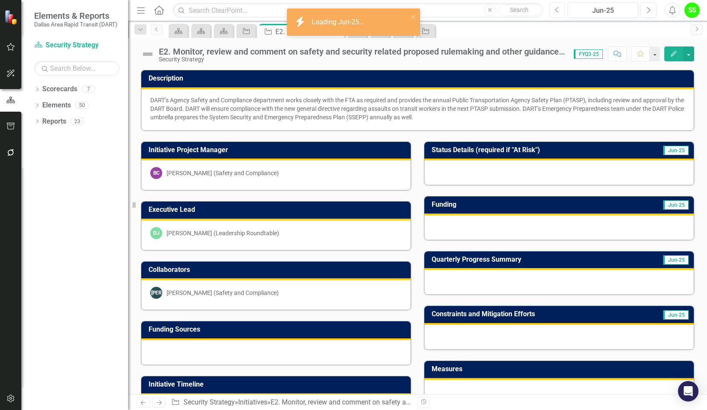
click at [554, 11] on button "Previous" at bounding box center [557, 10] width 16 height 15
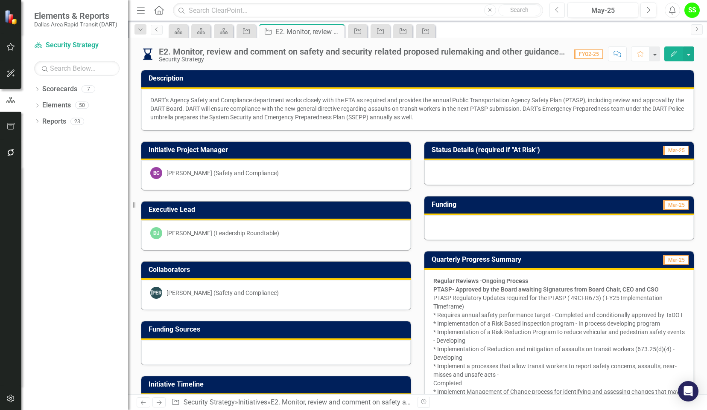
click at [558, 11] on icon "Previous" at bounding box center [557, 10] width 5 height 8
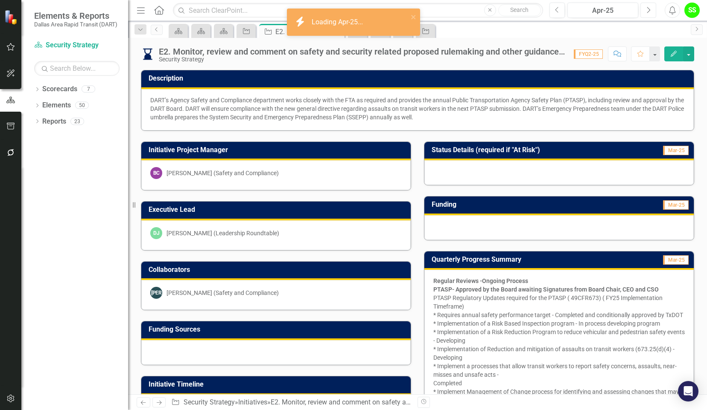
click at [648, 7] on icon "Next" at bounding box center [648, 10] width 5 height 8
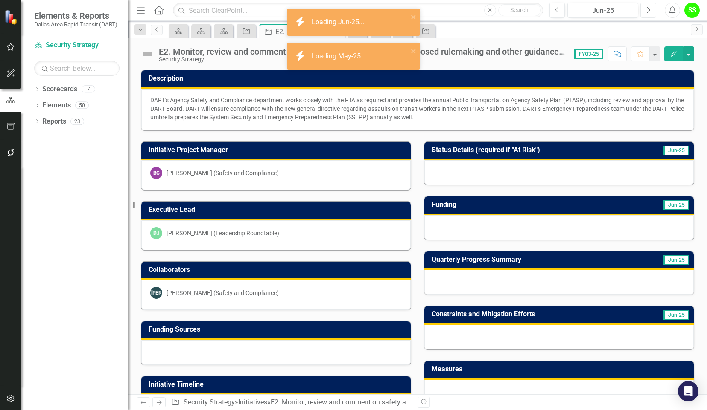
click at [648, 7] on icon "Next" at bounding box center [648, 10] width 5 height 8
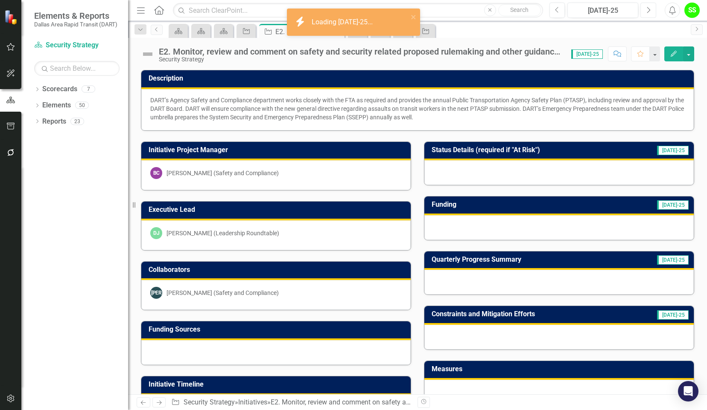
click at [648, 7] on icon "Next" at bounding box center [648, 10] width 5 height 8
click at [560, 11] on button "Previous" at bounding box center [557, 10] width 16 height 15
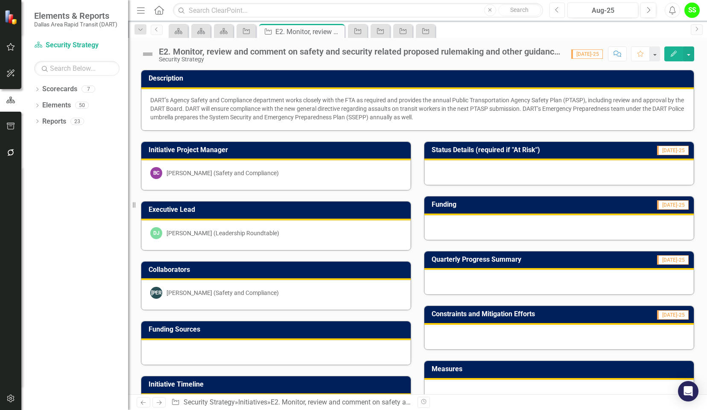
click at [560, 11] on button "Previous" at bounding box center [557, 10] width 16 height 15
click at [336, 29] on icon "Close" at bounding box center [336, 31] width 9 height 7
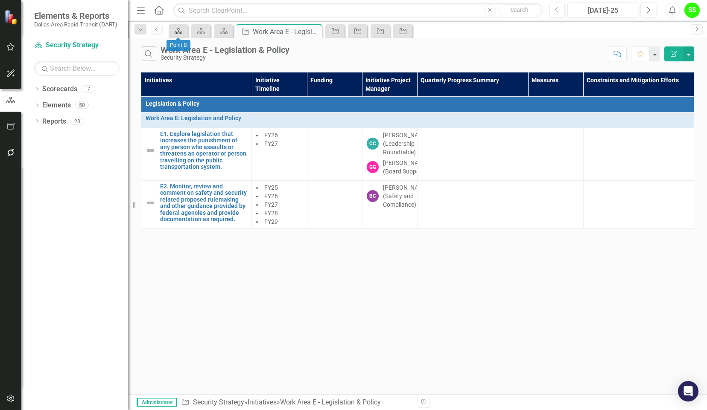
click at [174, 35] on div "Scorecard" at bounding box center [177, 31] width 12 height 11
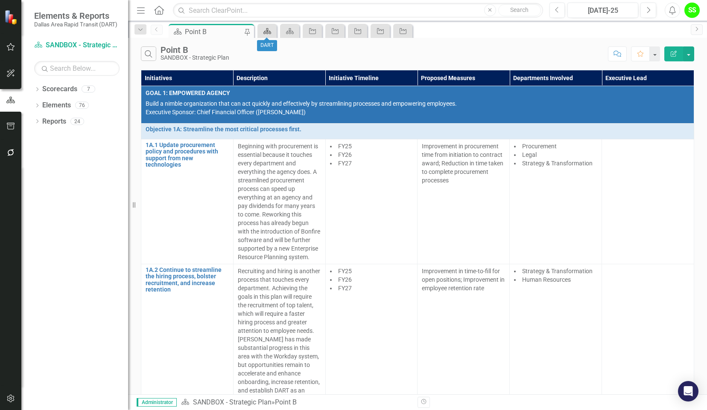
click at [263, 31] on icon "Scorecard" at bounding box center [267, 31] width 9 height 7
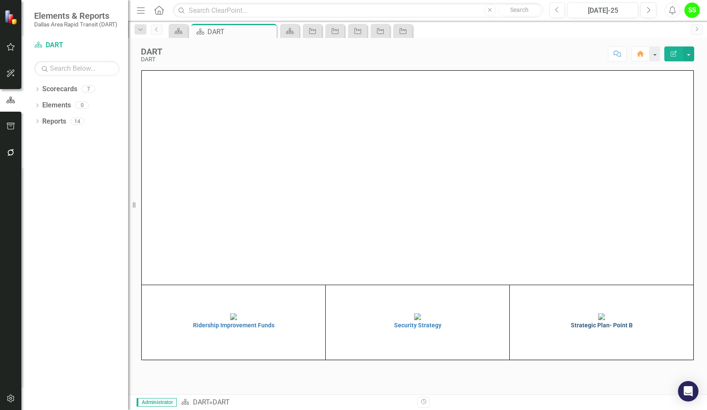
click at [598, 320] on img at bounding box center [601, 317] width 7 height 7
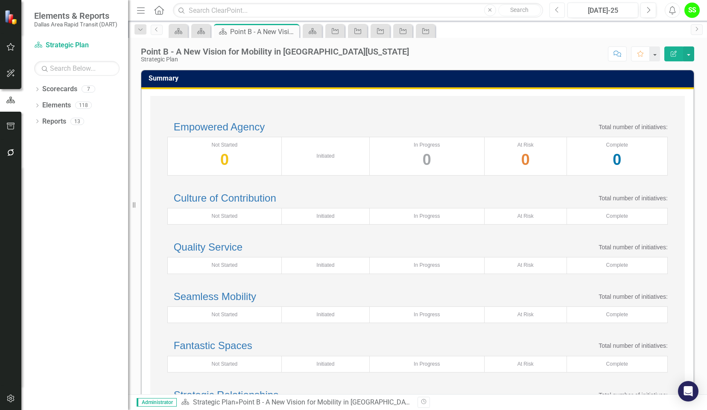
click at [559, 12] on icon "Previous" at bounding box center [557, 10] width 5 height 8
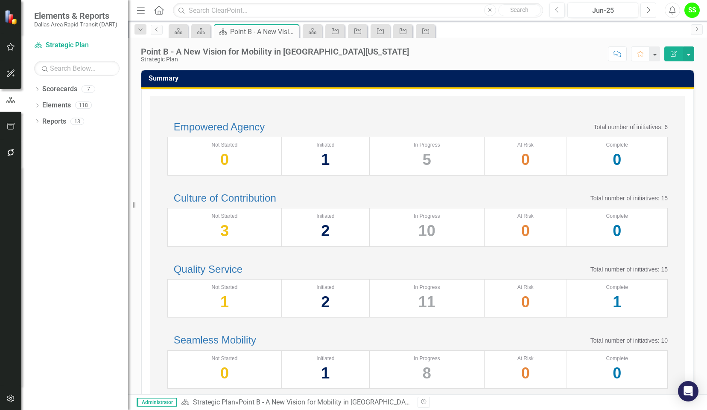
click at [646, 9] on icon "Next" at bounding box center [648, 10] width 5 height 8
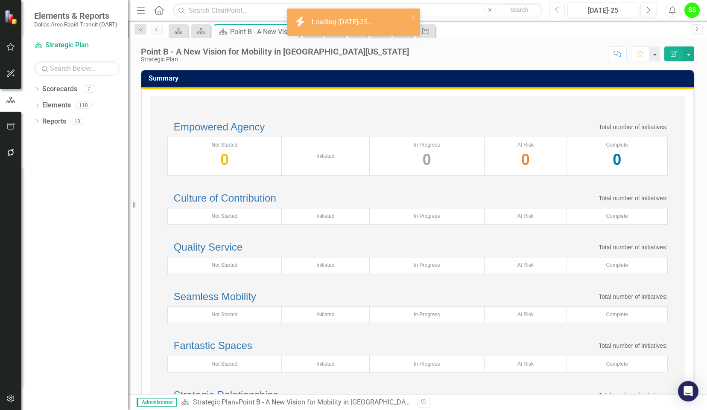
click at [556, 10] on icon "Previous" at bounding box center [557, 10] width 5 height 8
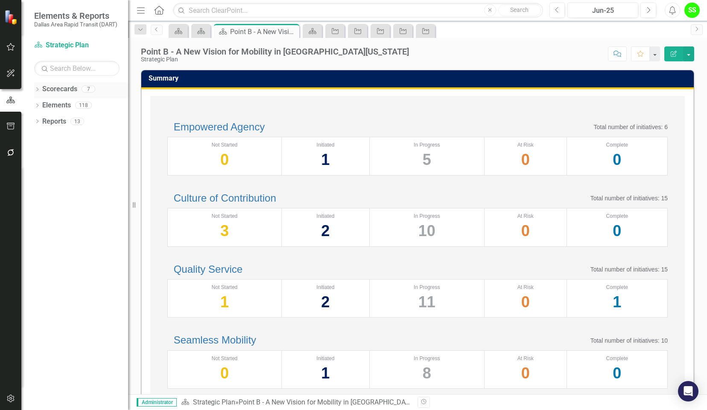
click at [52, 89] on link "Scorecards" at bounding box center [59, 89] width 35 height 10
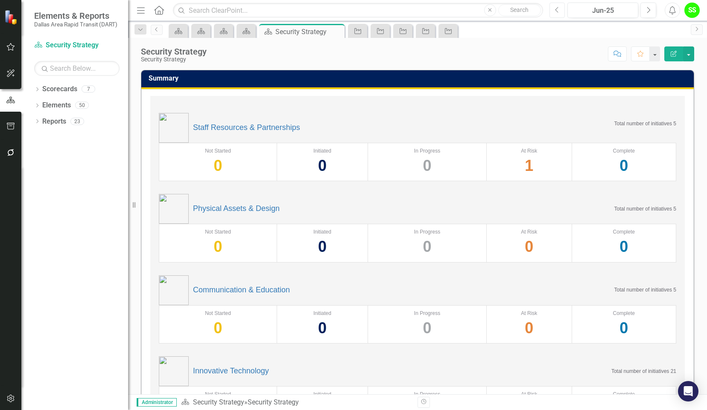
click at [557, 6] on icon "Previous" at bounding box center [557, 10] width 5 height 8
click at [648, 10] on icon "Next" at bounding box center [648, 10] width 5 height 8
click at [556, 9] on icon "Previous" at bounding box center [557, 10] width 5 height 8
click at [540, 4] on div "Close Search" at bounding box center [512, 10] width 57 height 12
click at [555, 14] on button "Previous" at bounding box center [557, 10] width 16 height 15
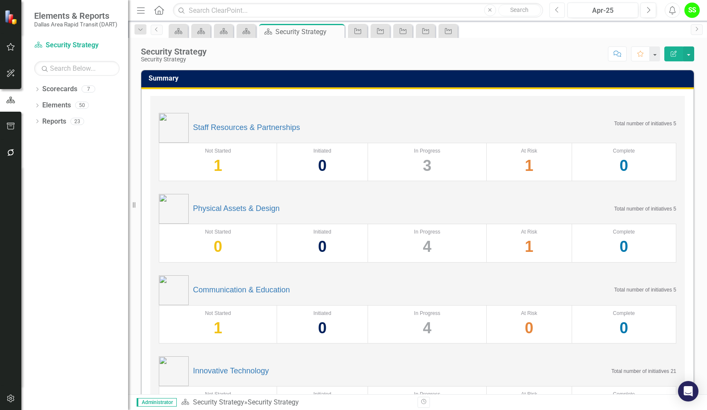
click at [559, 8] on icon "Previous" at bounding box center [557, 10] width 5 height 8
click at [650, 10] on icon "button" at bounding box center [648, 10] width 3 height 6
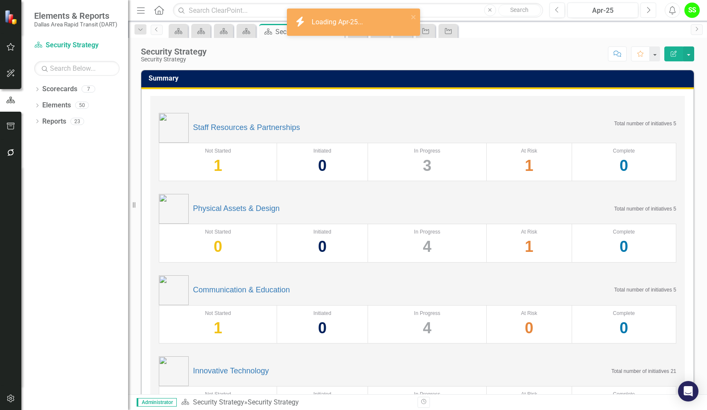
click at [650, 10] on icon "button" at bounding box center [648, 10] width 3 height 6
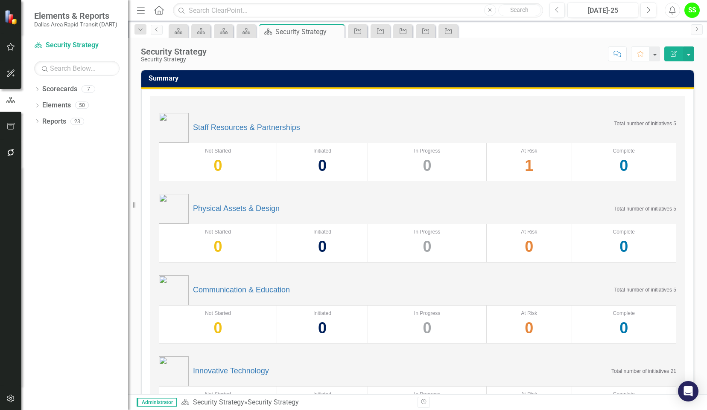
click at [61, 227] on div "Dropdown Scorecards 7 Dropdown DART Strategic Plan Security Strategy Ridership …" at bounding box center [74, 246] width 107 height 328
click at [556, 9] on icon "button" at bounding box center [556, 10] width 3 height 6
click at [495, 108] on div "Staff Resources & Partnerships Total number of initiatives 5 Not Started 0 Init…" at bounding box center [417, 316] width 534 height 441
